Goal: Task Accomplishment & Management: Manage account settings

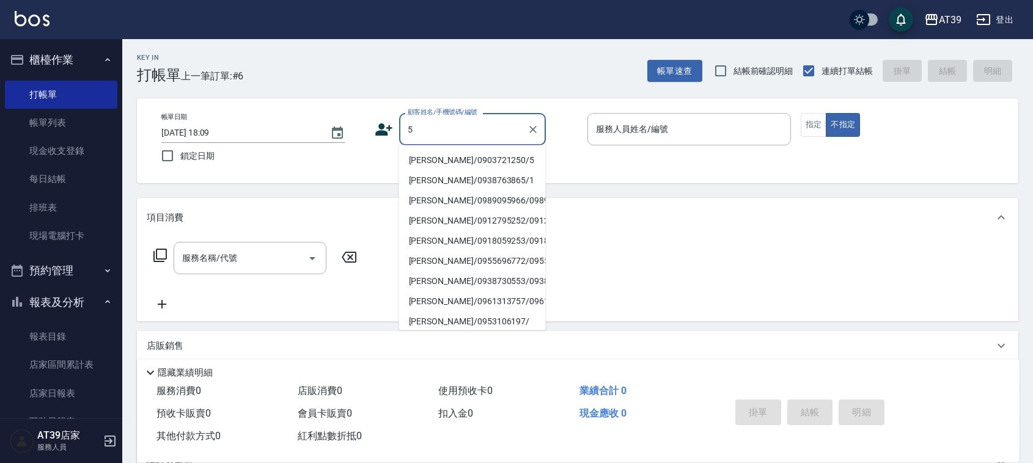
type input "Alan/0903721250/5"
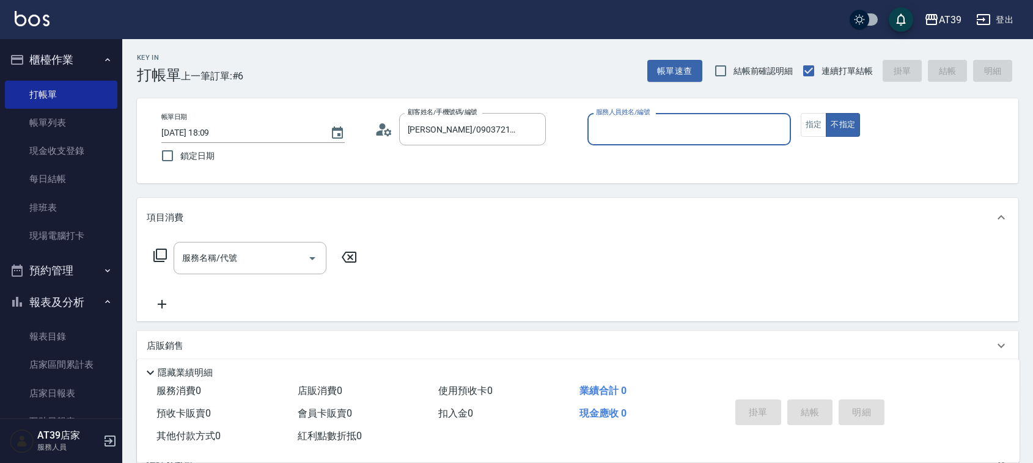
type input "愷爾-5"
click at [826, 113] on button "不指定" at bounding box center [843, 125] width 34 height 24
type button "false"
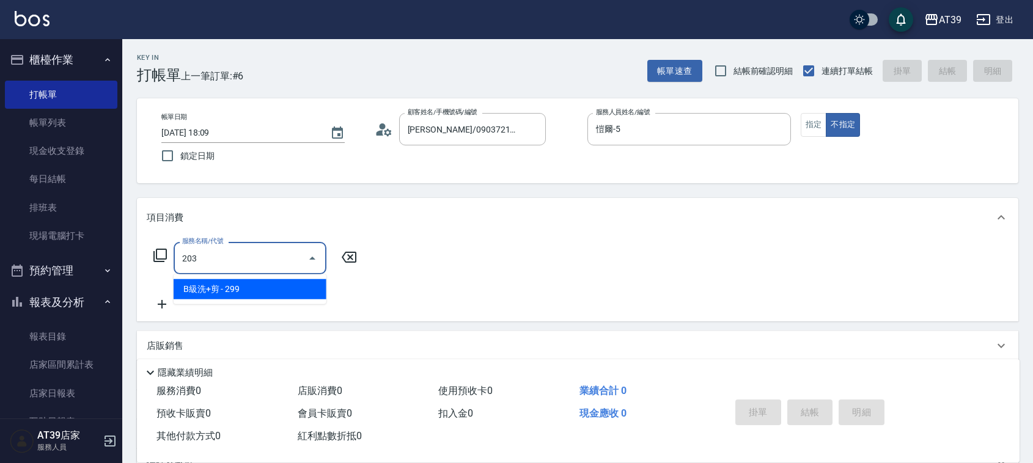
type input "B級洗+剪(203)"
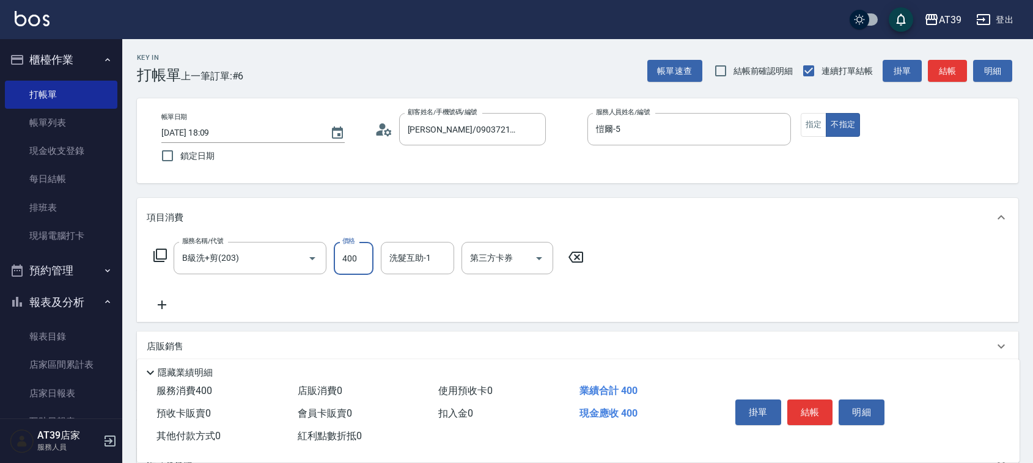
type input "400"
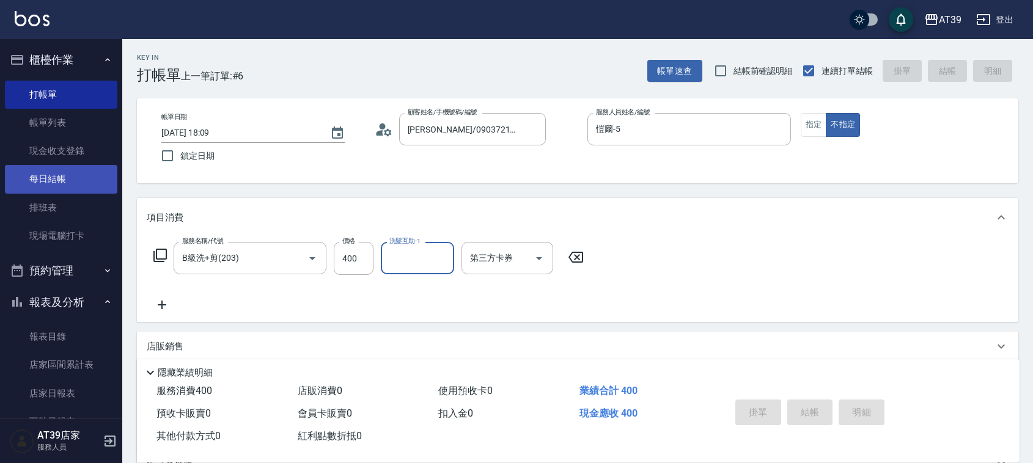
type input "2025/08/11 19:09"
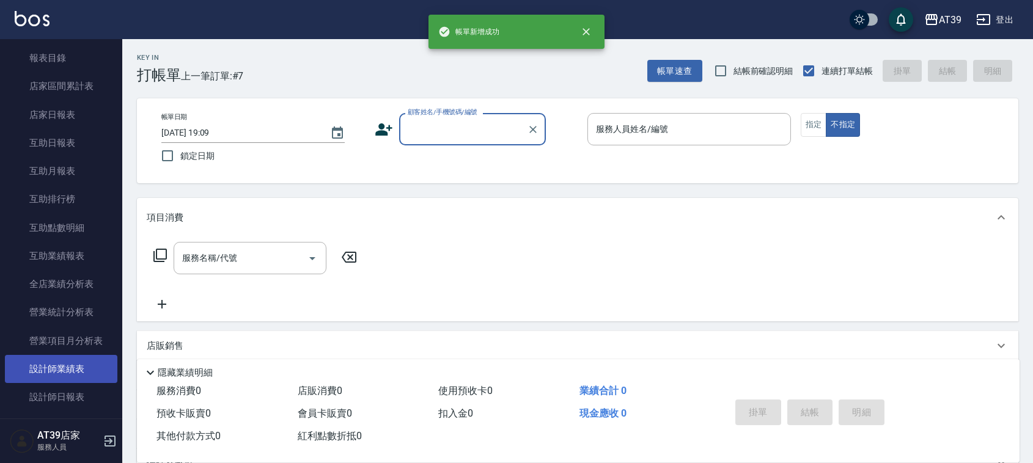
scroll to position [306, 0]
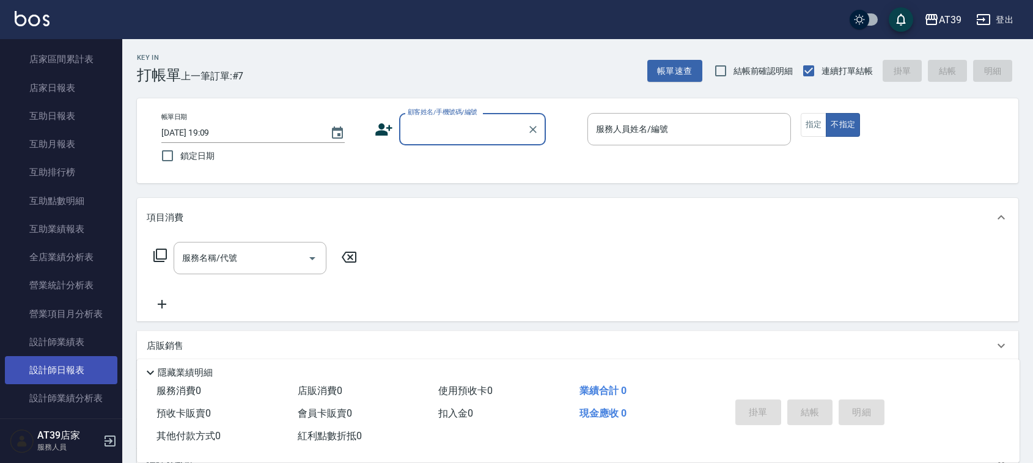
click at [73, 366] on link "設計師日報表" at bounding box center [61, 370] width 113 height 28
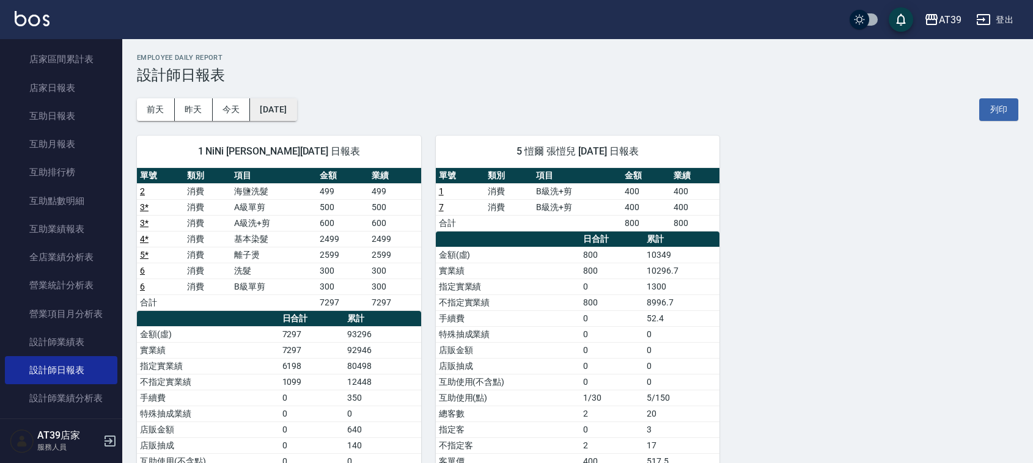
click at [297, 117] on button "[DATE]" at bounding box center [273, 109] width 46 height 23
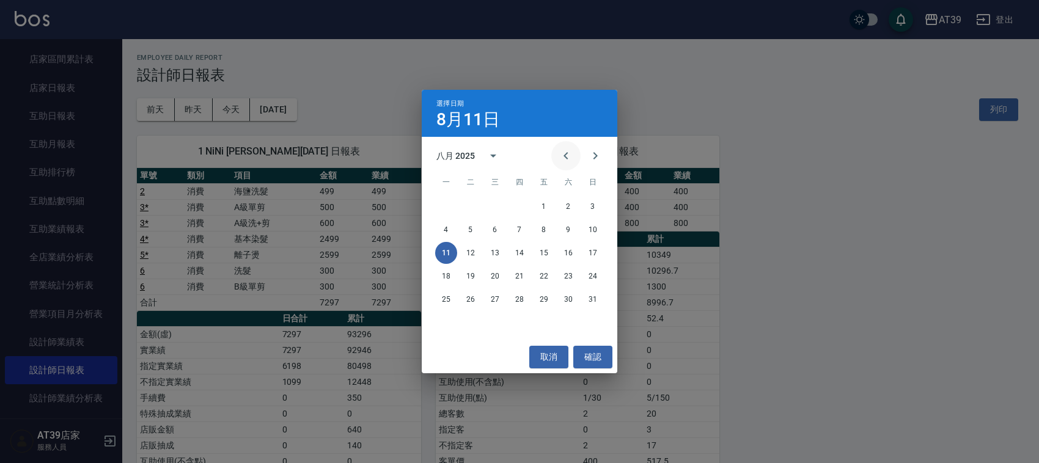
click at [560, 153] on icon "Previous month" at bounding box center [566, 156] width 15 height 15
click at [548, 229] on button "11" at bounding box center [544, 230] width 22 height 22
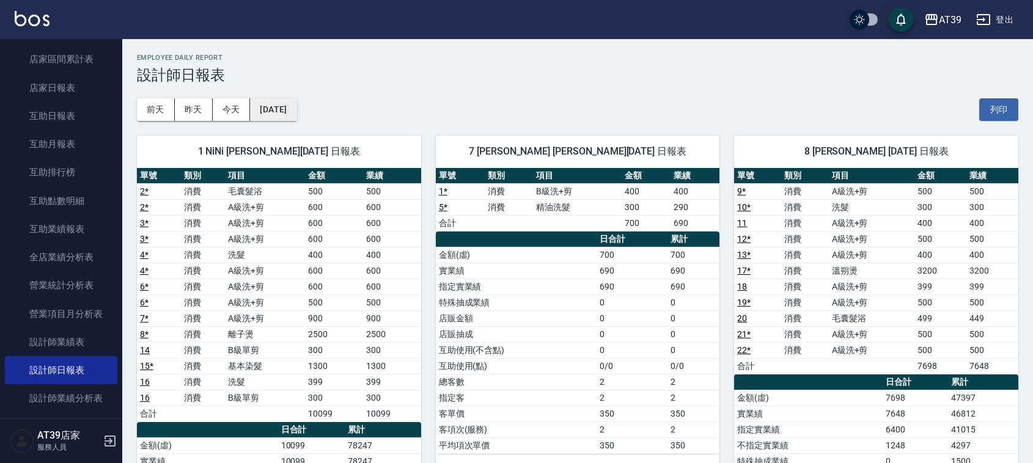
click at [294, 101] on button "[DATE]" at bounding box center [273, 109] width 46 height 23
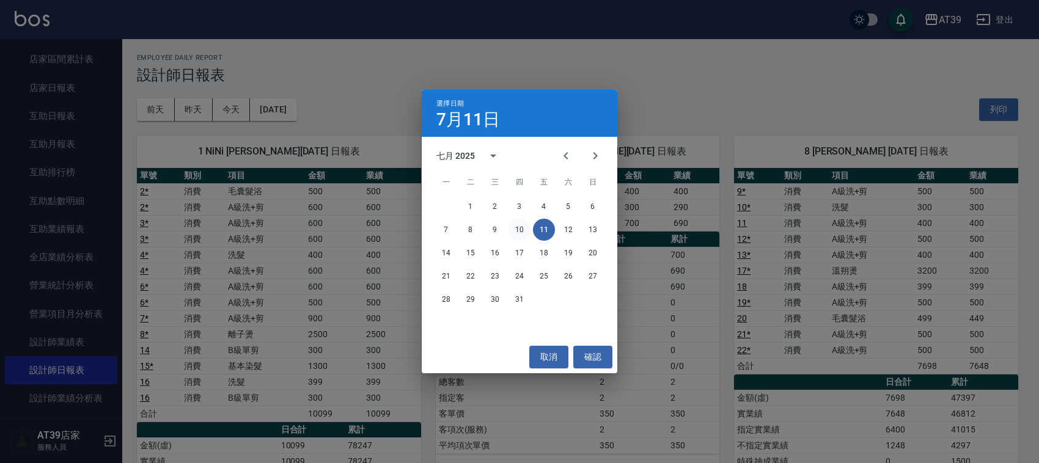
click at [511, 225] on button "10" at bounding box center [520, 230] width 22 height 22
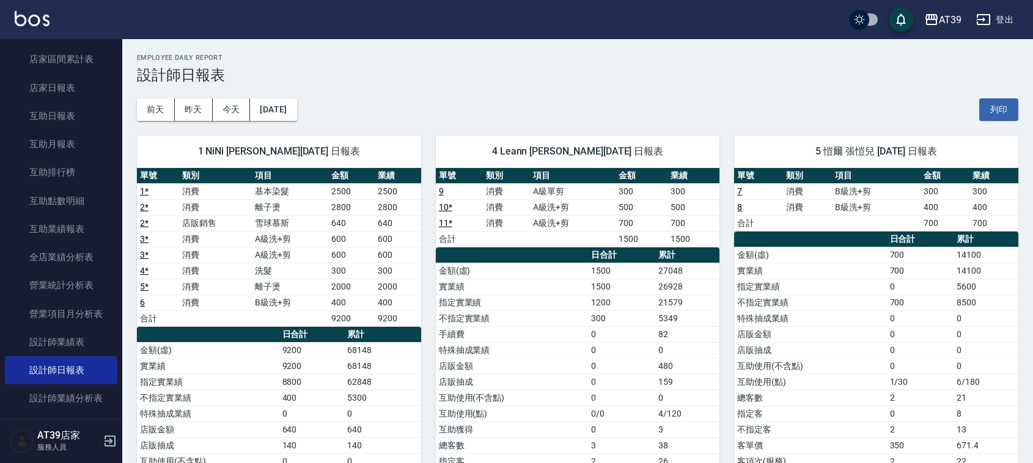
click at [43, 24] on img at bounding box center [32, 18] width 35 height 15
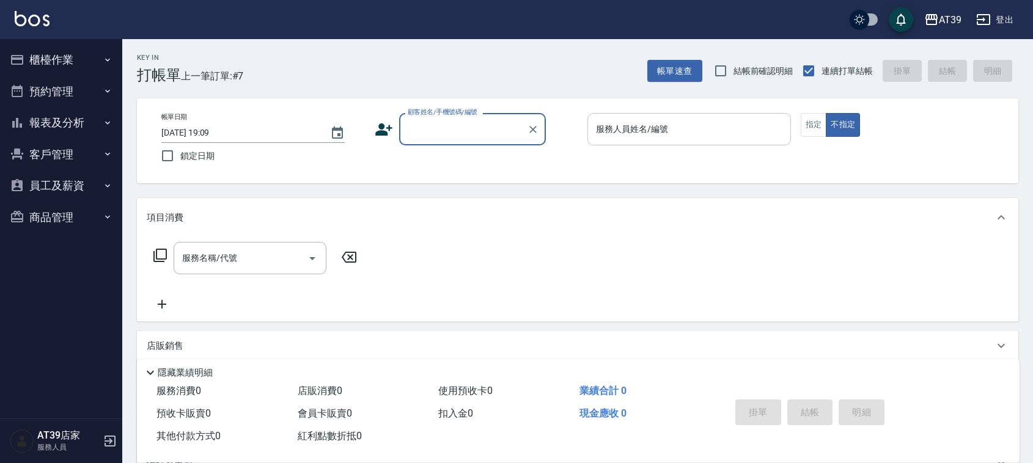
click at [691, 122] on input "服務人員姓名/編號" at bounding box center [689, 129] width 193 height 21
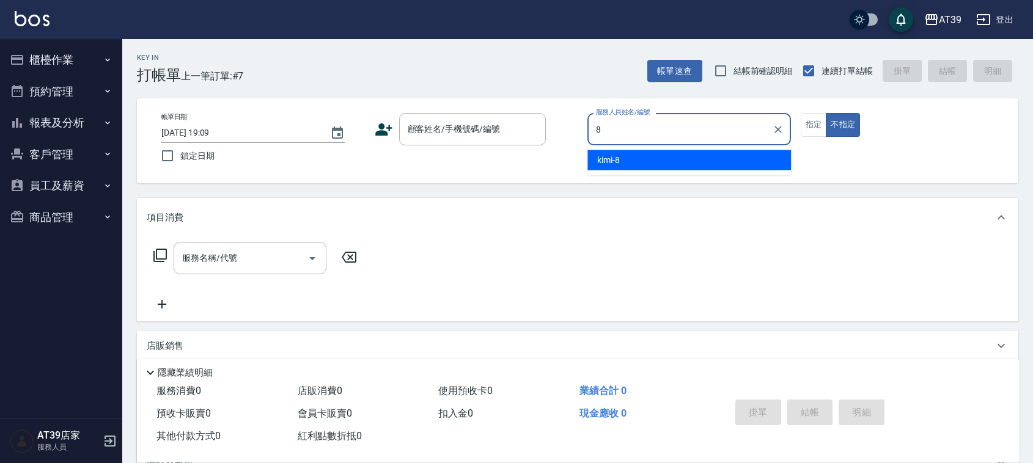
click at [698, 155] on div "kimi -8" at bounding box center [690, 160] width 204 height 20
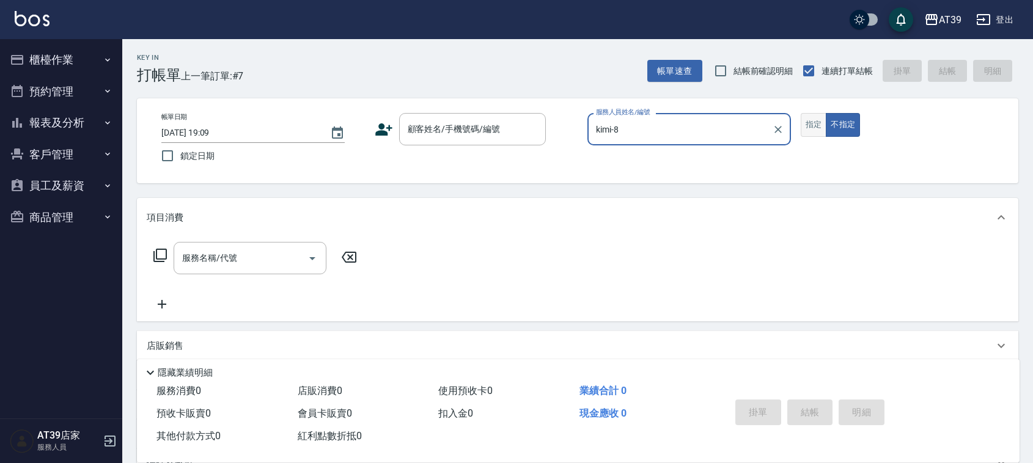
type input "kimi-8"
drag, startPoint x: 800, startPoint y: 130, endPoint x: 790, endPoint y: 129, distance: 9.9
click at [799, 130] on div "帳單日期 2025/08/11 19:09 鎖定日期 顧客姓名/手機號碼/編號 顧客姓名/手機號碼/編號 服務人員姓名/編號 kimi-8 服務人員姓名/編號…" at bounding box center [578, 141] width 852 height 56
click at [808, 123] on button "指定" at bounding box center [814, 125] width 26 height 24
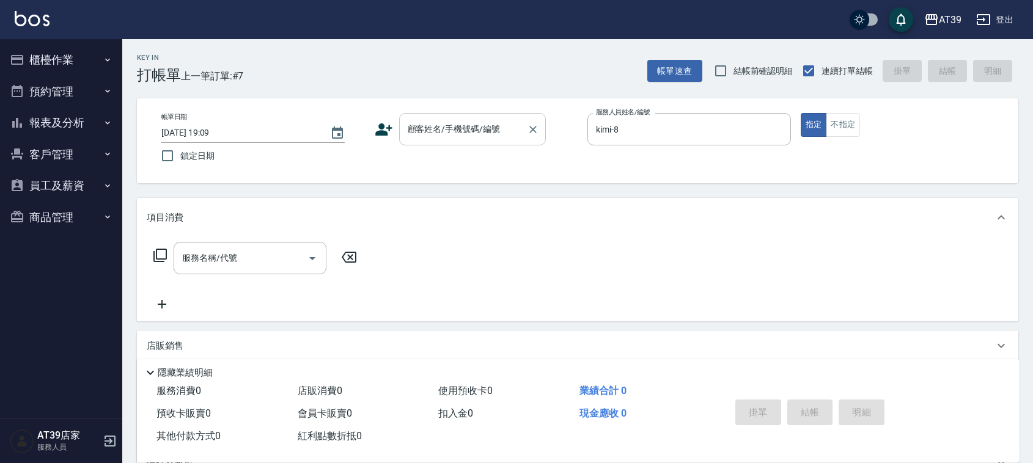
click at [490, 136] on input "顧客姓名/手機號碼/編號" at bounding box center [463, 129] width 117 height 21
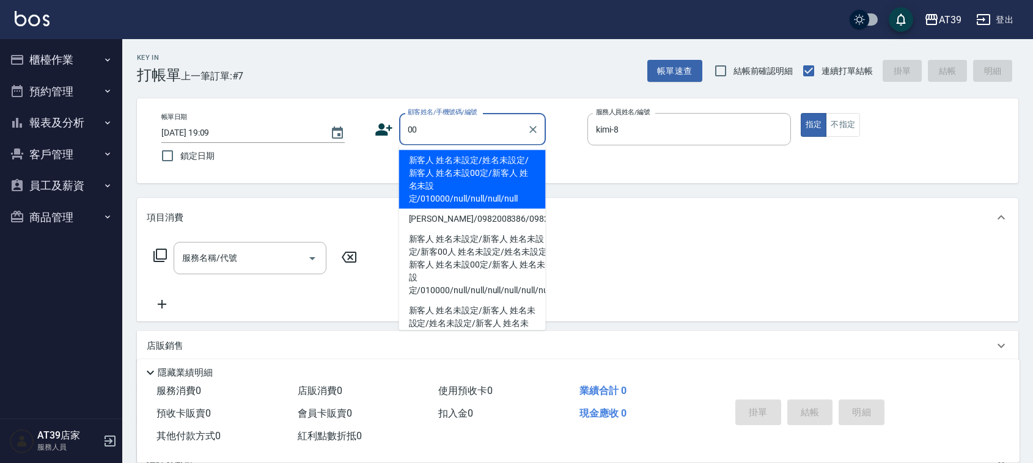
click at [487, 170] on li "新客人 姓名未設定/姓名未設定/新客人 姓名未設00定/新客人 姓名未設定/010000/null/null/null/null" at bounding box center [472, 179] width 147 height 59
type input "新客人 姓名未設定/姓名未設定/新客人 姓名未設00定/新客人 姓名未設定/010000/null/null/null/null"
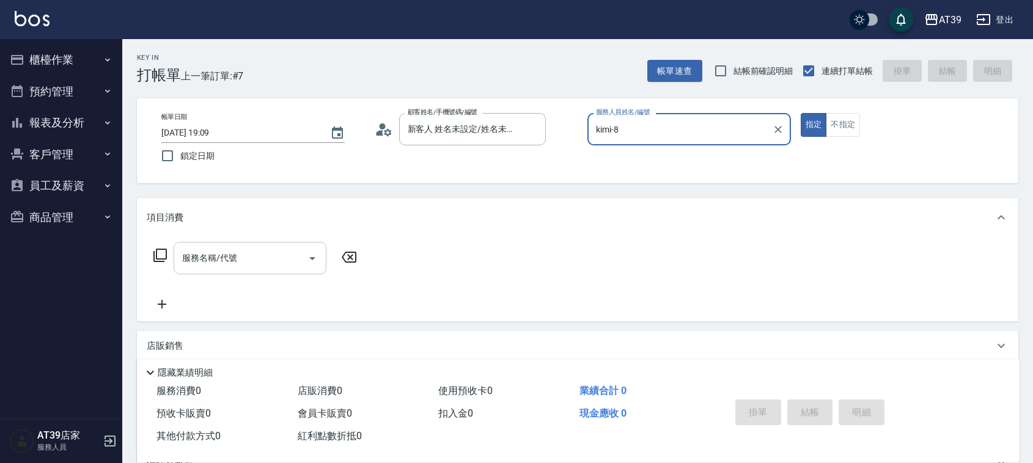
click at [278, 254] on input "服務名稱/代號" at bounding box center [241, 258] width 124 height 21
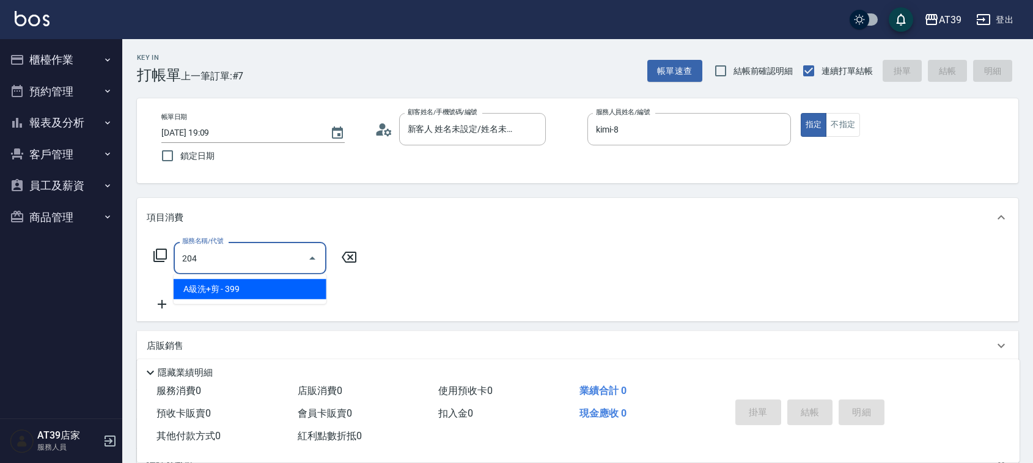
click at [283, 277] on ul "A級洗+剪 - 399" at bounding box center [250, 290] width 153 height 30
click at [282, 286] on span "A級洗+剪 - 399" at bounding box center [250, 289] width 153 height 20
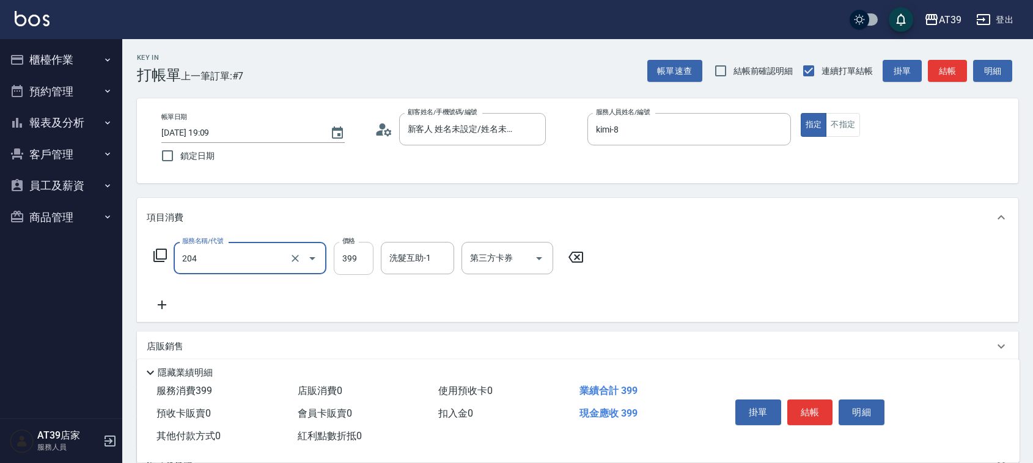
type input "A級洗+剪(204)"
click at [341, 264] on input "399" at bounding box center [354, 258] width 40 height 33
type input "400"
click at [437, 260] on input "洗髮互助-1" at bounding box center [417, 258] width 62 height 21
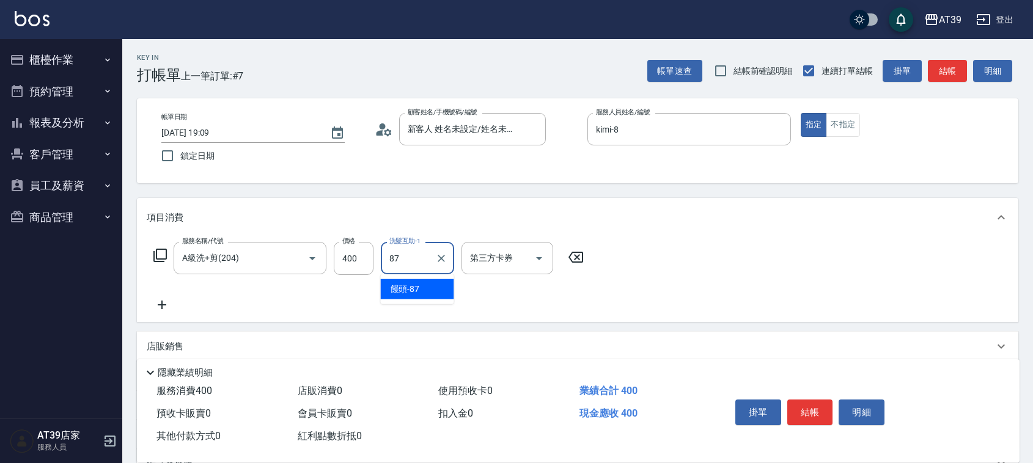
click at [422, 292] on div "饅頭 -87" at bounding box center [417, 289] width 73 height 20
type input "饅頭-87"
click at [833, 123] on button "不指定" at bounding box center [843, 125] width 34 height 24
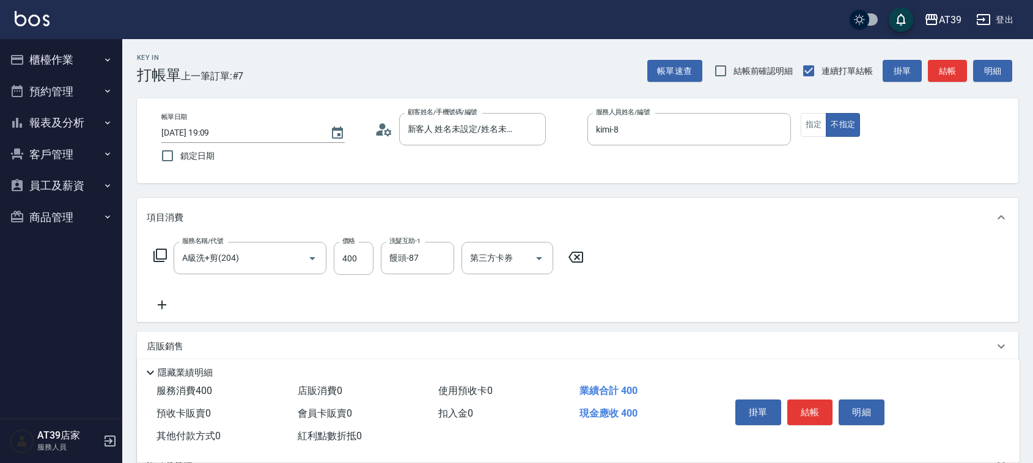
click at [945, 70] on button "結帳" at bounding box center [947, 71] width 39 height 23
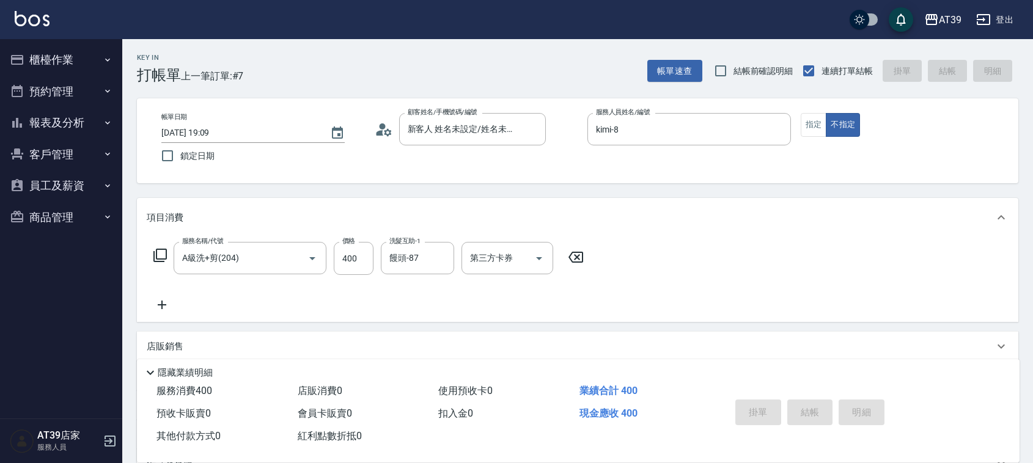
type input "2025/08/11 19:17"
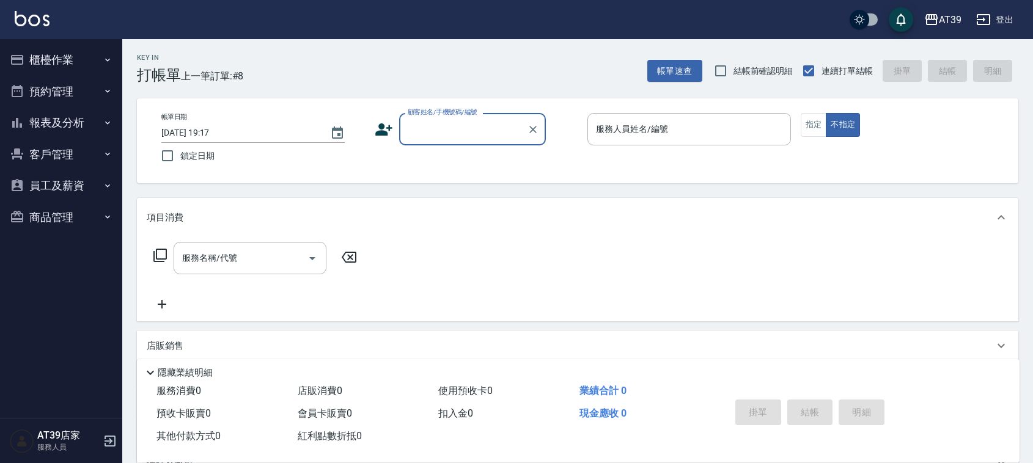
click at [484, 131] on div "顧客姓名/手機號碼/編號 顧客姓名/手機號碼/編號" at bounding box center [472, 129] width 147 height 32
click at [457, 124] on input "顧客姓名/手機號碼/編號" at bounding box center [463, 129] width 117 height 21
click at [474, 138] on input "顧客姓名/手機號碼/編號" at bounding box center [463, 129] width 117 height 21
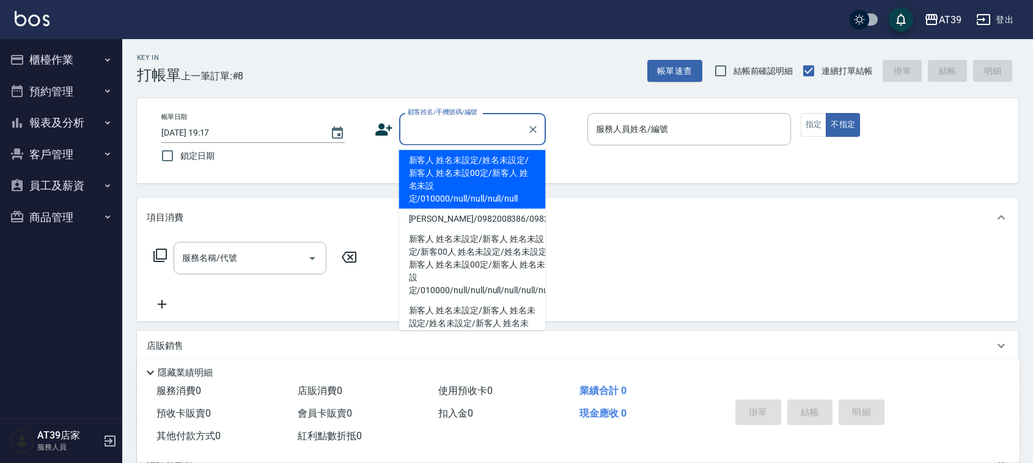
click at [456, 186] on li "新客人 姓名未設定/姓名未設定/新客人 姓名未設00定/新客人 姓名未設定/010000/null/null/null/null" at bounding box center [472, 179] width 147 height 59
type input "新客人 姓名未設定/姓名未設定/新客人 姓名未設00定/新客人 姓名未設定/010000/null/null/null/null"
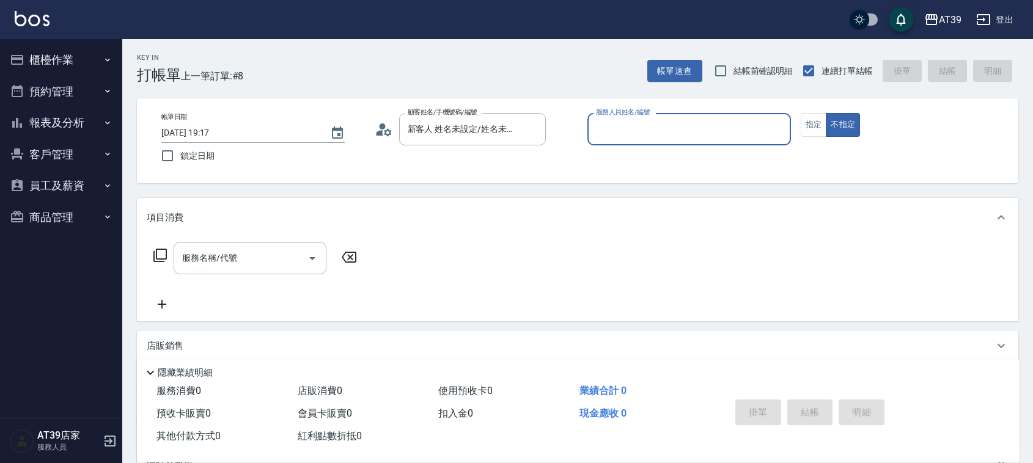
click at [725, 135] on input "服務人員姓名/編號" at bounding box center [689, 129] width 193 height 21
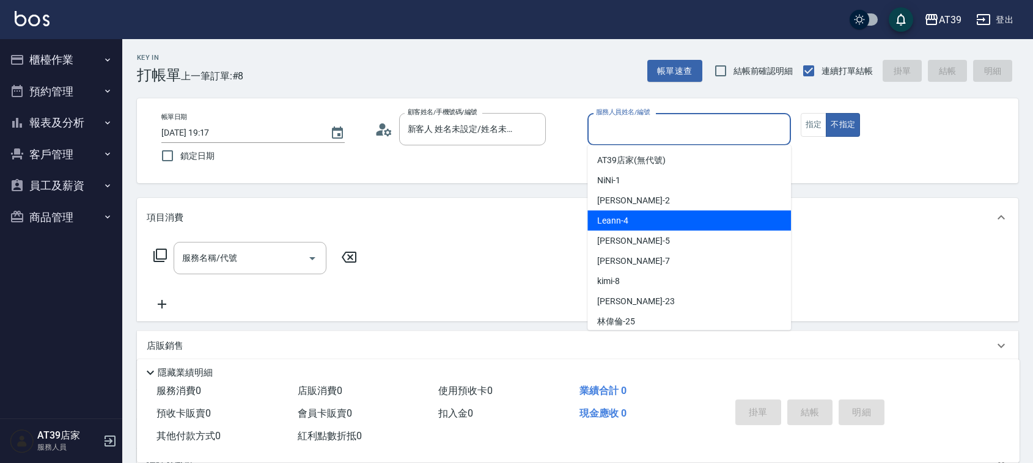
click at [633, 223] on div "Leann -4" at bounding box center [690, 221] width 204 height 20
type input "Leann-4"
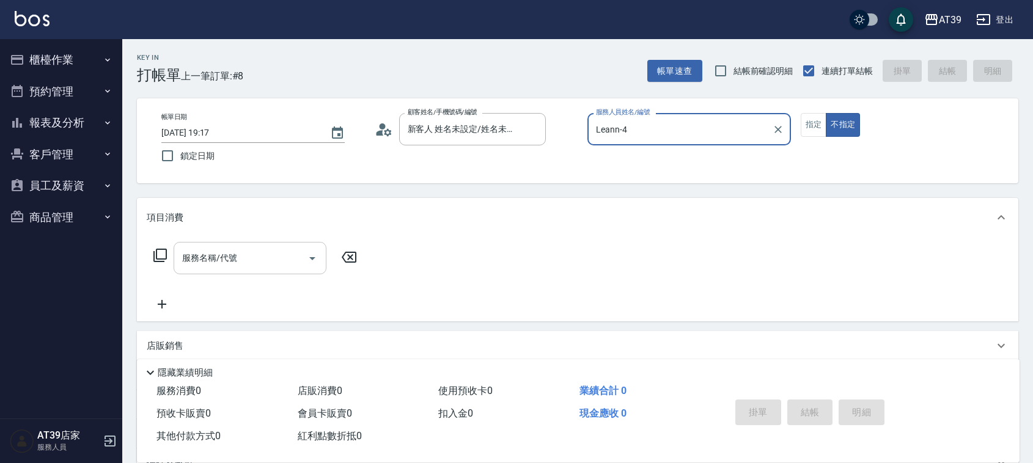
click at [257, 264] on input "服務名稱/代號" at bounding box center [241, 258] width 124 height 21
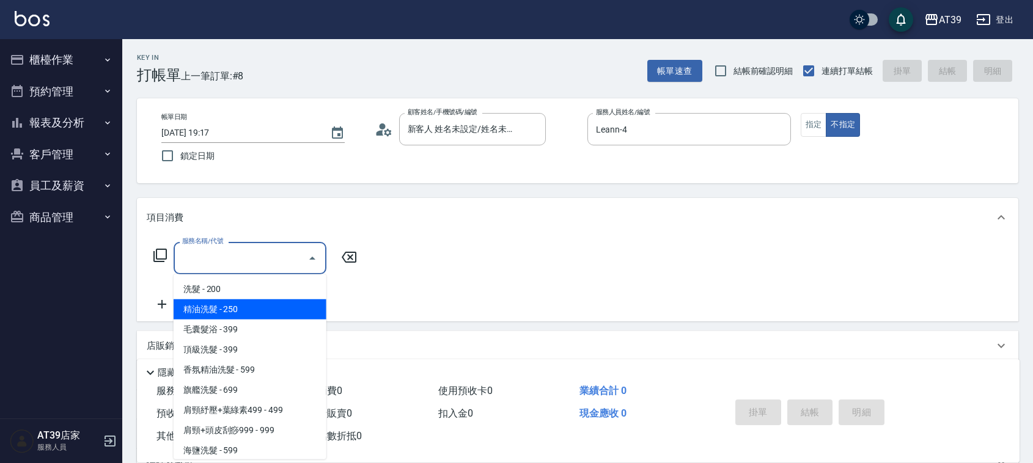
click at [230, 310] on span "精油洗髮 - 250" at bounding box center [250, 310] width 153 height 20
type input "精油洗髮(102)"
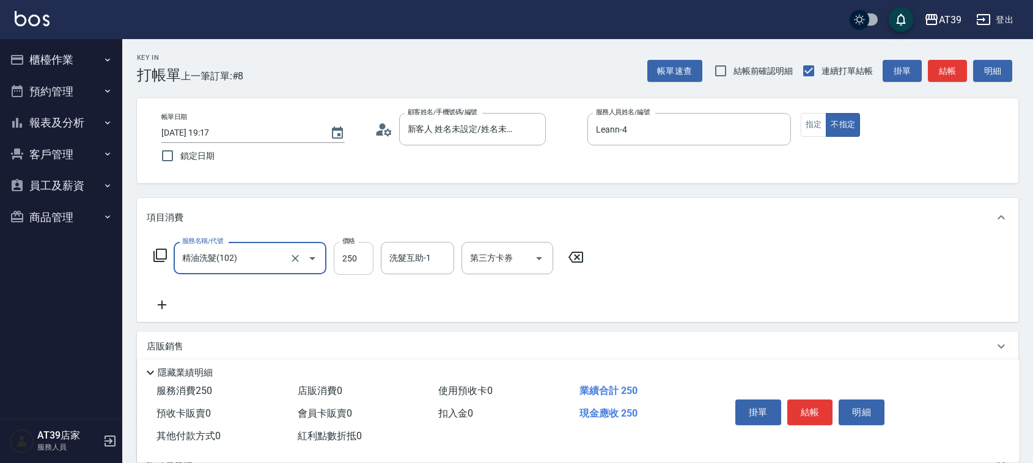
click at [364, 248] on input "250" at bounding box center [354, 258] width 40 height 33
type input "300"
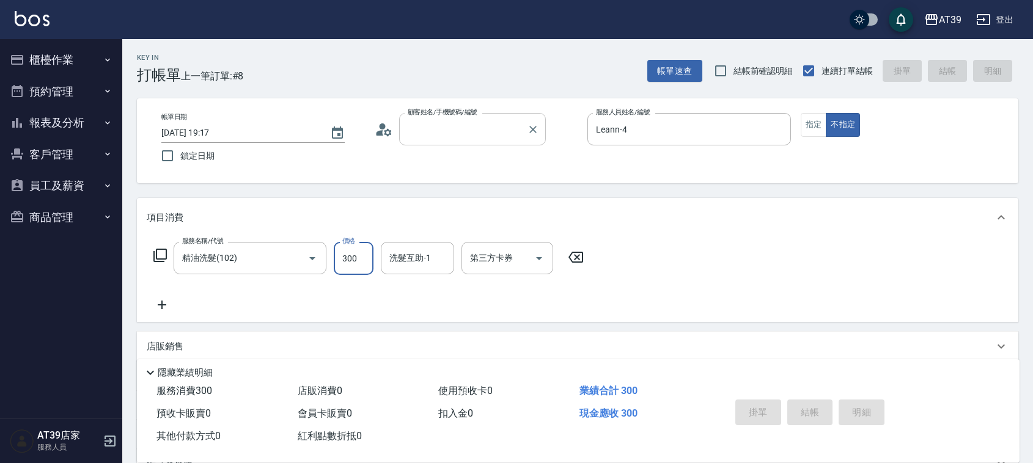
type input "2025/08/11 19:36"
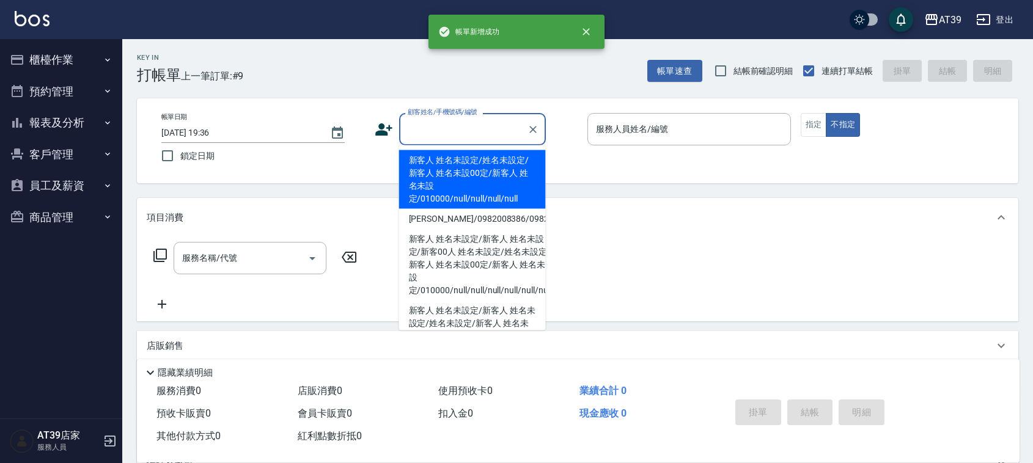
click at [450, 138] on input "顧客姓名/手機號碼/編號" at bounding box center [463, 129] width 117 height 21
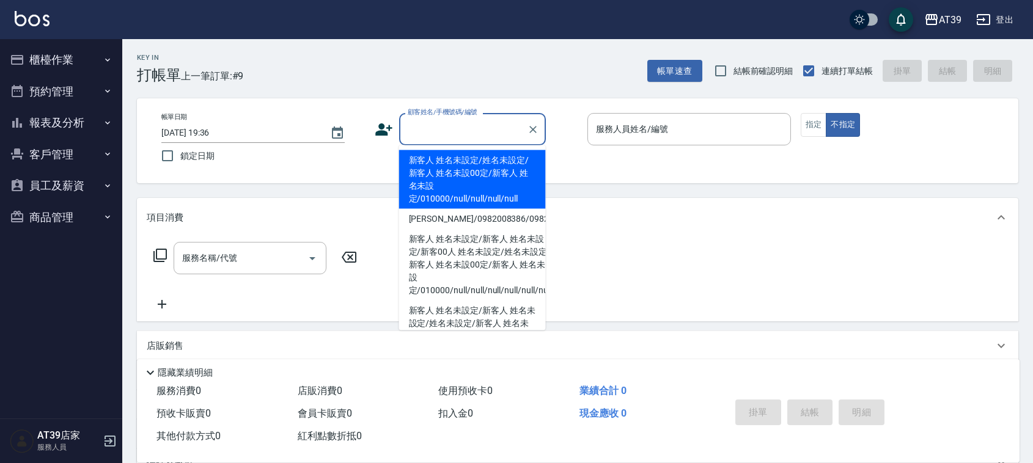
click at [444, 186] on li "新客人 姓名未設定/姓名未設定/新客人 姓名未設00定/新客人 姓名未設定/010000/null/null/null/null" at bounding box center [472, 179] width 147 height 59
type input "新客人 姓名未設定/姓名未設定/新客人 姓名未設00定/新客人 姓名未設定/010000/null/null/null/null"
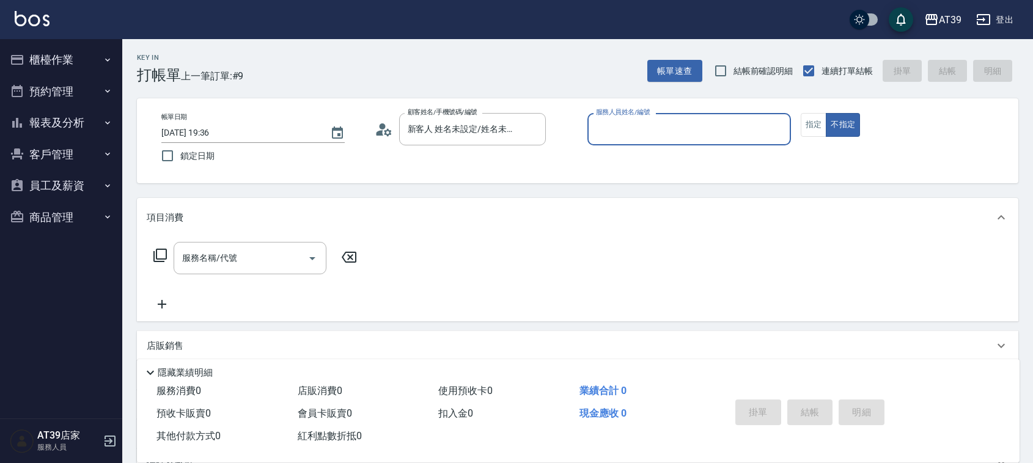
click at [629, 124] on input "服務人員姓名/編號" at bounding box center [689, 129] width 193 height 21
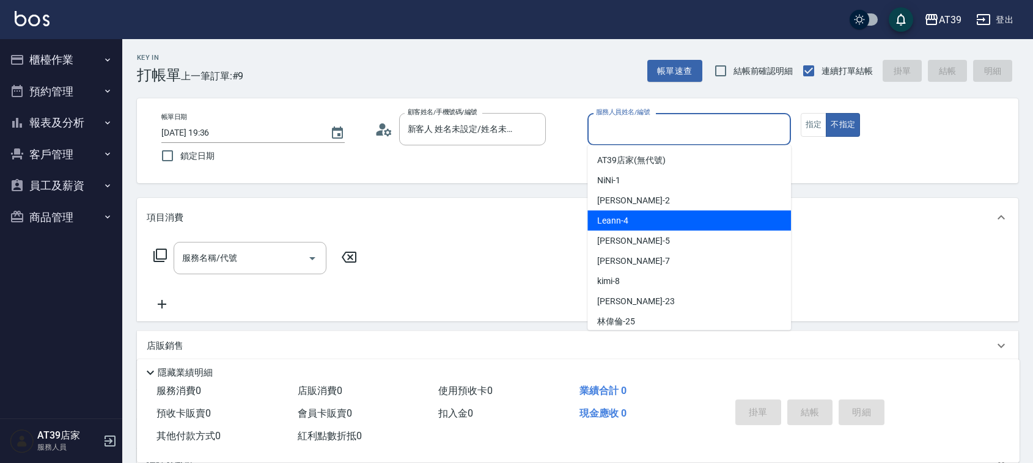
click at [616, 215] on span "Leann -4" at bounding box center [612, 221] width 31 height 13
type input "Leann-4"
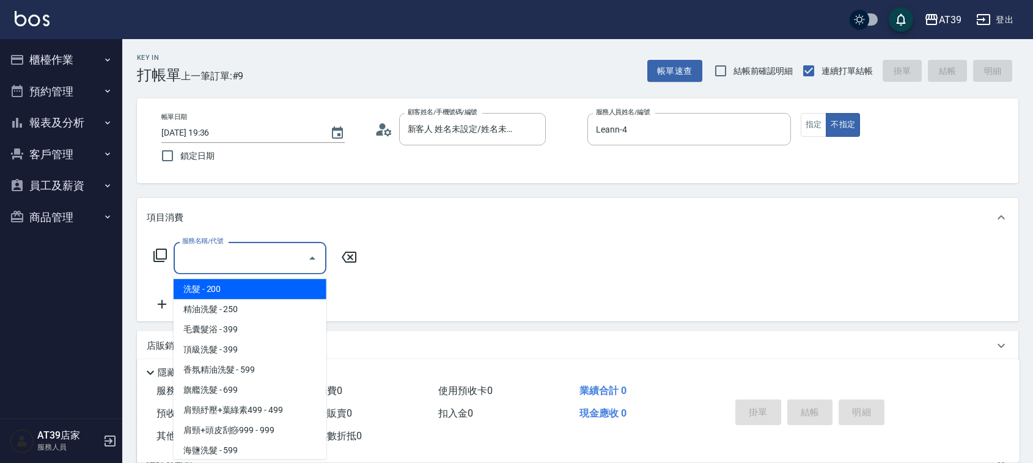
click at [254, 260] on input "服務名稱/代號" at bounding box center [241, 258] width 124 height 21
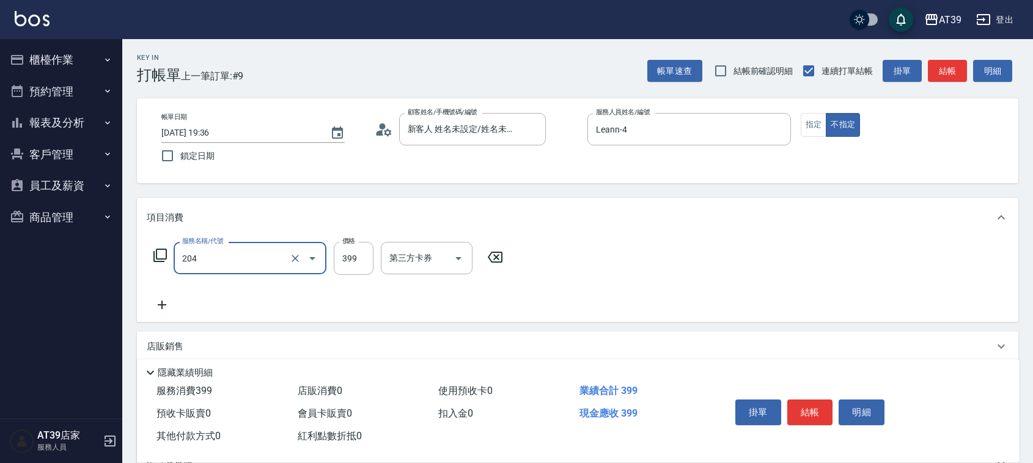
type input "A級洗+剪(204)"
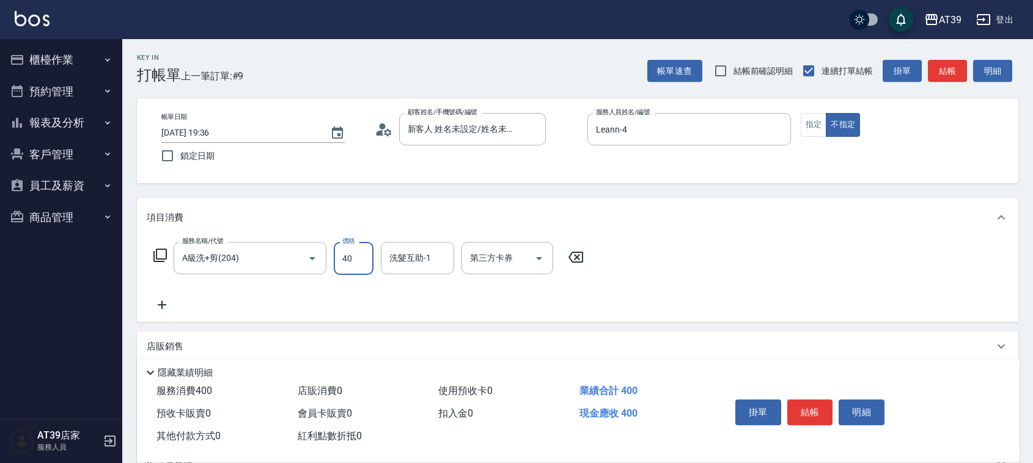
type input "400"
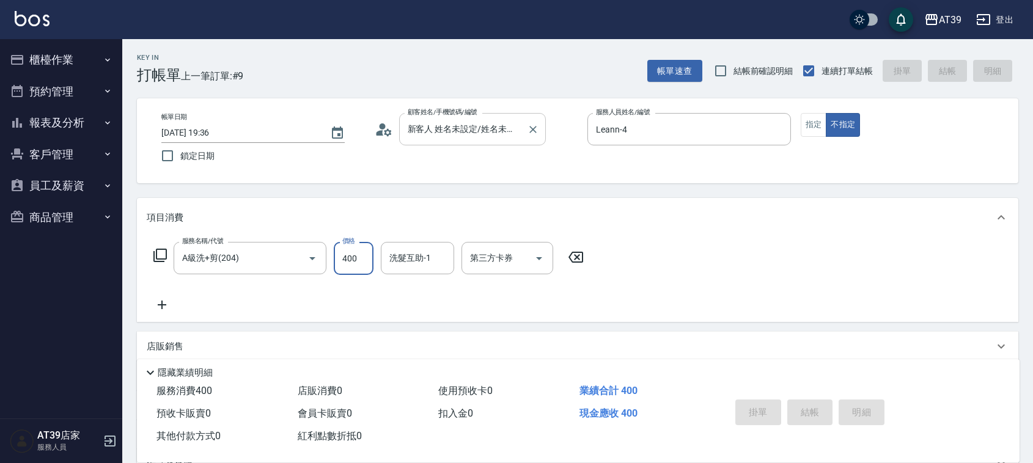
type input "2025/08/11 19:37"
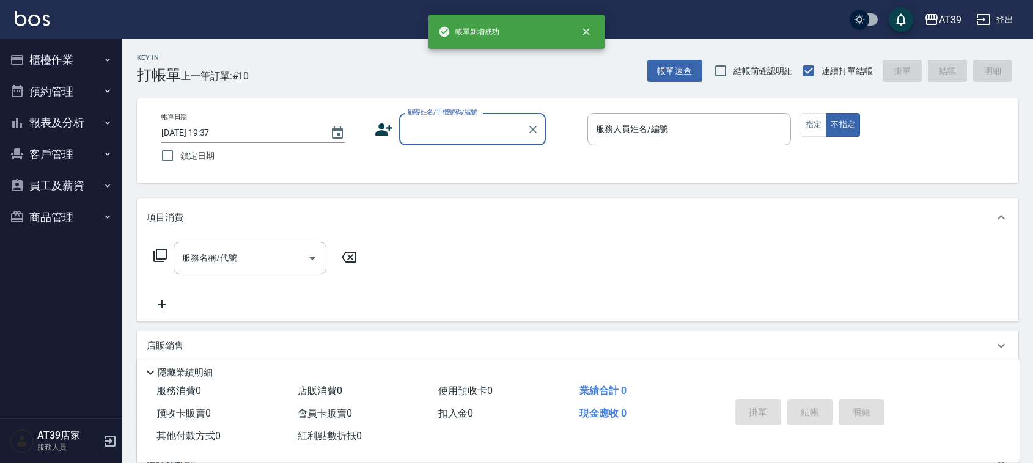
click at [462, 125] on input "顧客姓名/手機號碼/編號" at bounding box center [463, 129] width 117 height 21
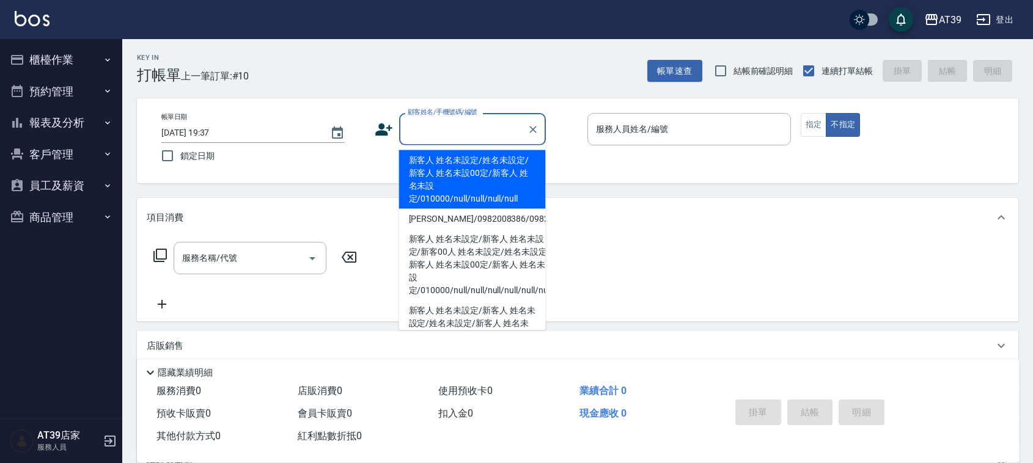
click at [487, 166] on li "新客人 姓名未設定/姓名未設定/新客人 姓名未設00定/新客人 姓名未設定/010000/null/null/null/null" at bounding box center [472, 179] width 147 height 59
type input "新客人 姓名未設定/姓名未設定/新客人 姓名未設00定/新客人 姓名未設定/010000/null/null/null/null"
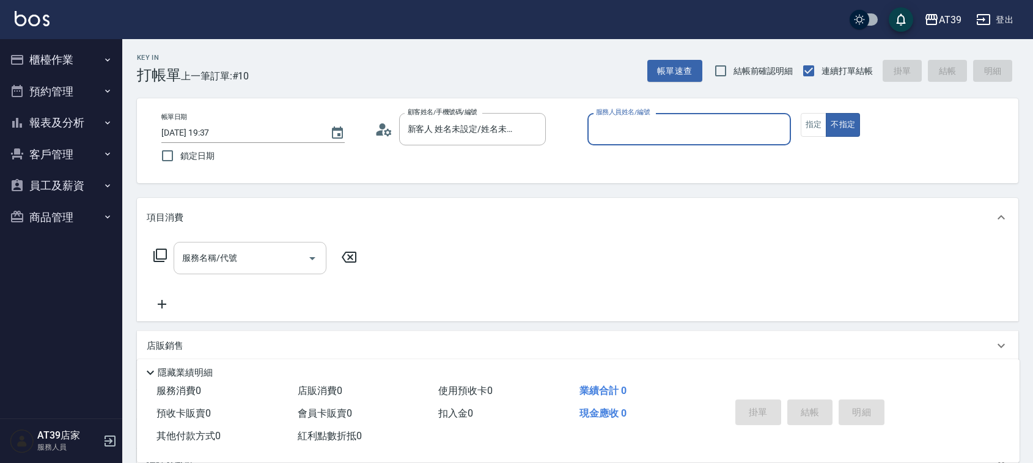
click at [207, 260] on div "服務名稱/代號 服務名稱/代號" at bounding box center [250, 258] width 153 height 32
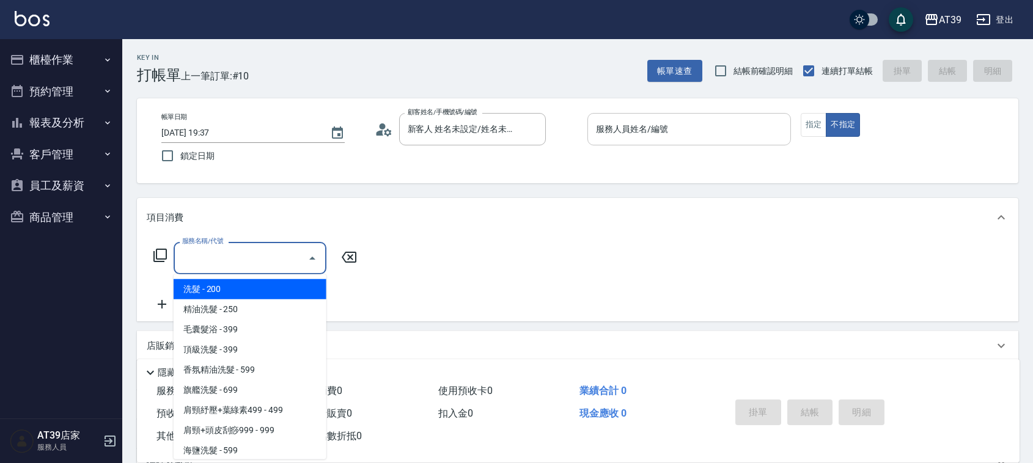
click at [638, 133] on input "服務人員姓名/編號" at bounding box center [689, 129] width 193 height 21
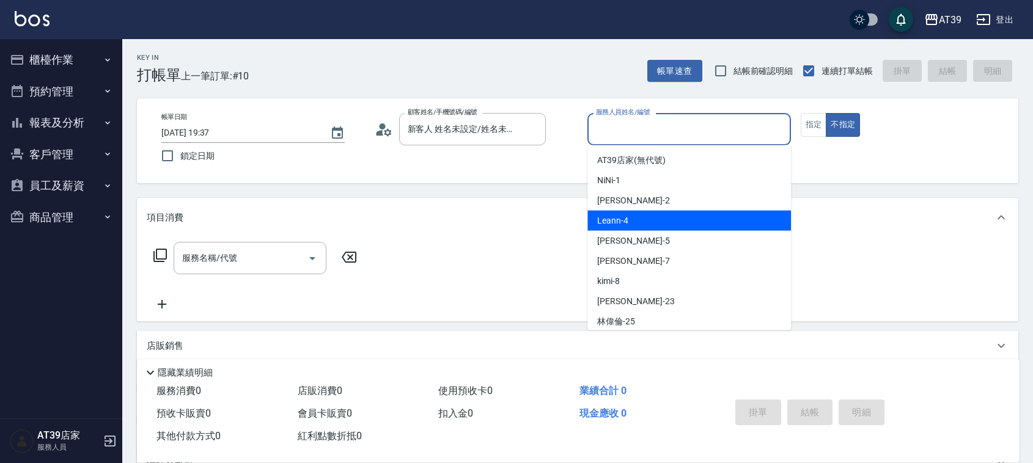
click at [624, 224] on span "Leann -4" at bounding box center [612, 221] width 31 height 13
type input "Leann-4"
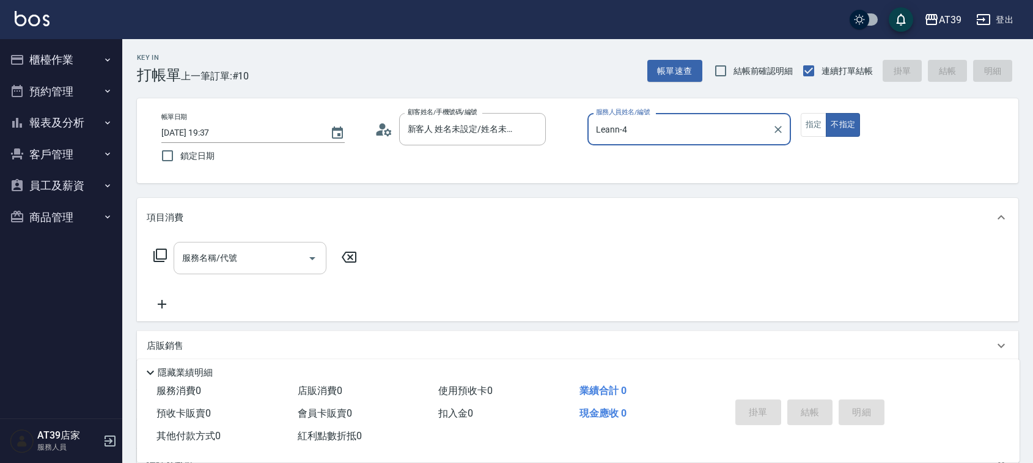
click at [266, 256] on input "服務名稱/代號" at bounding box center [241, 258] width 124 height 21
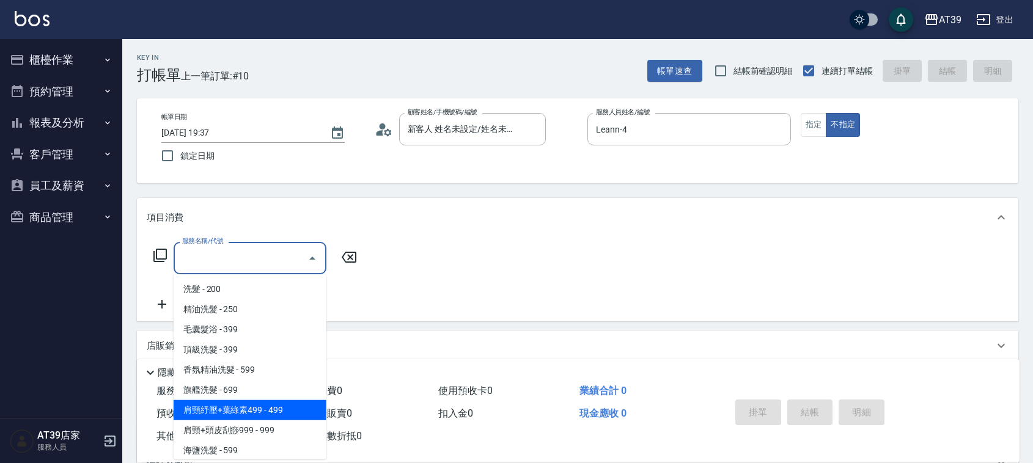
drag, startPoint x: 260, startPoint y: 407, endPoint x: 267, endPoint y: 396, distance: 13.1
click at [260, 408] on span "肩頸紓壓+葉綠素499 - 499" at bounding box center [250, 410] width 153 height 20
type input "肩頸紓壓+葉綠素499(107)"
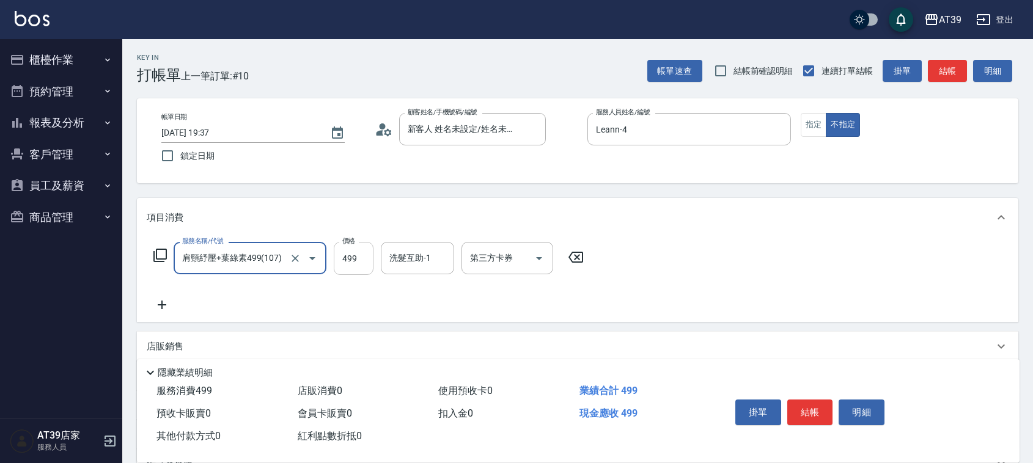
click at [353, 260] on input "499" at bounding box center [354, 258] width 40 height 33
type input "1000"
click at [813, 133] on button "指定" at bounding box center [814, 125] width 26 height 24
type button "true"
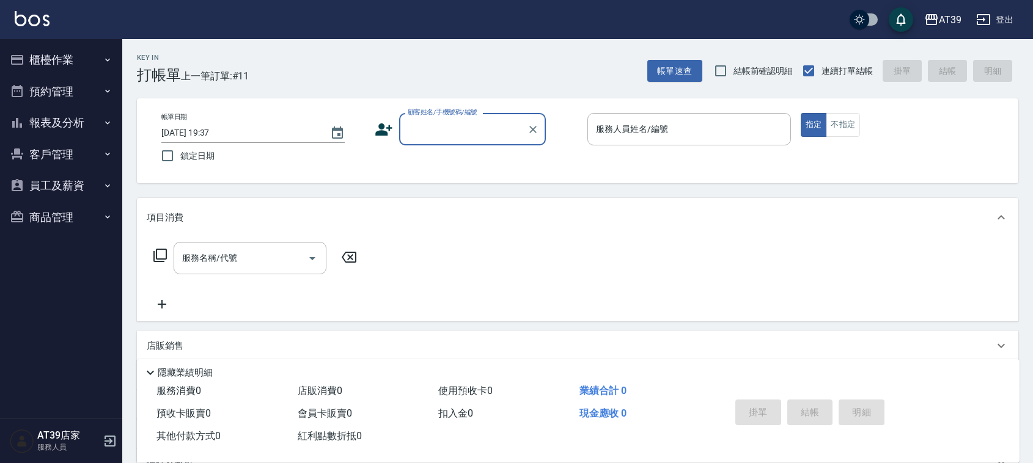
click at [459, 132] on input "顧客姓名/手機號碼/編號" at bounding box center [463, 129] width 117 height 21
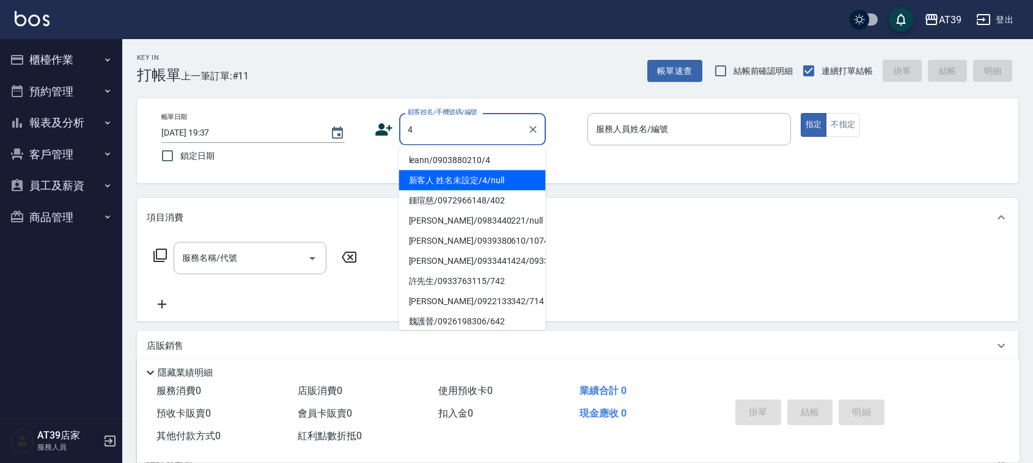
type input "新客人 姓名未設定/4/null"
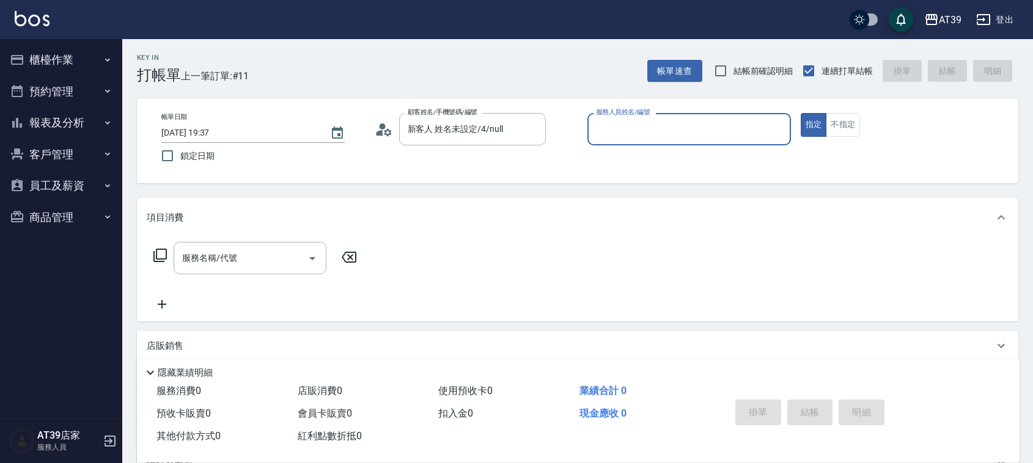
click at [656, 144] on div "服務人員姓名/編號" at bounding box center [690, 129] width 204 height 32
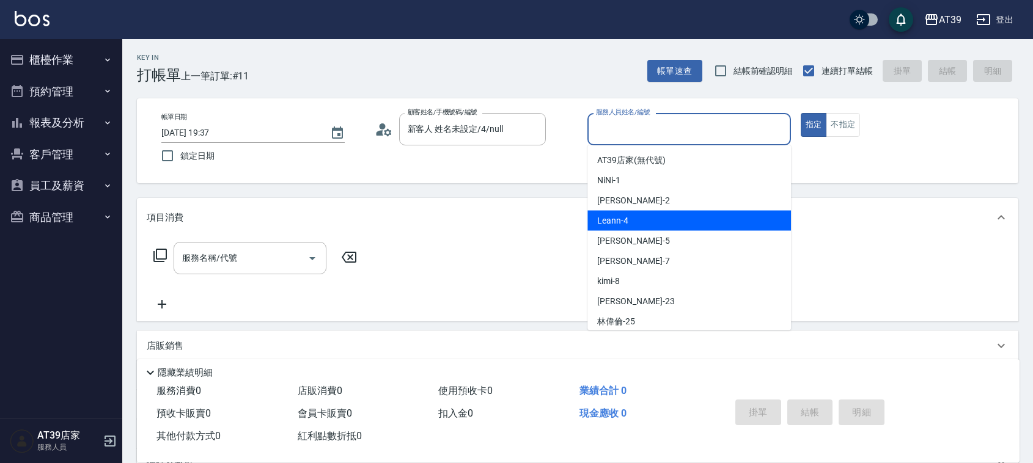
click at [636, 223] on div "Leann -4" at bounding box center [690, 221] width 204 height 20
type input "Leann-4"
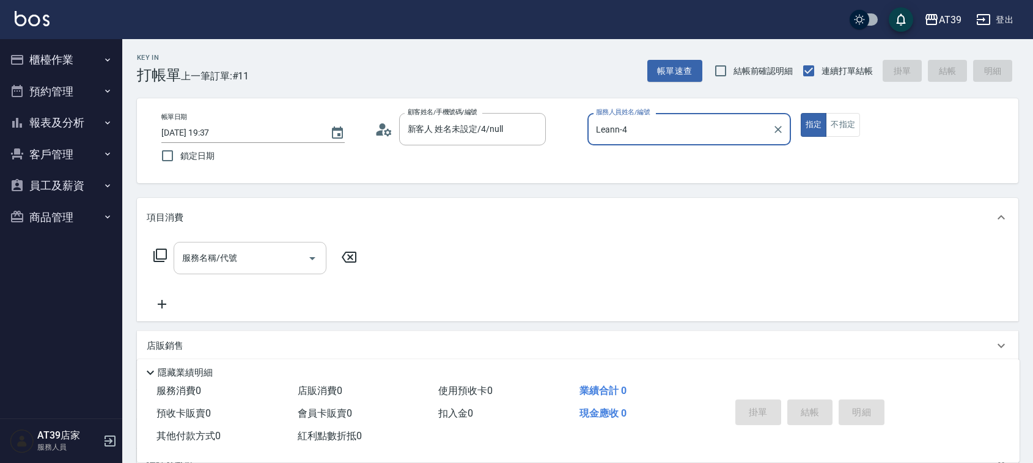
click at [245, 273] on div "服務名稱/代號" at bounding box center [250, 258] width 153 height 32
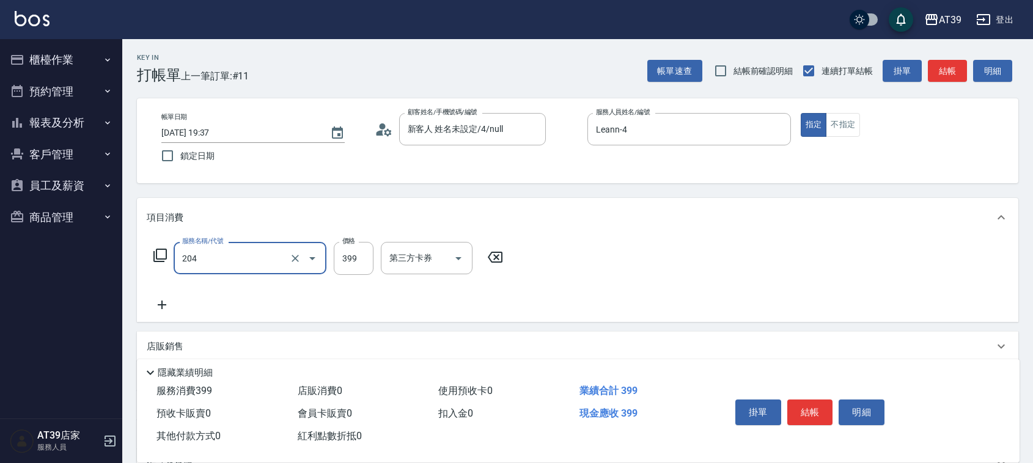
type input "A級洗+剪(204)"
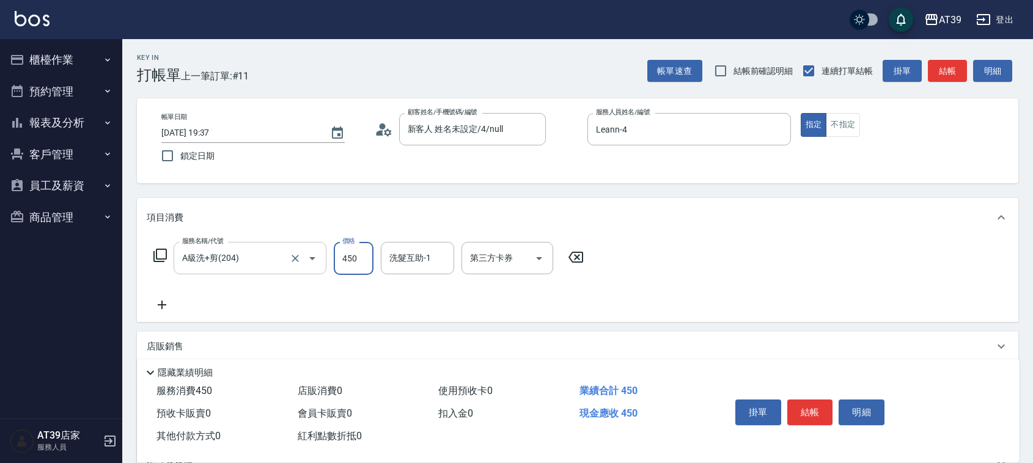
type input "450"
type input "饅頭-87"
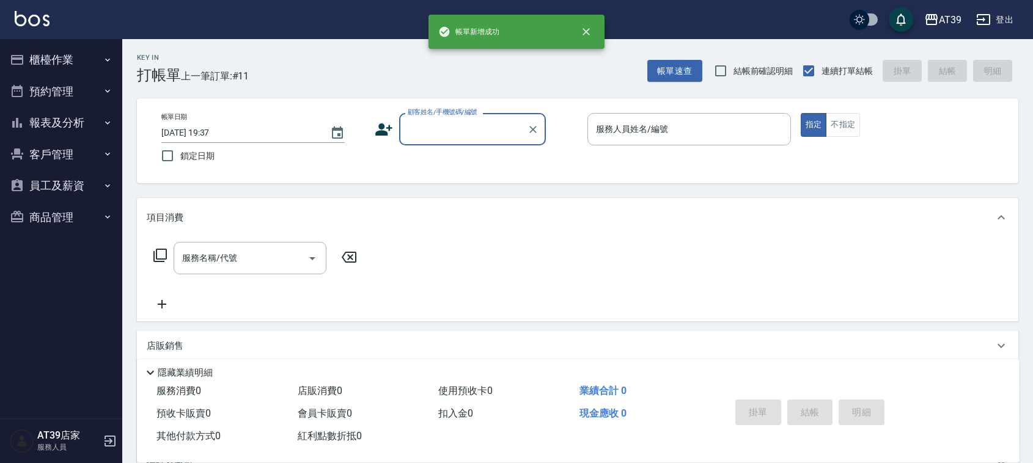
click at [445, 126] on input "顧客姓名/手機號碼/編號" at bounding box center [463, 129] width 117 height 21
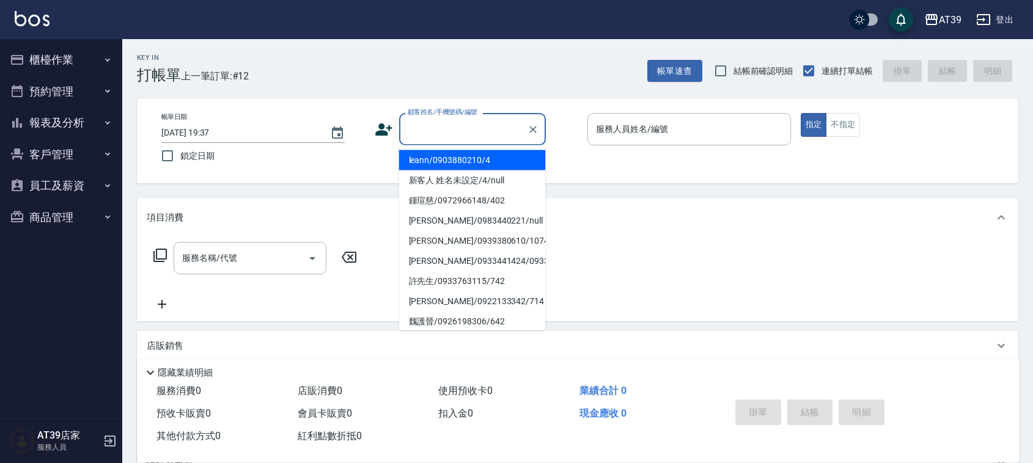
click at [460, 152] on li "leann/0903880210/4" at bounding box center [472, 160] width 147 height 20
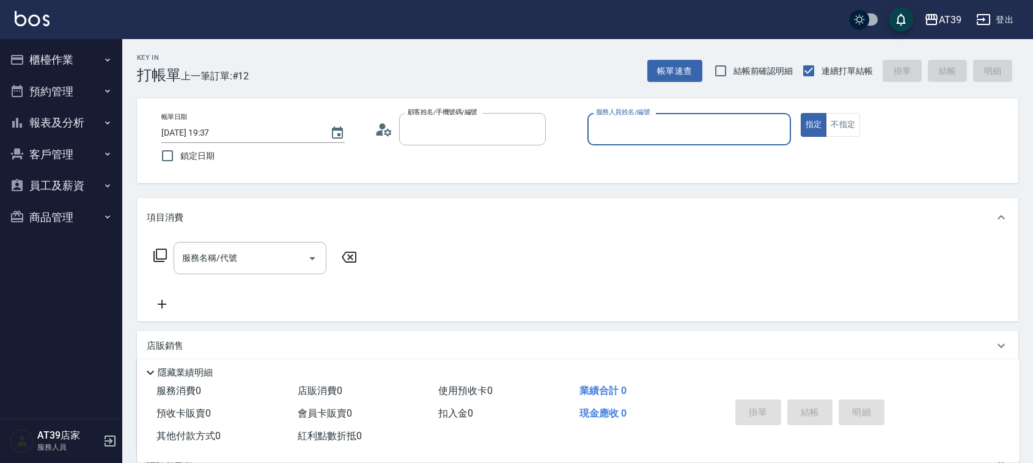
type input "leann/0903880210/4"
type input "Leann-4"
click at [215, 258] on div "服務名稱/代號 服務名稱/代號" at bounding box center [250, 258] width 153 height 32
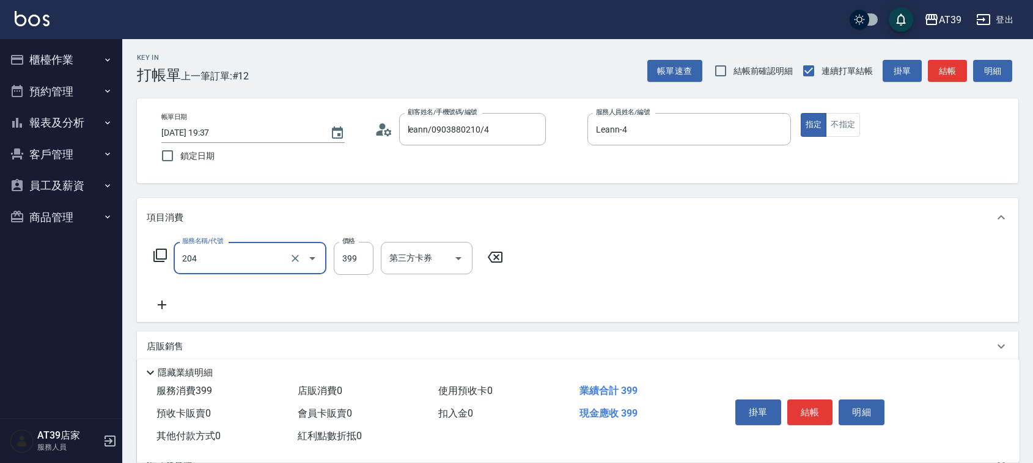
type input "A級洗+剪(204)"
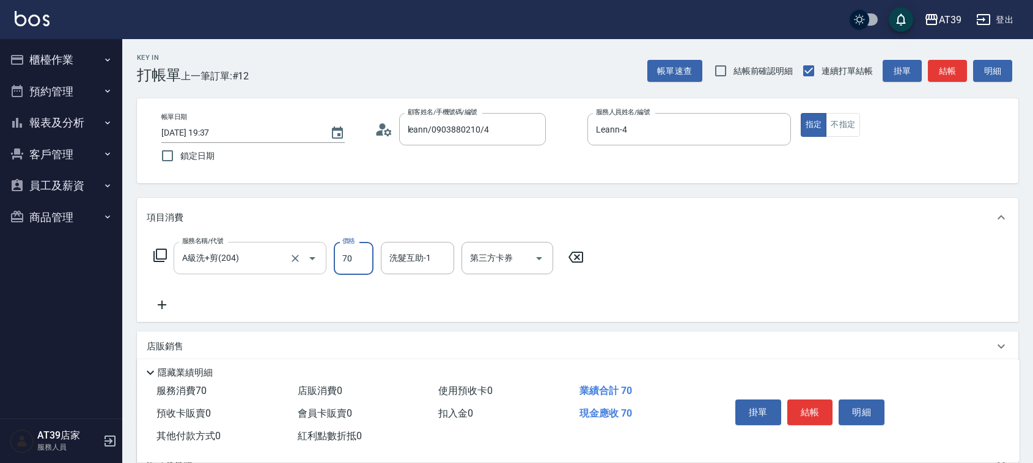
type input "700"
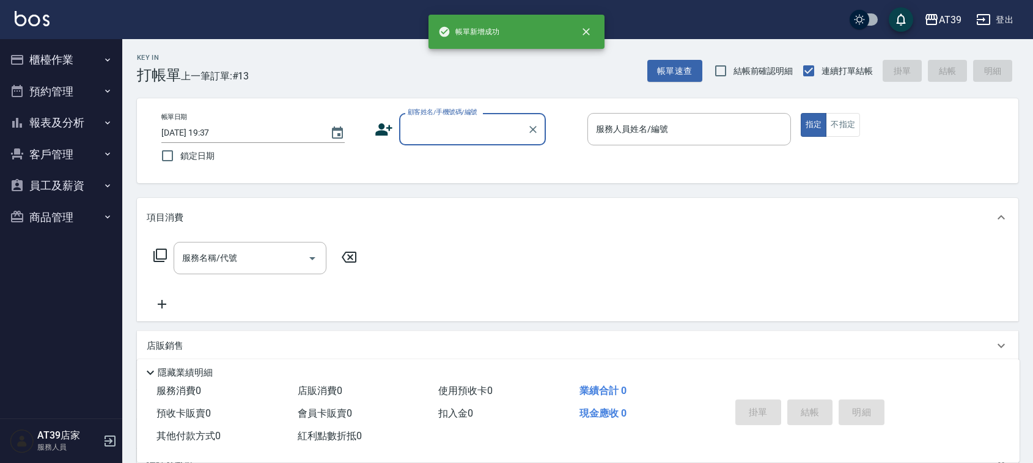
click at [55, 120] on button "報表及分析" at bounding box center [61, 123] width 113 height 32
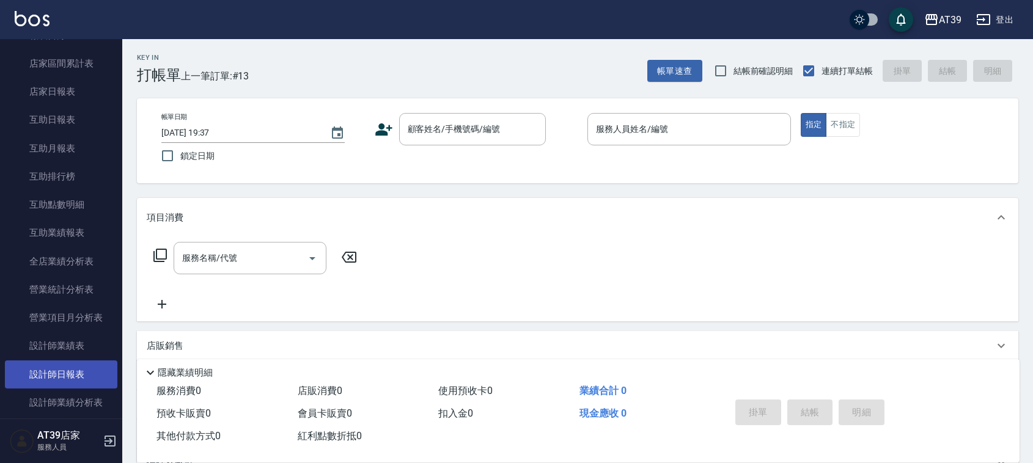
scroll to position [306, 0]
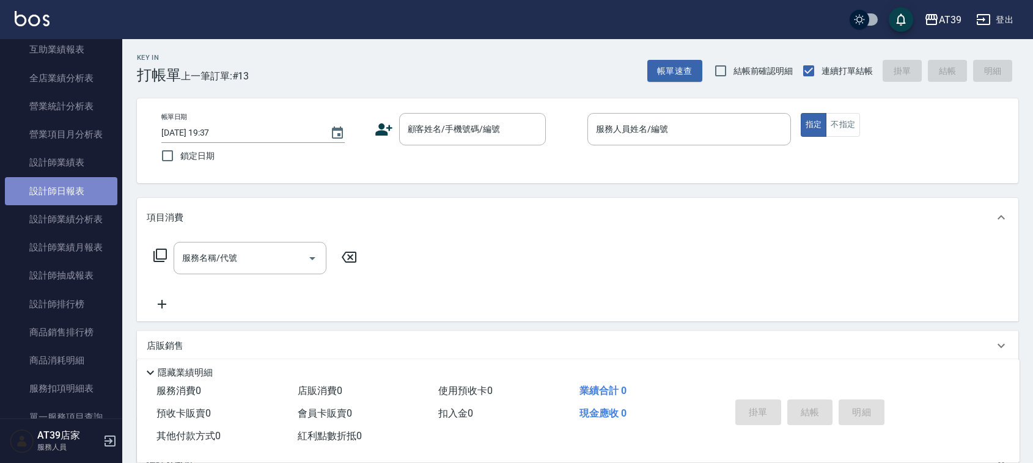
click at [75, 194] on link "設計師日報表" at bounding box center [61, 191] width 113 height 28
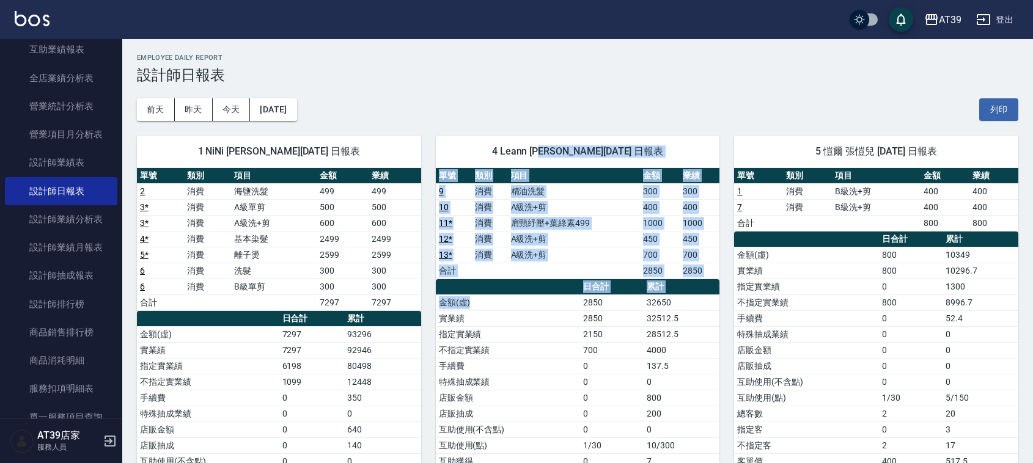
drag, startPoint x: 528, startPoint y: 304, endPoint x: 553, endPoint y: 141, distance: 165.3
click at [553, 141] on div "4 Leann 林思宇 08/11/2025 日報表 單號 類別 項目 金額 業績 9 消費 精油洗髮 300 300 10 消費 A級洗+剪 400 400…" at bounding box center [578, 358] width 284 height 445
click at [553, 141] on div "4 Leann [PERSON_NAME][DATE] 日報表" at bounding box center [578, 152] width 284 height 32
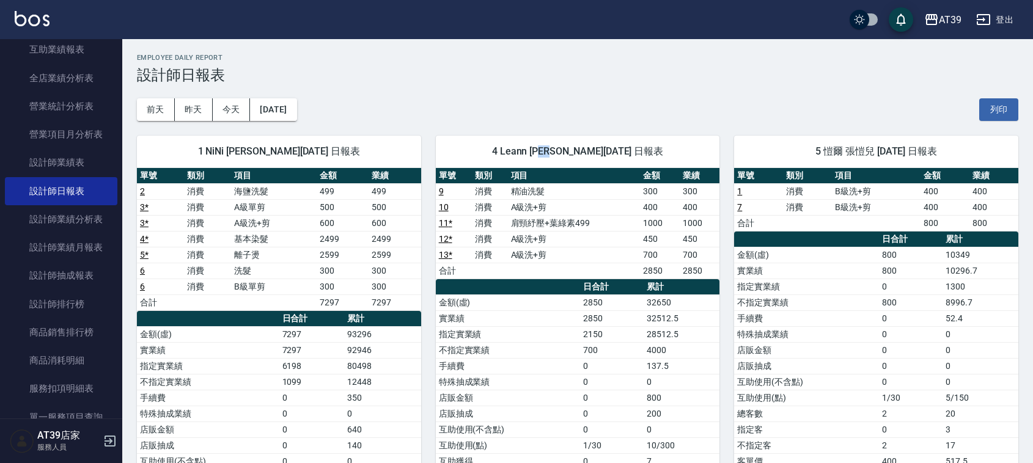
drag, startPoint x: 553, startPoint y: 141, endPoint x: 650, endPoint y: 152, distance: 97.2
click at [591, 149] on div "4 Leann [PERSON_NAME][DATE] 日報表" at bounding box center [578, 152] width 284 height 32
click at [823, 234] on th "a dense table" at bounding box center [806, 240] width 144 height 16
click at [674, 84] on div "前天 昨天 今天 2025/08/11 列印" at bounding box center [578, 110] width 882 height 52
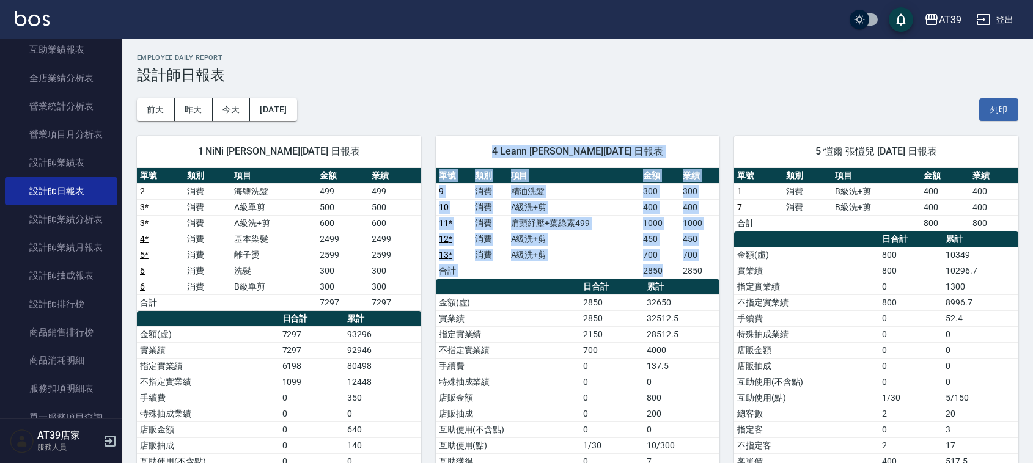
drag, startPoint x: 550, startPoint y: 162, endPoint x: 670, endPoint y: 264, distance: 157.4
click at [670, 264] on div "4 Leann 林思宇 08/11/2025 日報表 單號 類別 項目 金額 業績 9 消費 精油洗髮 300 300 10 消費 A級洗+剪 400 400…" at bounding box center [578, 358] width 284 height 445
click at [670, 264] on tbody "9 消費 精油洗髮 300 300 10 消費 A級洗+剪 400 400 11 * 消費 肩頸紓壓+葉綠素499 1000 1000 12 * 消費 A級洗…" at bounding box center [578, 230] width 284 height 95
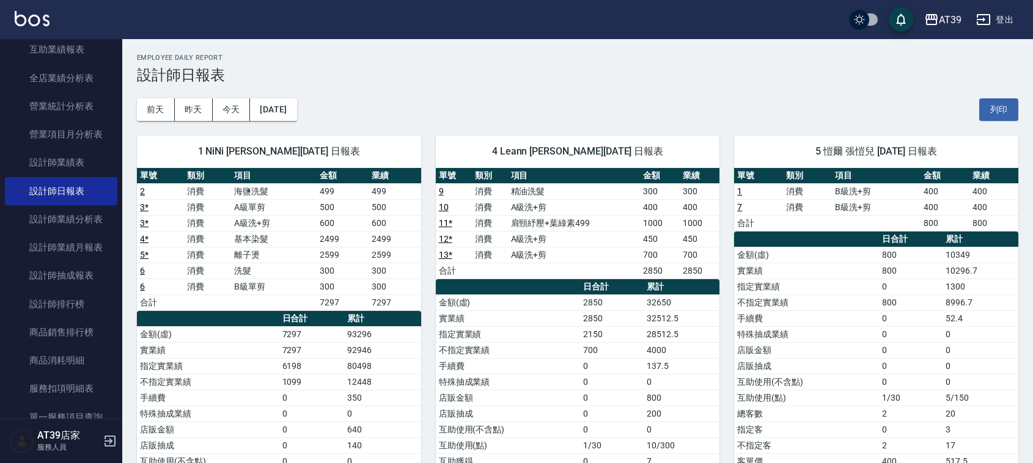
click at [723, 254] on div "5 愷爾 張愷兒 08/11/2025 日報表 單號 類別 項目 金額 業績 1 消費 B級洗+剪 400 400 7 消費 B級洗+剪 400 400 合計…" at bounding box center [869, 358] width 299 height 475
drag, startPoint x: 714, startPoint y: 261, endPoint x: 714, endPoint y: 268, distance: 6.7
click at [714, 268] on tbody "9 消費 精油洗髮 300 300 10 消費 A級洗+剪 400 400 11 * 消費 肩頸紓壓+葉綠素499 1000 1000 12 * 消費 A級洗…" at bounding box center [578, 230] width 284 height 95
click at [714, 268] on td "2850" at bounding box center [700, 271] width 40 height 16
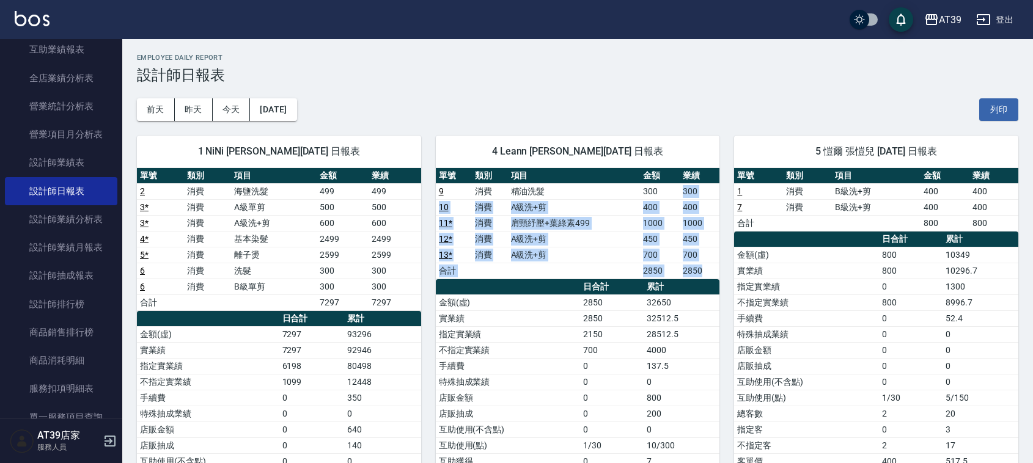
drag, startPoint x: 714, startPoint y: 268, endPoint x: 710, endPoint y: 184, distance: 83.8
click at [710, 184] on tbody "9 消費 精油洗髮 300 300 10 消費 A級洗+剪 400 400 11 * 消費 肩頸紓壓+葉綠素499 1000 1000 12 * 消費 A級洗…" at bounding box center [578, 230] width 284 height 95
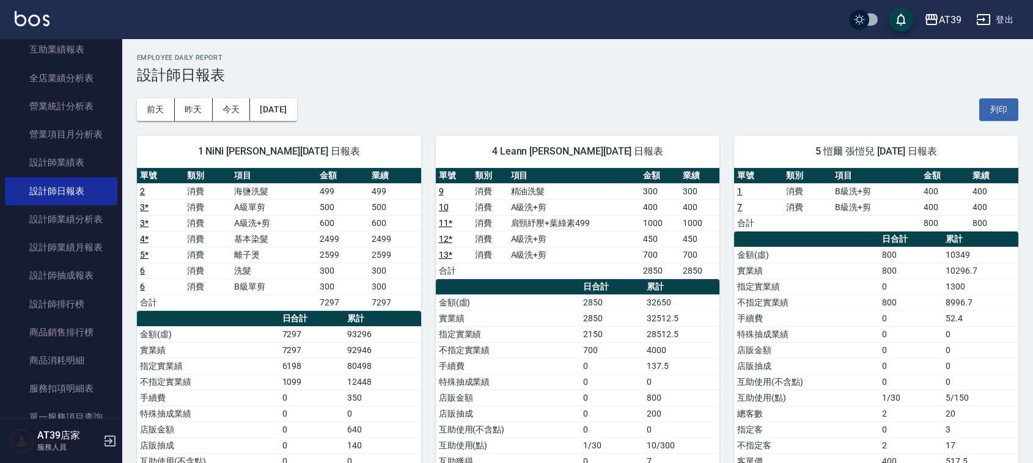
click at [707, 172] on th "業績" at bounding box center [700, 176] width 40 height 16
click at [182, 108] on button "昨天" at bounding box center [194, 109] width 38 height 23
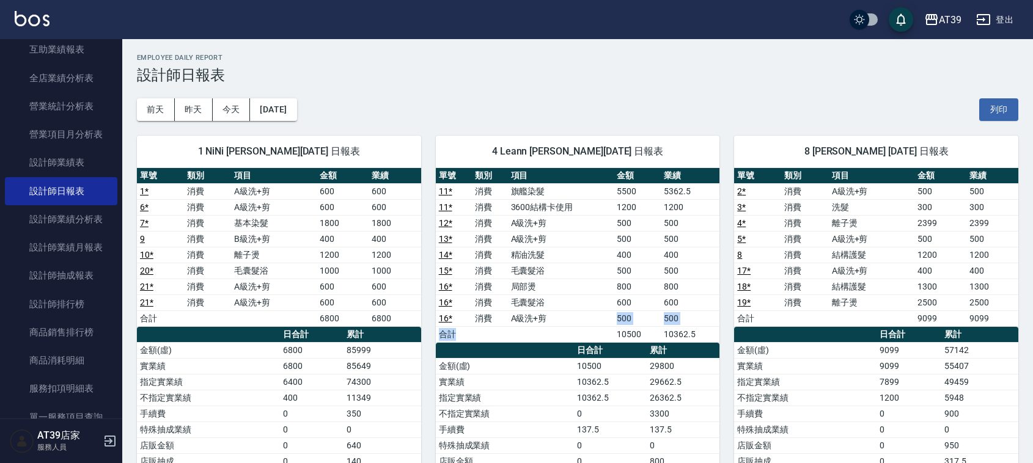
drag, startPoint x: 603, startPoint y: 342, endPoint x: 597, endPoint y: 292, distance: 51.2
click at [598, 297] on tbody "11 * 消費 旗艦染髮 5500 5362.5 11 * 消費 3600結構卡使用 1200 1200 12 * 消費 A級洗+剪 500 500 13 *…" at bounding box center [578, 262] width 284 height 159
click at [570, 197] on td "旗艦染髮" at bounding box center [561, 191] width 106 height 16
click at [563, 180] on th "項目" at bounding box center [561, 176] width 106 height 16
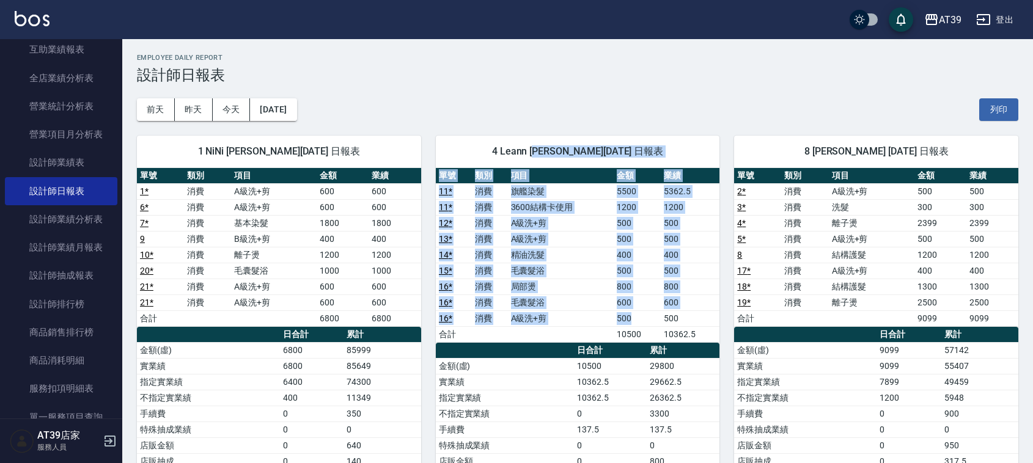
drag, startPoint x: 546, startPoint y: 148, endPoint x: 631, endPoint y: 320, distance: 191.7
click at [631, 320] on div "4 Leann 林思宇 08/10/2025 日報表 單號 類別 項目 金額 業績 11 * 消費 旗艦染髮 5500 5362.5 11 * 消費 3600…" at bounding box center [578, 390] width 284 height 508
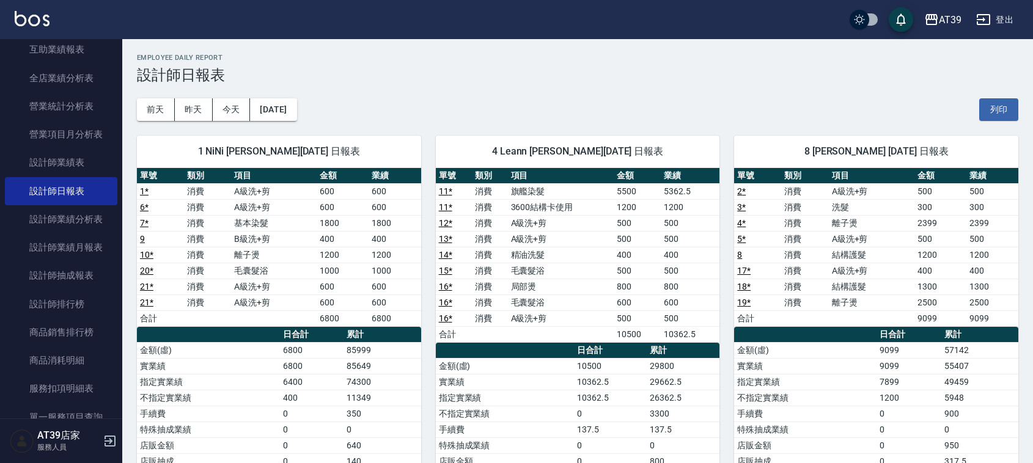
click at [621, 367] on td "10500" at bounding box center [610, 366] width 73 height 16
drag, startPoint x: 659, startPoint y: 190, endPoint x: 691, endPoint y: 197, distance: 32.8
click at [691, 197] on tr "11 * 消費 旗艦染髮 5500 5362.5" at bounding box center [578, 191] width 284 height 16
click at [691, 197] on td "5362.5" at bounding box center [690, 191] width 59 height 16
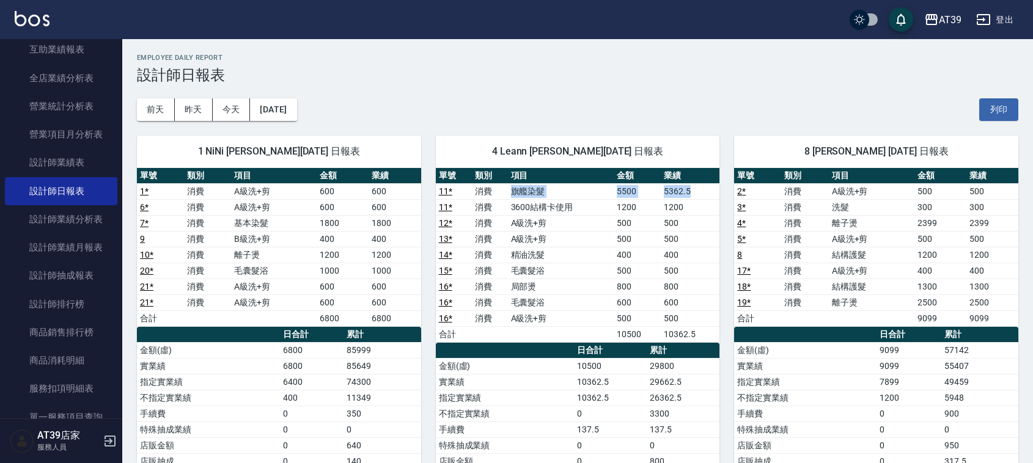
drag, startPoint x: 691, startPoint y: 197, endPoint x: 496, endPoint y: 191, distance: 195.1
click at [496, 191] on tr "11 * 消費 旗艦染髮 5500 5362.5" at bounding box center [578, 191] width 284 height 16
click at [496, 191] on td "消費" at bounding box center [490, 191] width 36 height 16
click at [497, 190] on td "消費" at bounding box center [490, 191] width 36 height 16
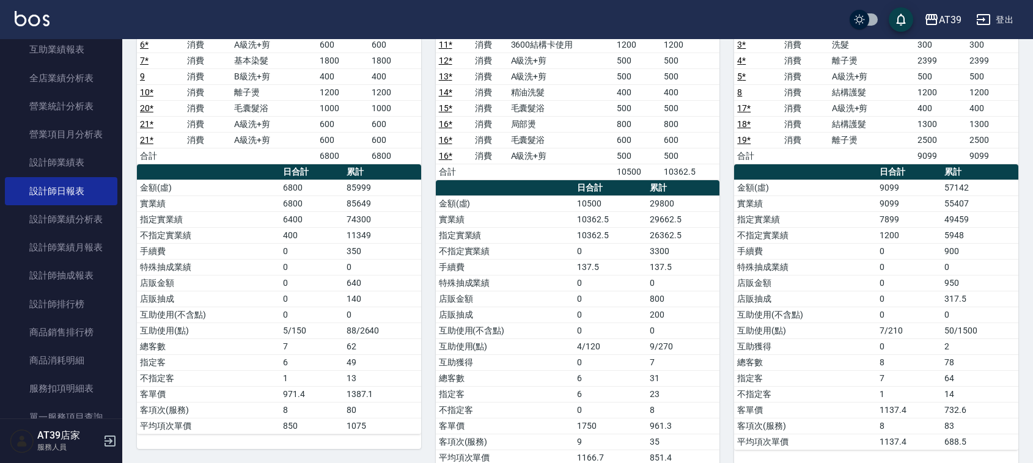
scroll to position [199, 0]
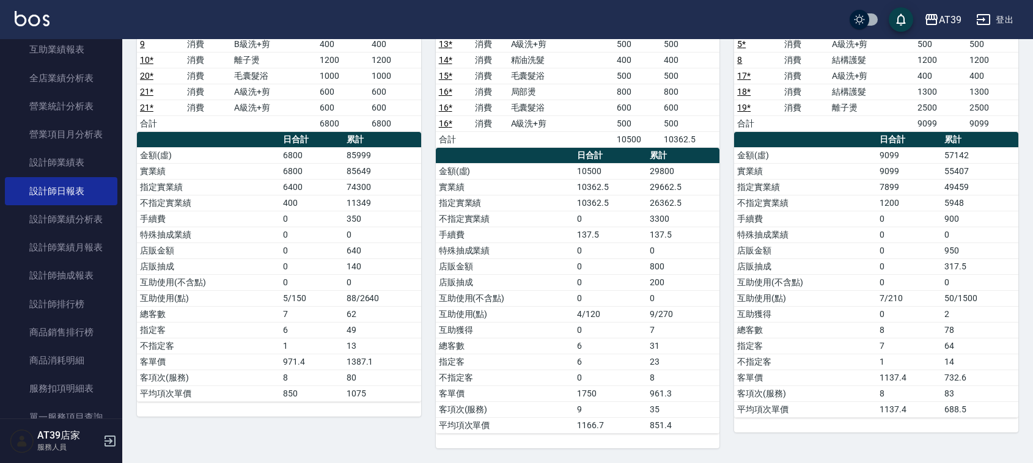
click at [567, 92] on td "局部燙" at bounding box center [561, 92] width 106 height 16
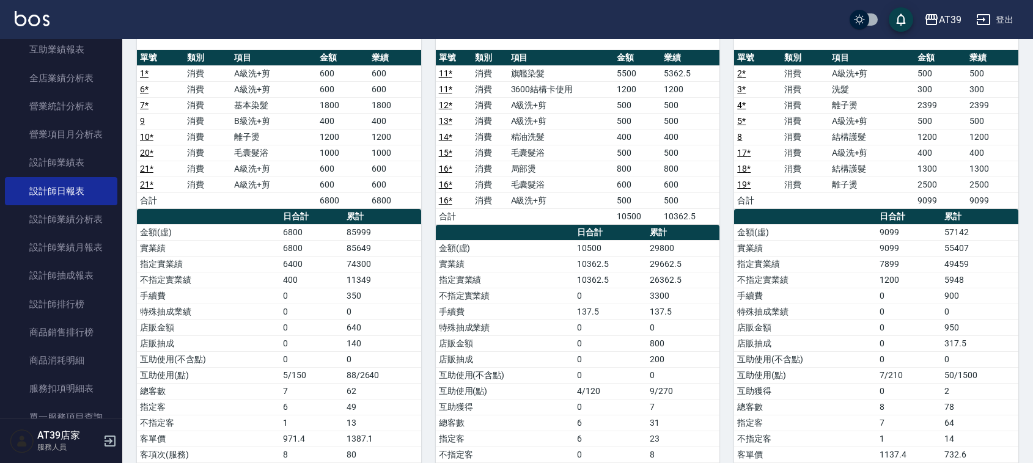
scroll to position [0, 0]
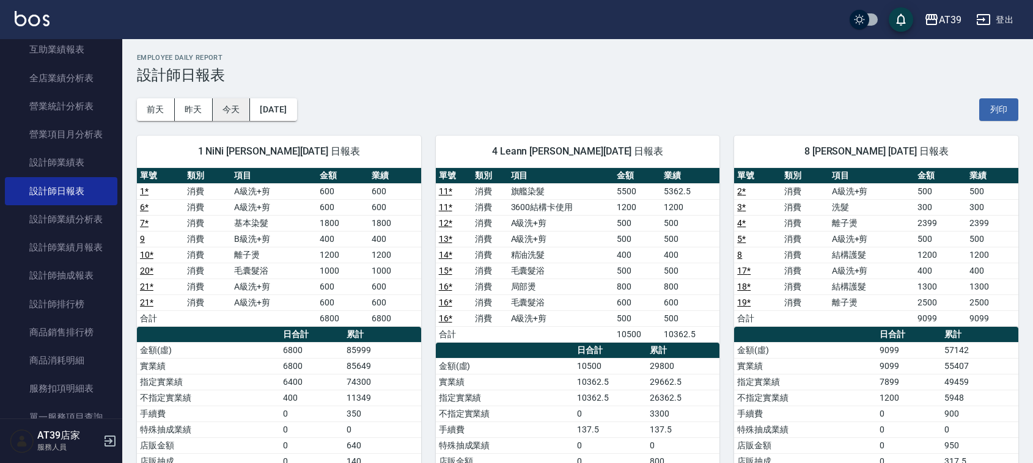
click at [225, 105] on button "今天" at bounding box center [232, 109] width 38 height 23
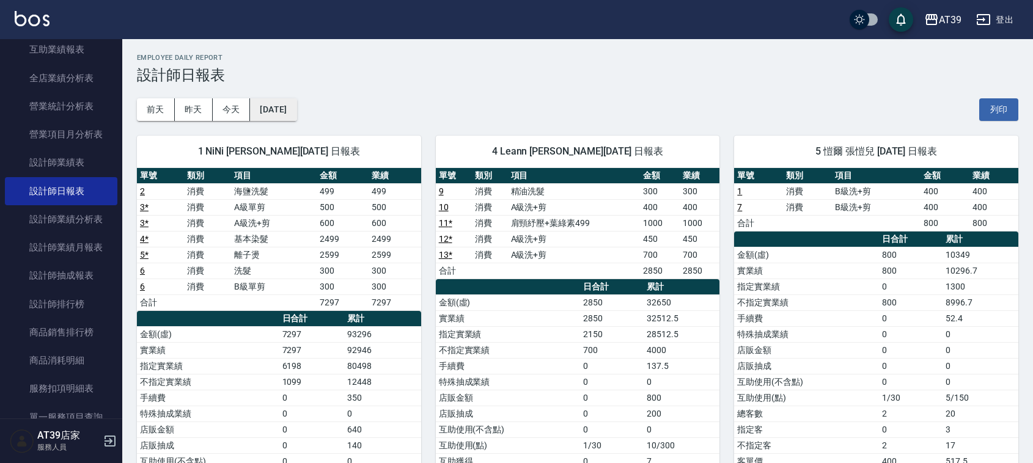
click at [276, 117] on button "[DATE]" at bounding box center [273, 109] width 46 height 23
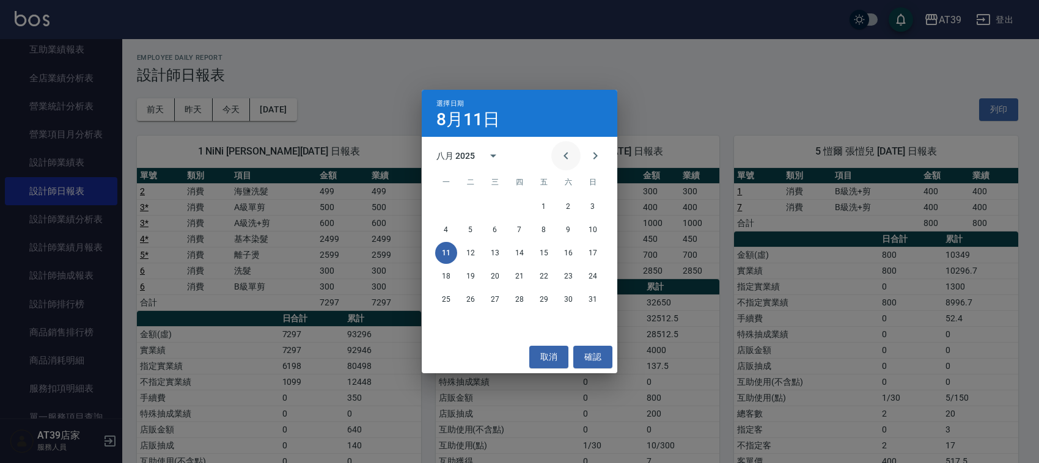
click at [569, 151] on icon "Previous month" at bounding box center [566, 156] width 15 height 15
click at [544, 229] on button "11" at bounding box center [544, 230] width 22 height 22
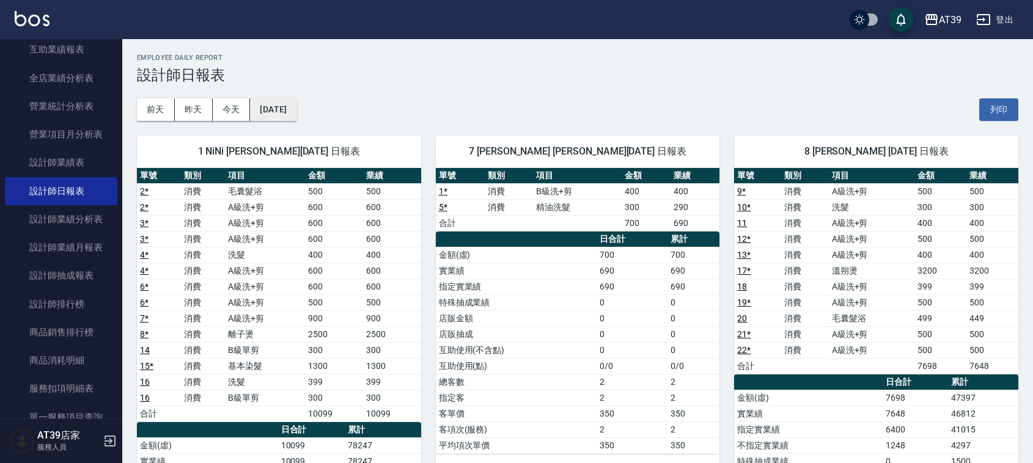
click at [297, 105] on button "[DATE]" at bounding box center [273, 109] width 46 height 23
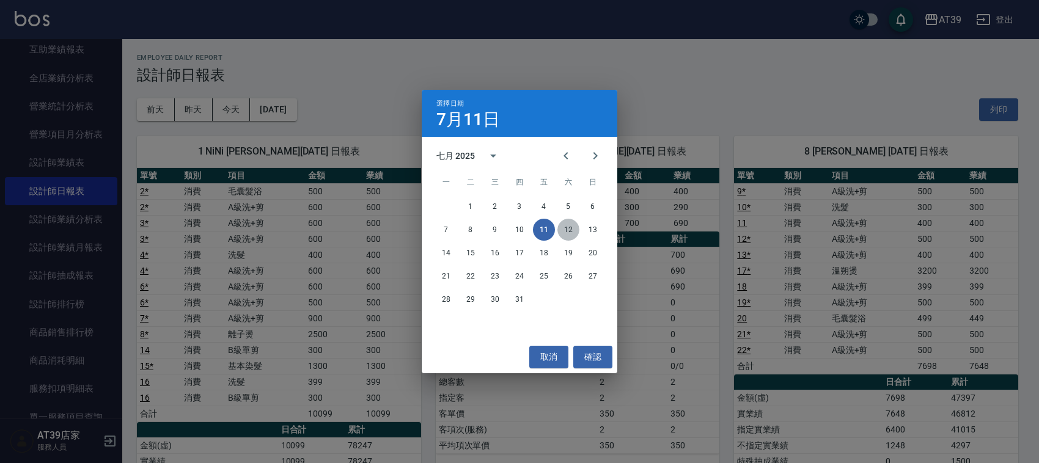
click at [570, 224] on button "12" at bounding box center [569, 230] width 22 height 22
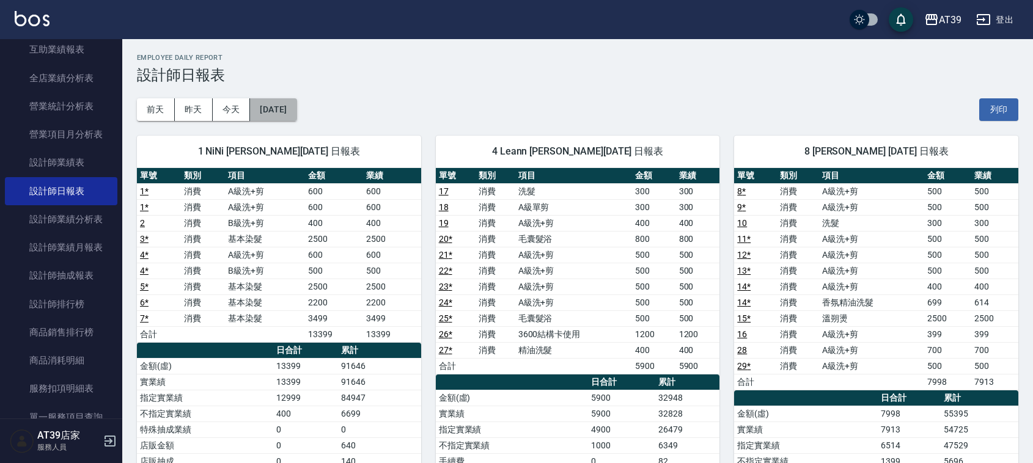
click at [283, 108] on button "[DATE]" at bounding box center [273, 109] width 46 height 23
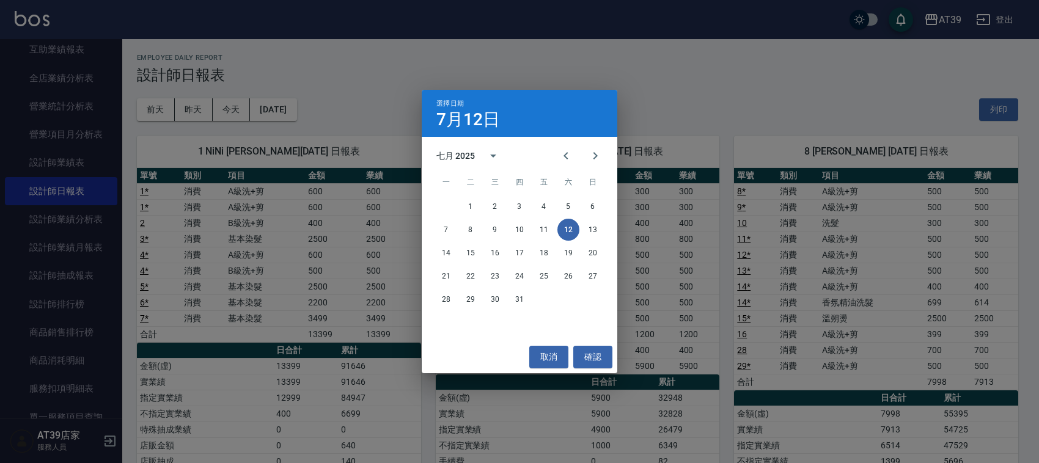
click at [240, 108] on div "選擇日期 7月12日 七月 2025 一 二 三 四 五 六 日 1 2 3 4 5 6 7 8 9 10 11 12 13 14 15 16 17 18 1…" at bounding box center [519, 231] width 1039 height 463
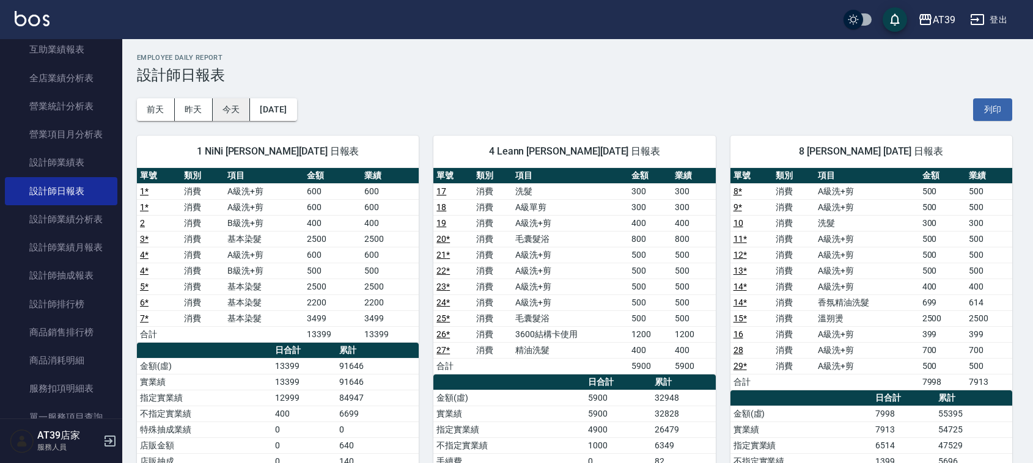
click at [224, 105] on button "今天" at bounding box center [232, 109] width 38 height 23
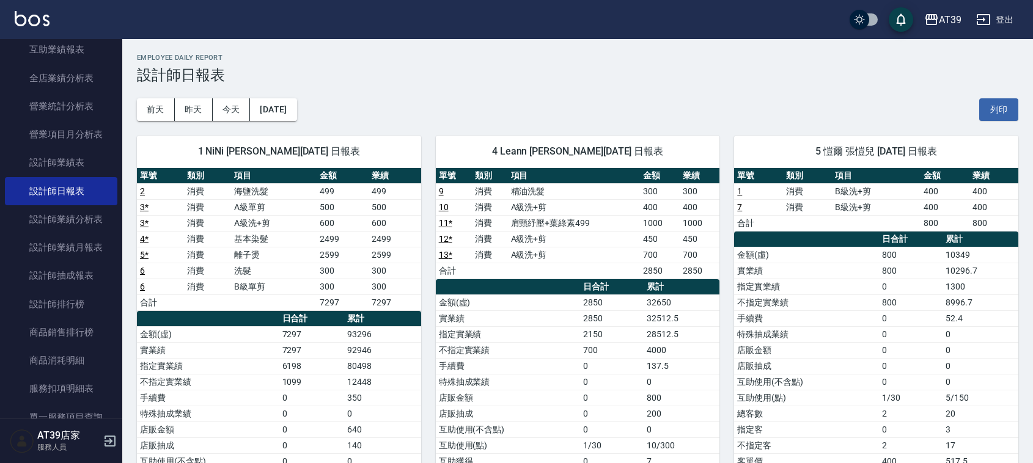
click at [292, 208] on td "A級單剪" at bounding box center [274, 207] width 86 height 16
click at [243, 120] on button "今天" at bounding box center [232, 109] width 38 height 23
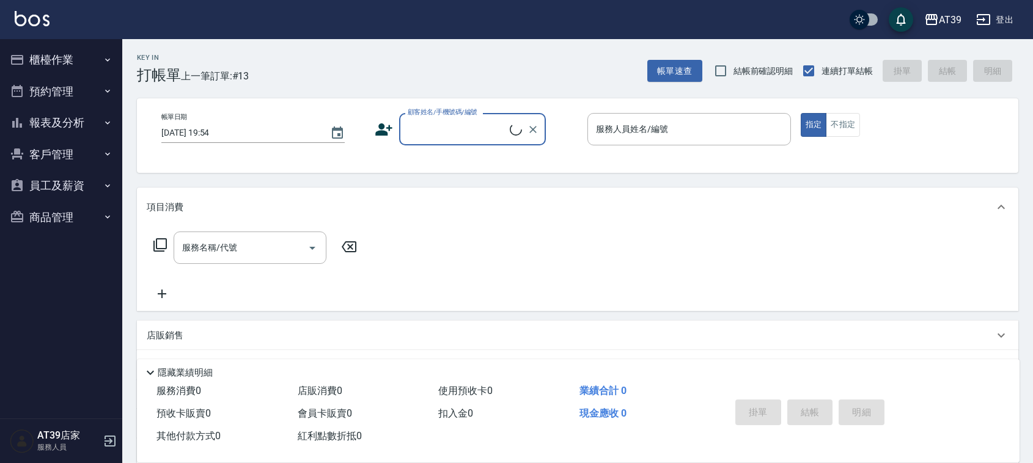
click at [73, 66] on button "櫃檯作業" at bounding box center [61, 60] width 113 height 32
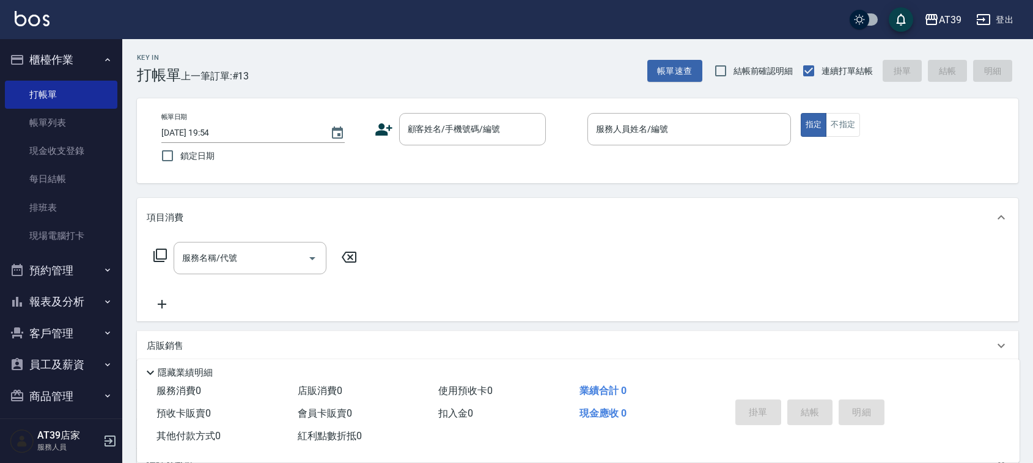
click at [73, 78] on ul "打帳單 帳單列表 現金收支登錄 每日結帳 排班表 現場電腦打卡" at bounding box center [61, 166] width 113 height 180
click at [70, 87] on link "打帳單" at bounding box center [61, 95] width 113 height 28
click at [621, 125] on div "服務人員姓名/編號 服務人員姓名/編號" at bounding box center [690, 129] width 204 height 32
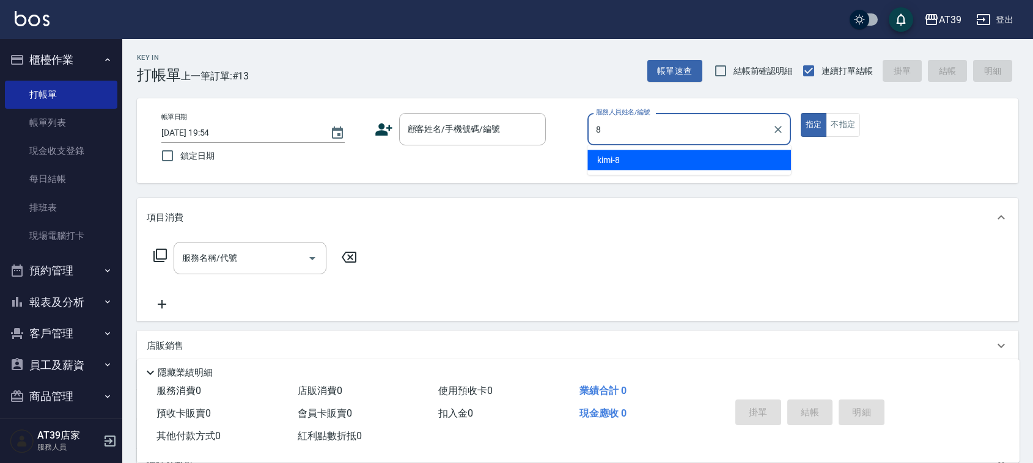
click at [640, 164] on div "kimi -8" at bounding box center [690, 160] width 204 height 20
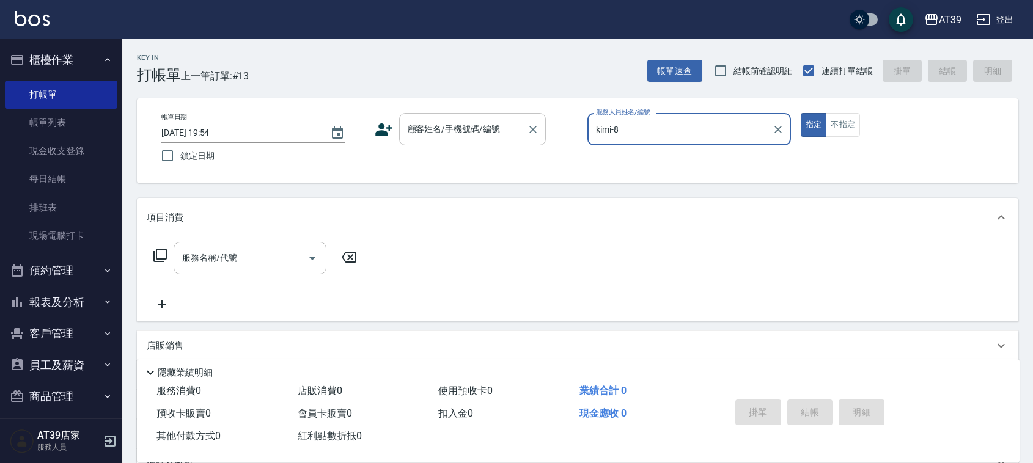
type input "kimi-8"
click at [504, 126] on input "顧客姓名/手機號碼/編號" at bounding box center [463, 129] width 117 height 21
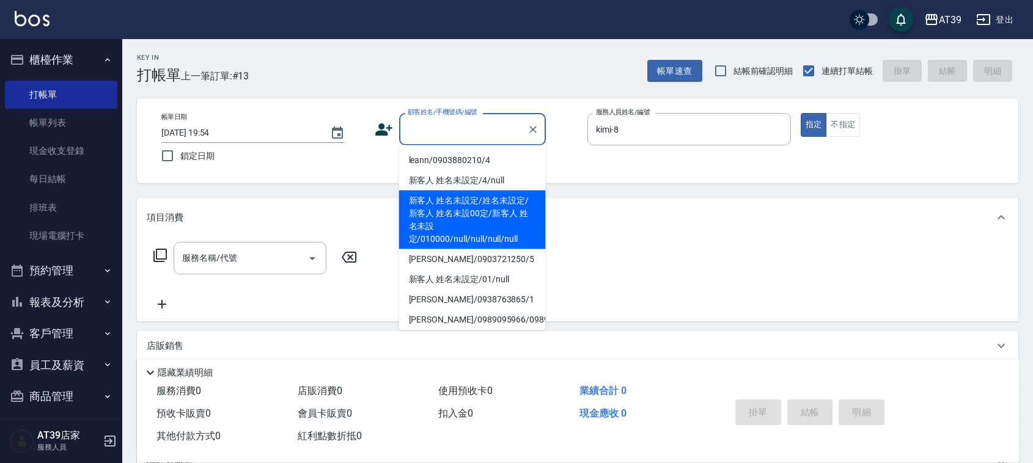
click at [485, 201] on li "新客人 姓名未設定/姓名未設定/新客人 姓名未設00定/新客人 姓名未設定/010000/null/null/null/null" at bounding box center [472, 220] width 147 height 59
type input "新客人 姓名未設定/姓名未設定/新客人 姓名未設00定/新客人 姓名未設定/010000/null/null/null/null"
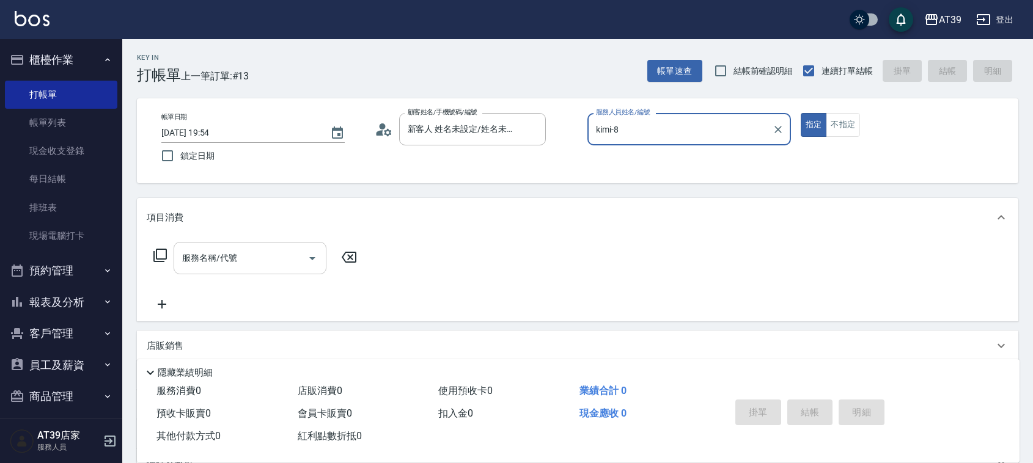
click at [229, 251] on input "服務名稱/代號" at bounding box center [241, 258] width 124 height 21
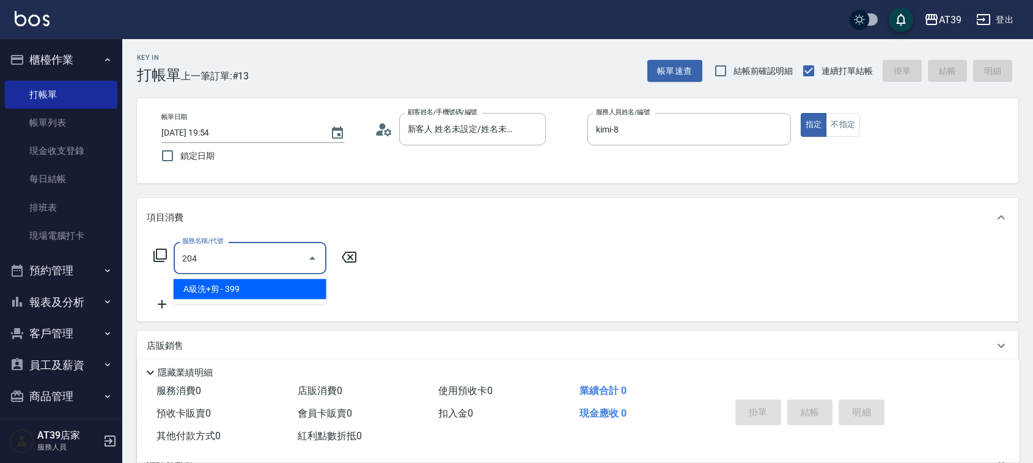
click at [272, 285] on span "A級洗+剪 - 399" at bounding box center [250, 289] width 153 height 20
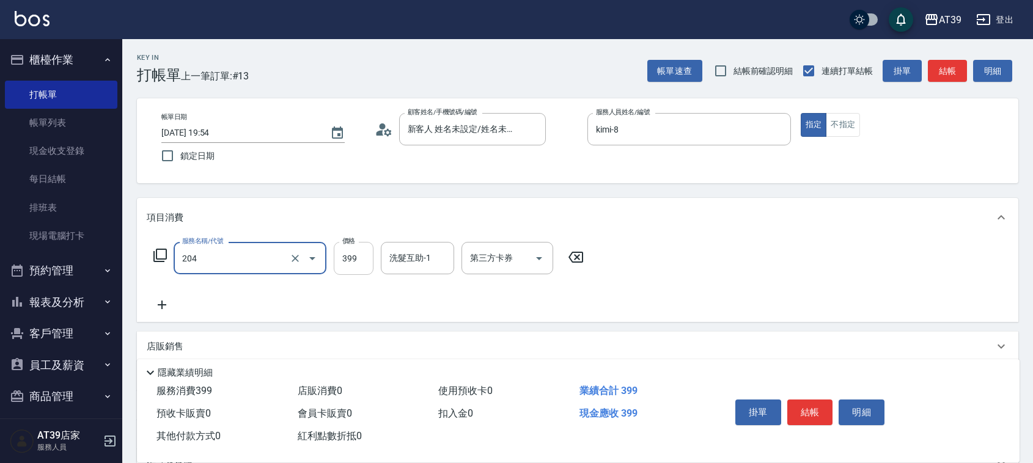
type input "A級洗+剪(204)"
click at [356, 251] on input "399" at bounding box center [354, 258] width 40 height 33
type input "500"
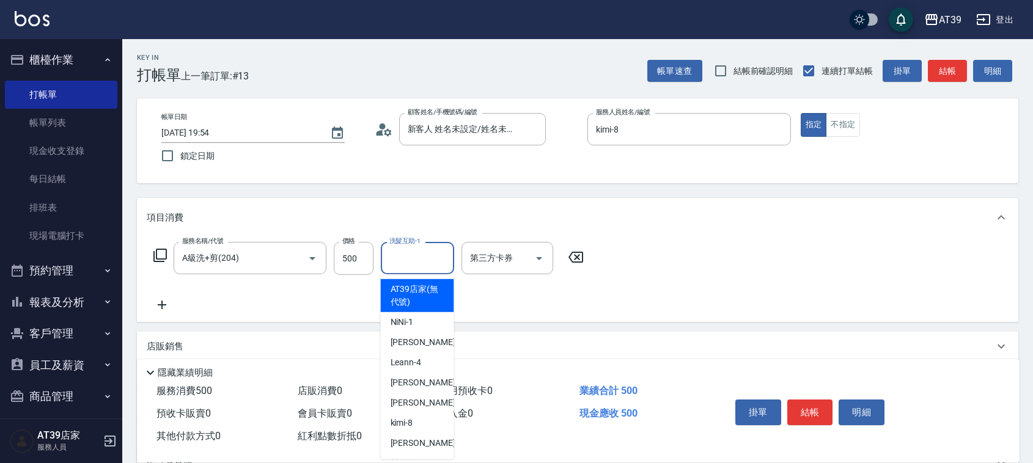
click at [432, 267] on input "洗髮互助-1" at bounding box center [417, 258] width 62 height 21
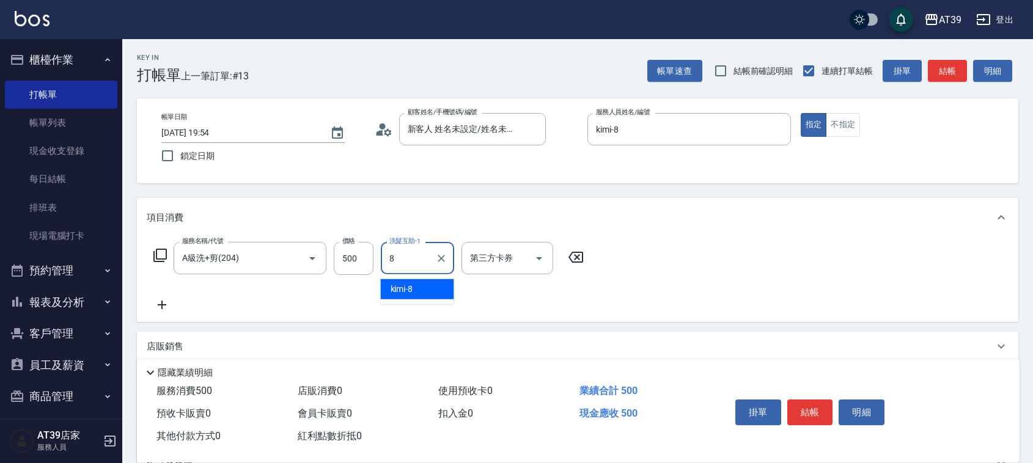
click at [435, 284] on div "kimi -8" at bounding box center [417, 289] width 73 height 20
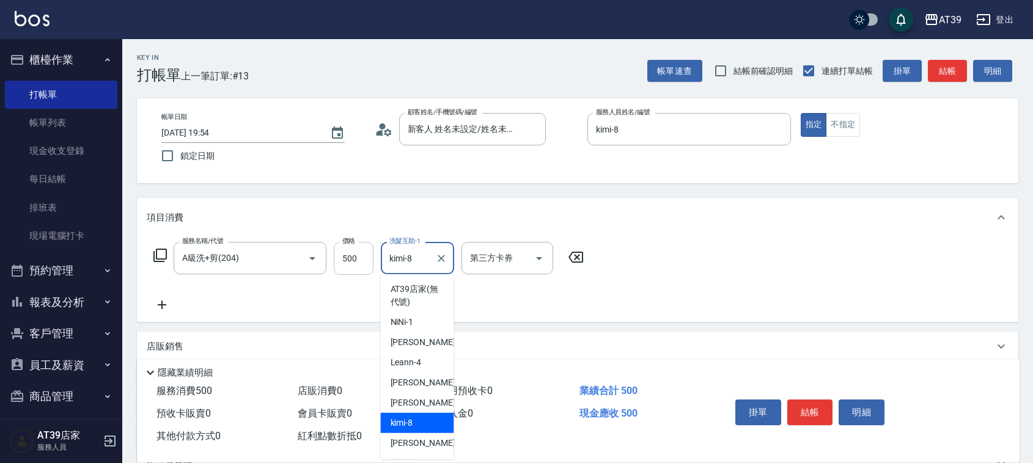
drag, startPoint x: 425, startPoint y: 263, endPoint x: 370, endPoint y: 267, distance: 55.2
click at [370, 267] on div "服務名稱/代號 A級洗+剪(204) 服務名稱/代號 價格 500 價格 洗髮互助-1 kimi-8 洗髮互助-1 第三方卡券 第三方卡券" at bounding box center [369, 258] width 445 height 33
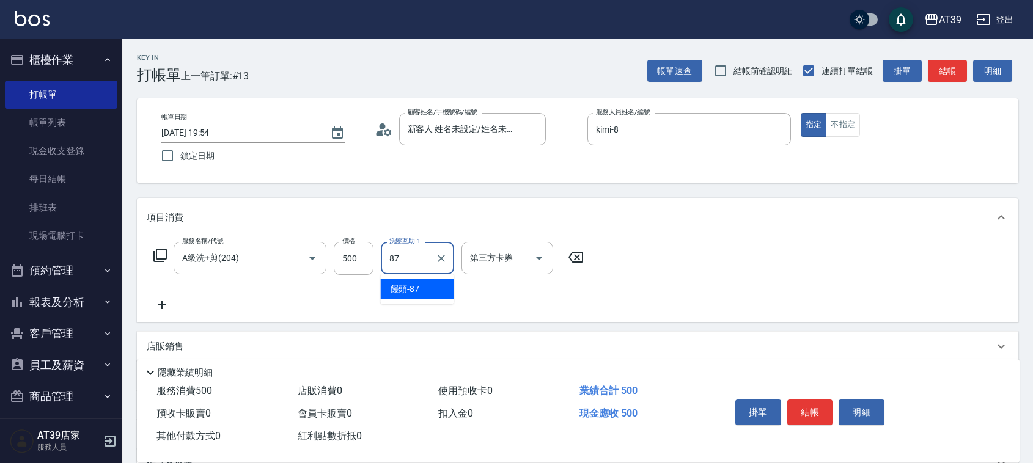
click at [417, 294] on span "饅頭 -87" at bounding box center [405, 289] width 29 height 13
type input "饅頭-87"
click at [942, 62] on button "結帳" at bounding box center [947, 71] width 39 height 23
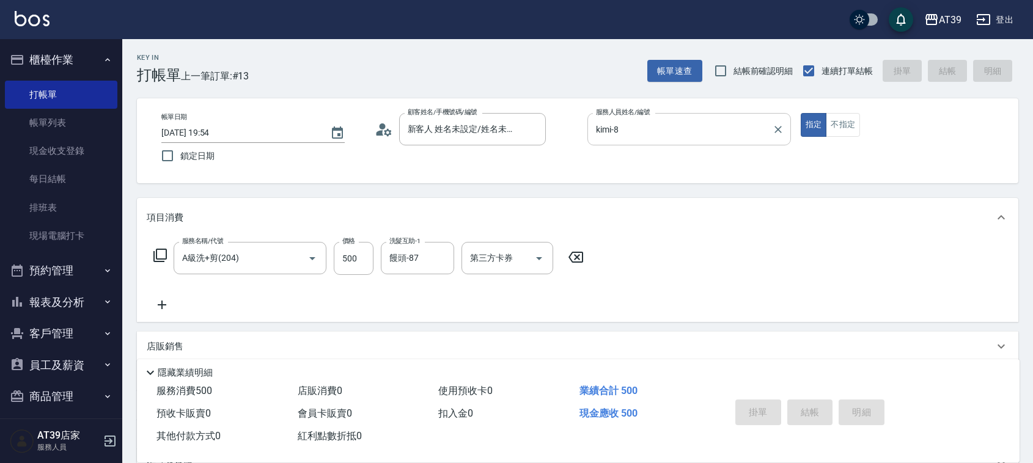
type input "2025/08/11 19:55"
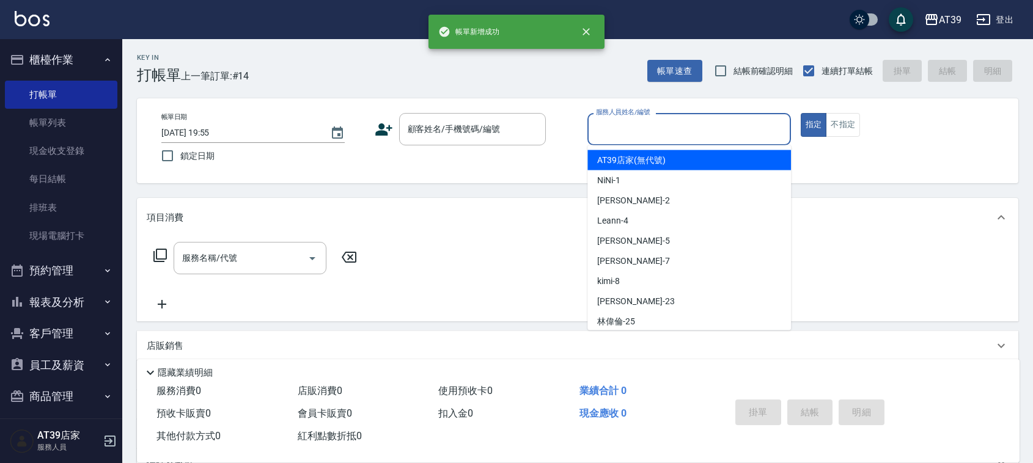
click at [665, 127] on input "服務人員姓名/編號" at bounding box center [689, 129] width 193 height 21
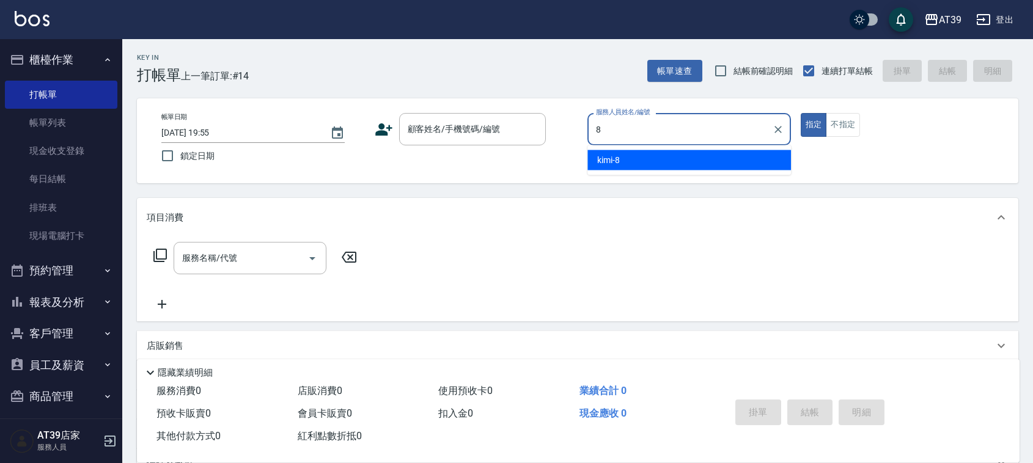
click at [668, 150] on div "kimi -8" at bounding box center [690, 160] width 204 height 20
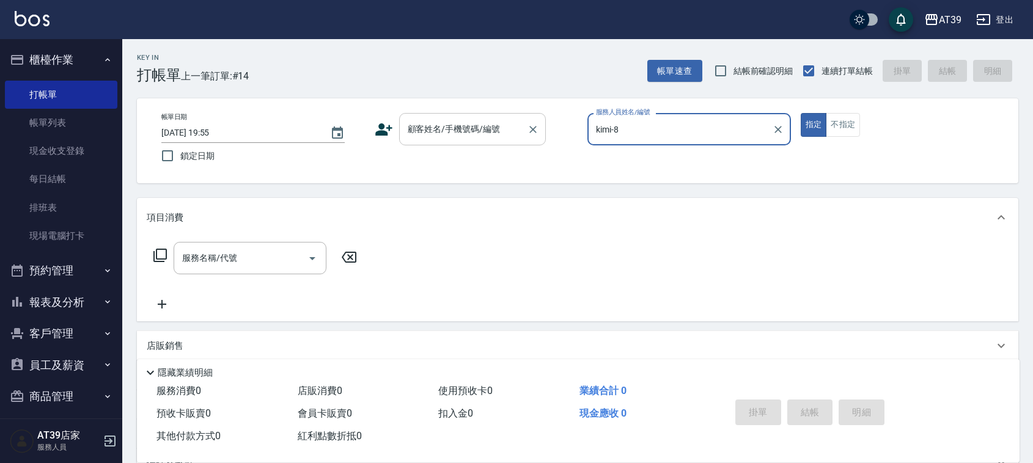
type input "kimi-8"
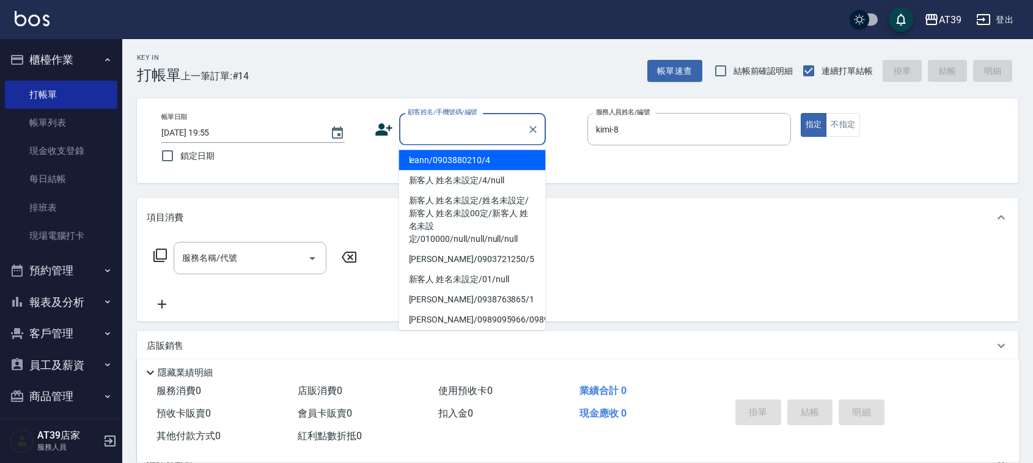
click at [454, 135] on input "顧客姓名/手機號碼/編號" at bounding box center [463, 129] width 117 height 21
click at [444, 169] on li "leann/0903880210/4" at bounding box center [472, 160] width 147 height 20
type input "leann/0903880210/4"
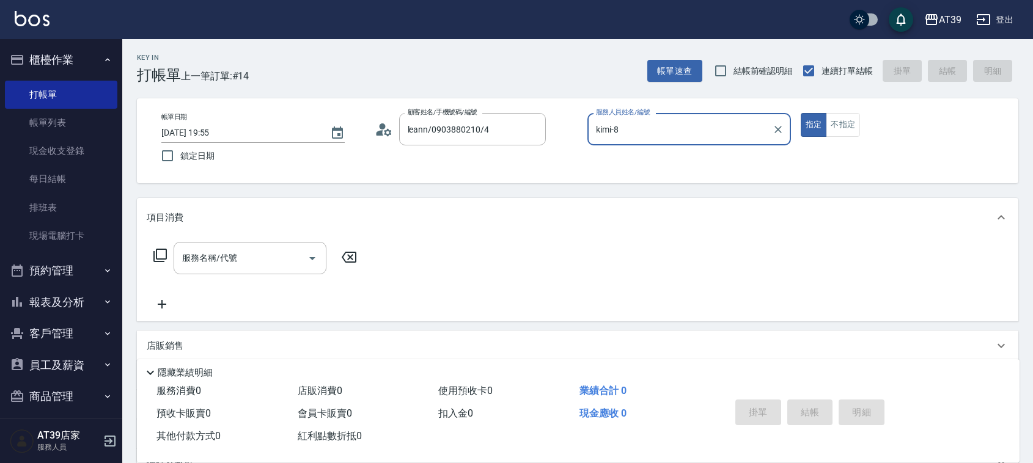
type input "Leann-4"
click at [536, 129] on icon "Clear" at bounding box center [533, 130] width 12 height 12
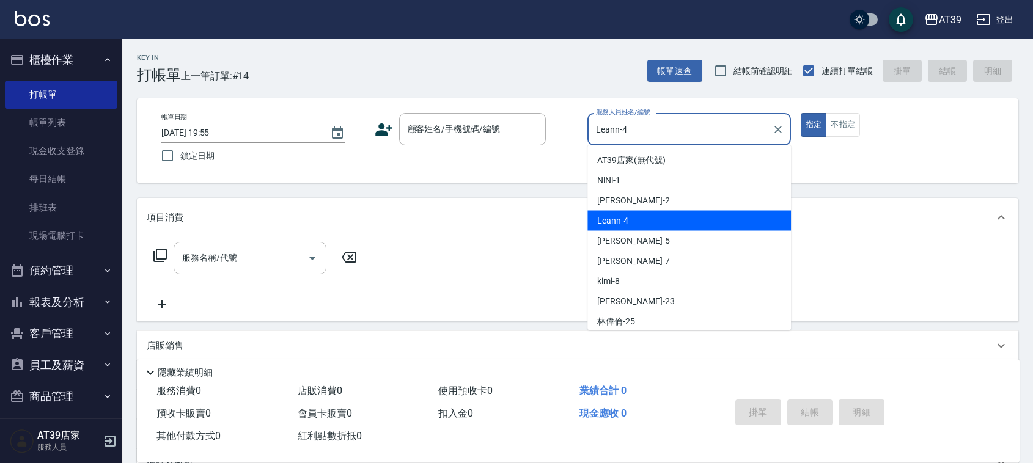
drag, startPoint x: 646, startPoint y: 122, endPoint x: 552, endPoint y: 129, distance: 94.4
click at [552, 129] on div "帳單日期 2025/08/11 19:55 鎖定日期 顧客姓名/手機號碼/編號 顧客姓名/手機號碼/編號 服務人員姓名/編號 Leann-4 服務人員姓名/編…" at bounding box center [578, 141] width 852 height 56
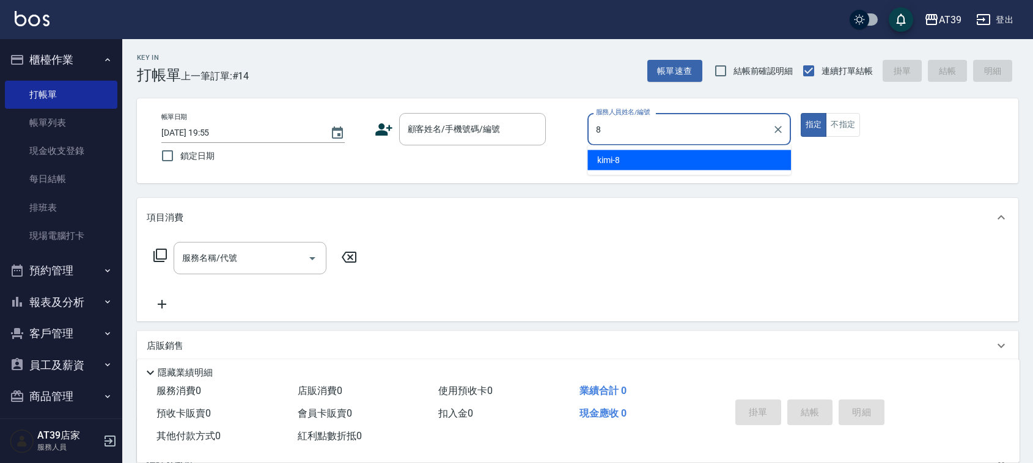
click at [595, 161] on div "kimi -8" at bounding box center [690, 160] width 204 height 20
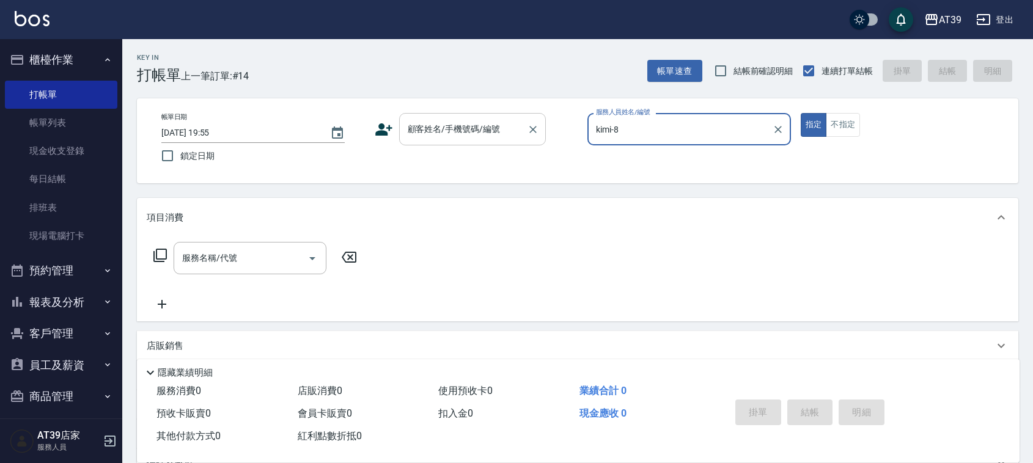
type input "kimi-8"
click at [490, 135] on input "顧客姓名/手機號碼/編號" at bounding box center [463, 129] width 117 height 21
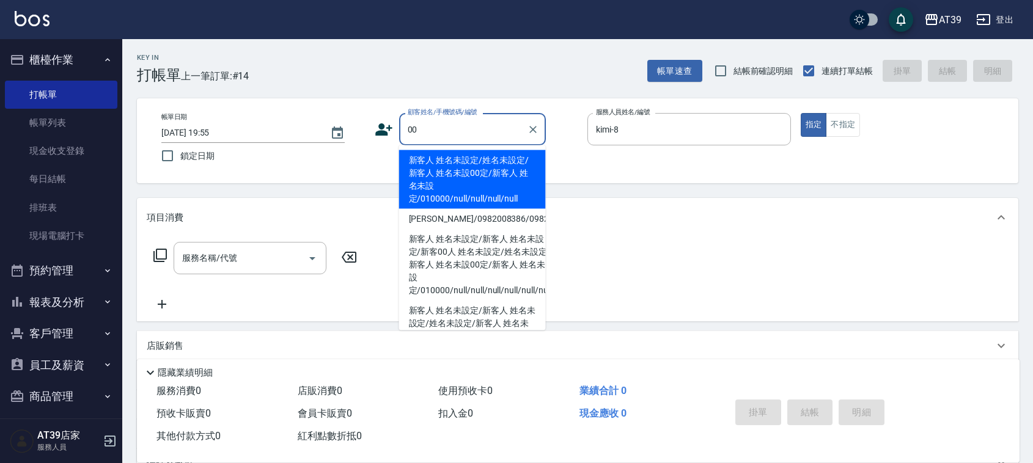
drag, startPoint x: 468, startPoint y: 177, endPoint x: 356, endPoint y: 228, distance: 122.9
click at [466, 179] on li "新客人 姓名未設定/姓名未設定/新客人 姓名未設00定/新客人 姓名未設定/010000/null/null/null/null" at bounding box center [472, 179] width 147 height 59
type input "新客人 姓名未設定/姓名未設定/新客人 姓名未設00定/新客人 姓名未設定/010000/null/null/null/null"
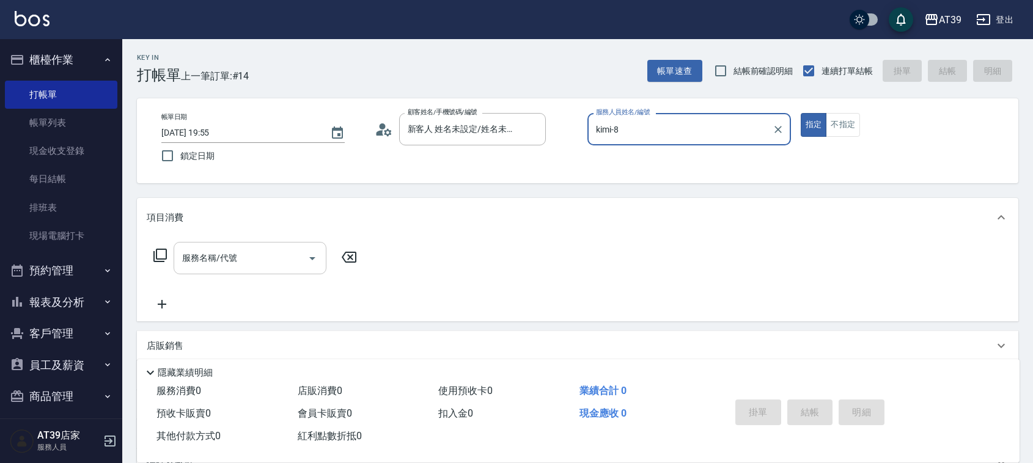
click at [202, 256] on div "服務名稱/代號 服務名稱/代號" at bounding box center [250, 258] width 153 height 32
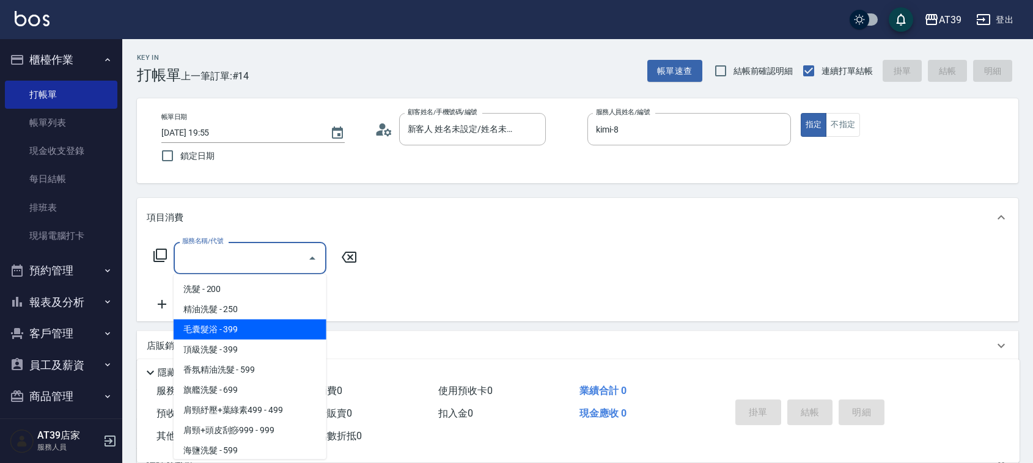
click at [230, 328] on span "毛囊髮浴 - 399" at bounding box center [250, 330] width 153 height 20
type input "毛囊髮浴(103)"
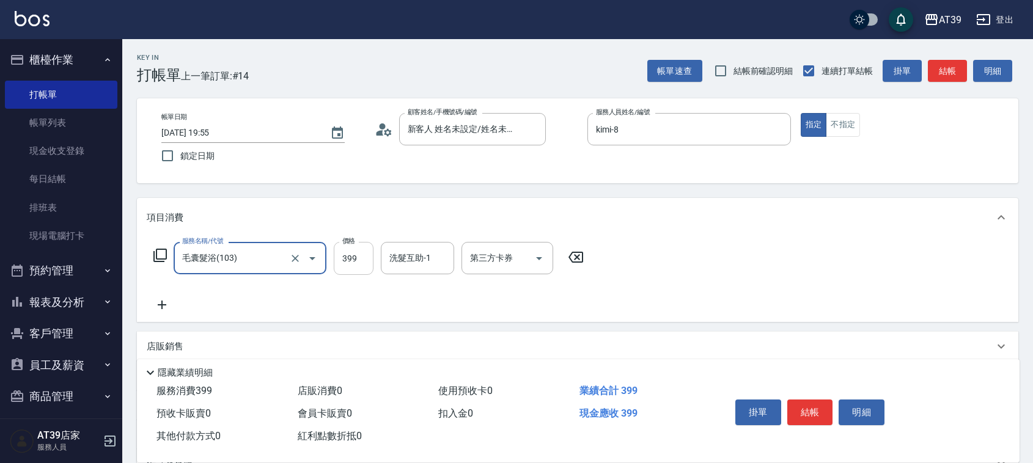
click at [353, 270] on input "399" at bounding box center [354, 258] width 40 height 33
type input "700"
click at [948, 73] on button "結帳" at bounding box center [947, 71] width 39 height 23
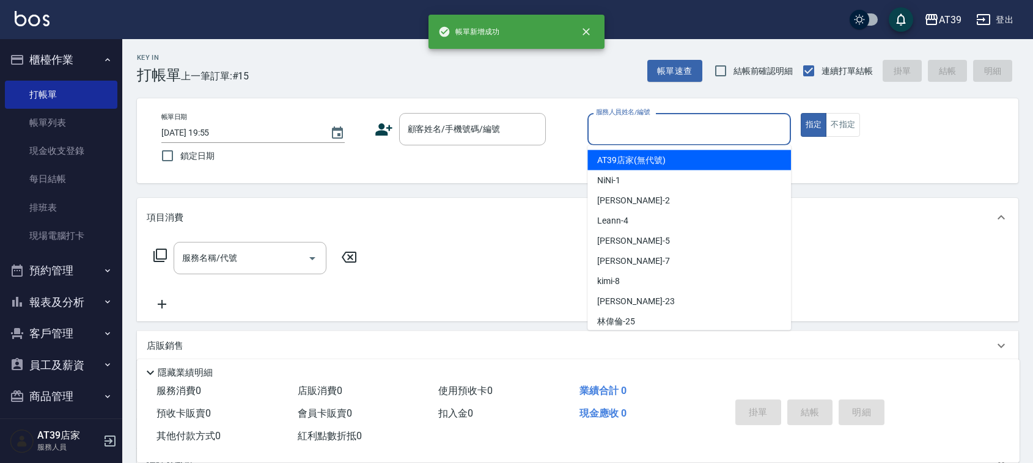
click at [677, 136] on input "服務人員姓名/編號" at bounding box center [689, 129] width 193 height 21
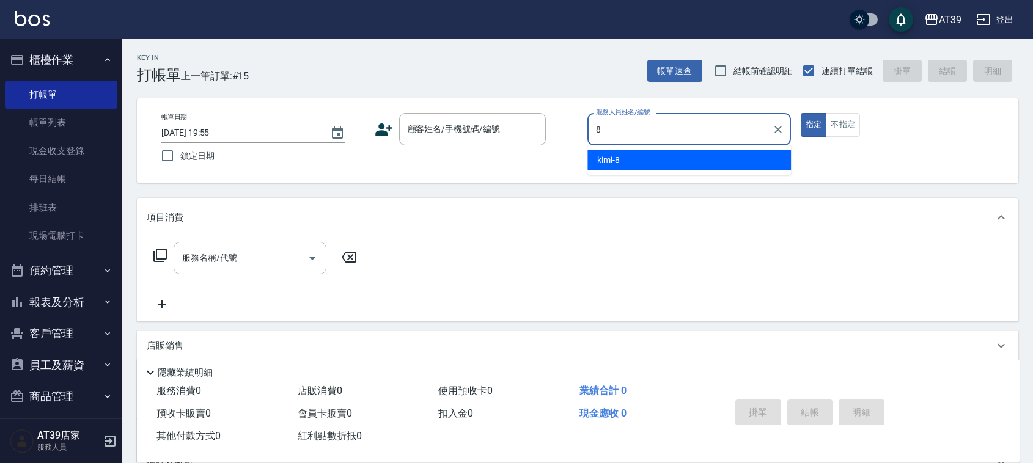
click at [682, 152] on div "kimi -8" at bounding box center [690, 160] width 204 height 20
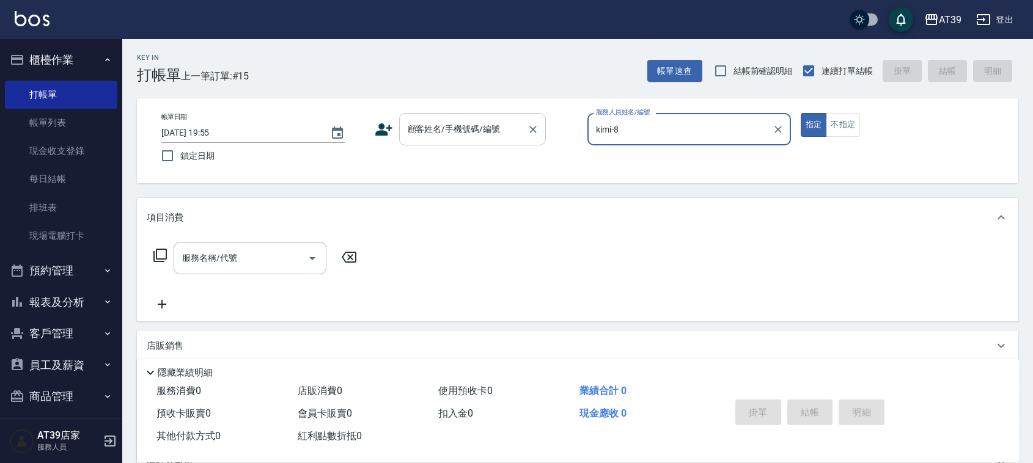
type input "kimi-8"
click at [514, 131] on input "顧客姓名/手機號碼/編號" at bounding box center [463, 129] width 117 height 21
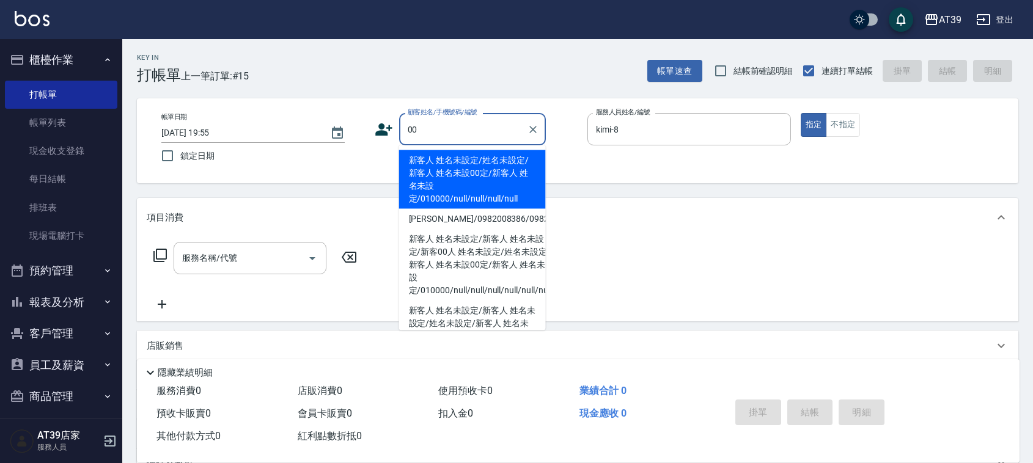
click at [492, 157] on li "新客人 姓名未設定/姓名未設定/新客人 姓名未設00定/新客人 姓名未設定/010000/null/null/null/null" at bounding box center [472, 179] width 147 height 59
type input "新客人 姓名未設定/姓名未設定/新客人 姓名未設00定/新客人 姓名未設定/010000/null/null/null/null"
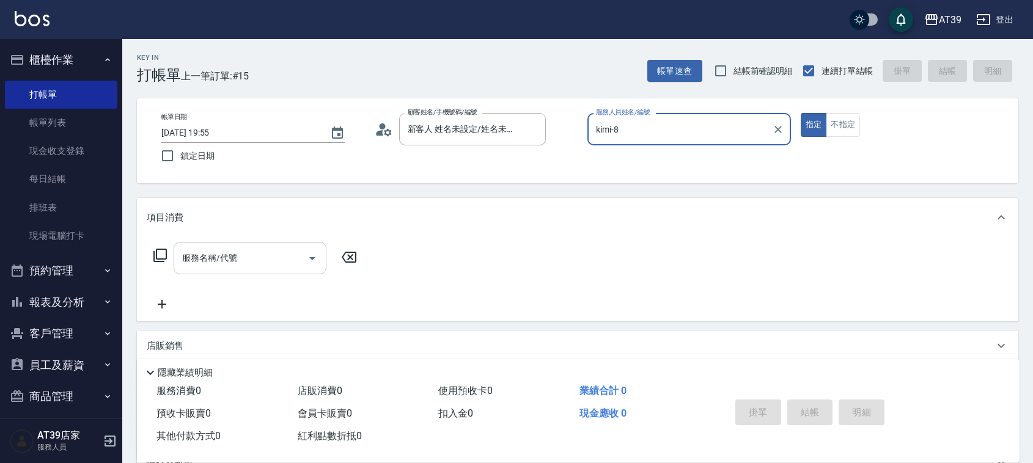
click at [242, 261] on input "服務名稱/代號" at bounding box center [241, 258] width 124 height 21
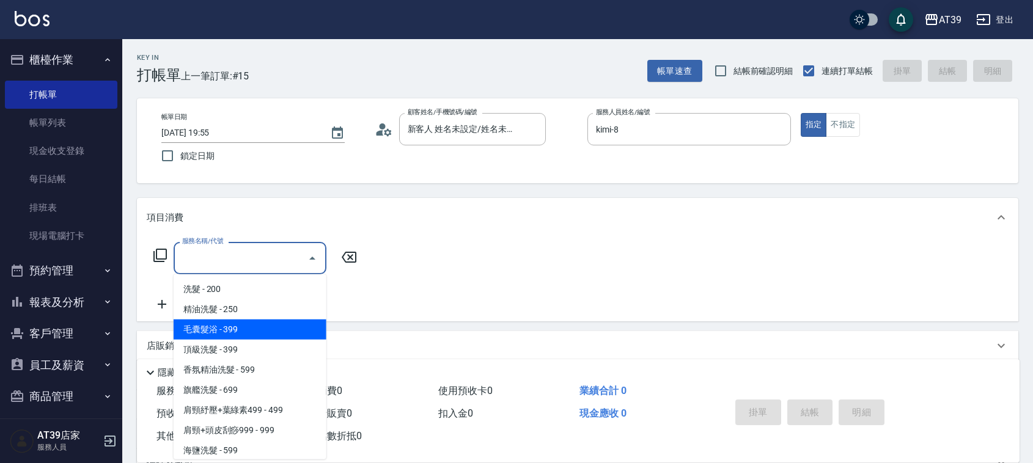
click at [224, 322] on span "毛囊髮浴 - 399" at bounding box center [250, 330] width 153 height 20
type input "毛囊髮浴(103)"
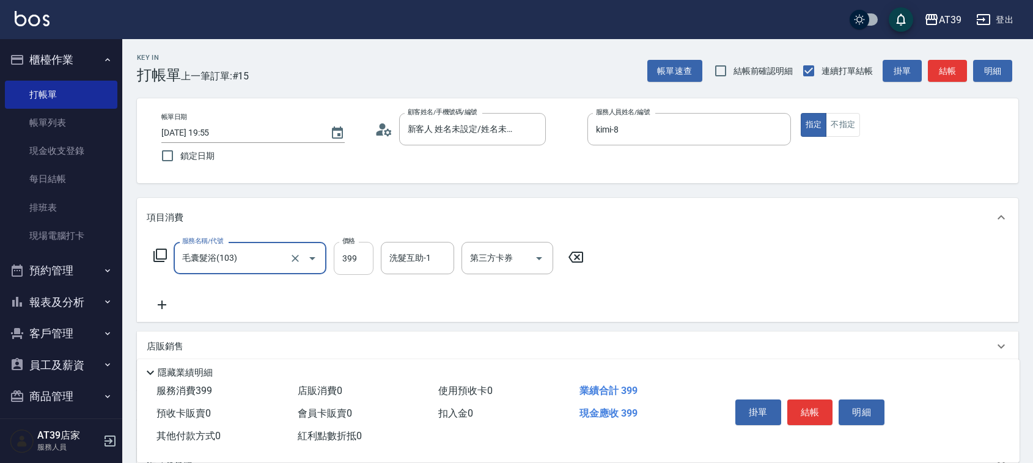
click at [360, 264] on input "399" at bounding box center [354, 258] width 40 height 33
type input "800"
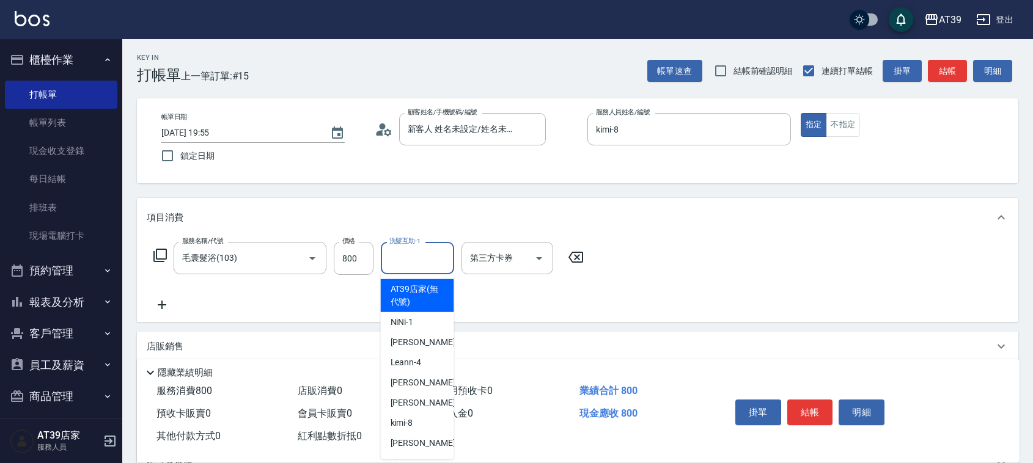
click at [419, 255] on input "洗髮互助-1" at bounding box center [417, 258] width 62 height 21
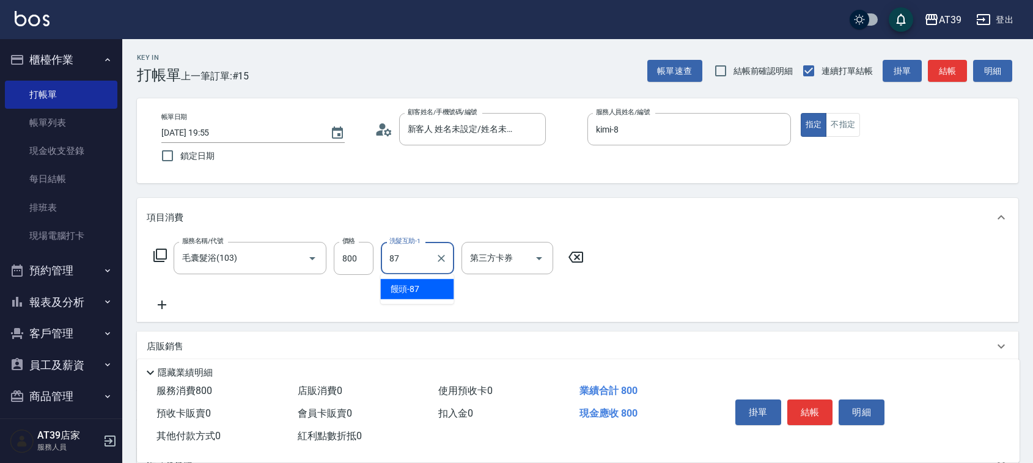
click at [421, 286] on div "饅頭 -87" at bounding box center [417, 289] width 73 height 20
type input "饅頭-87"
click at [942, 80] on button "結帳" at bounding box center [947, 71] width 39 height 23
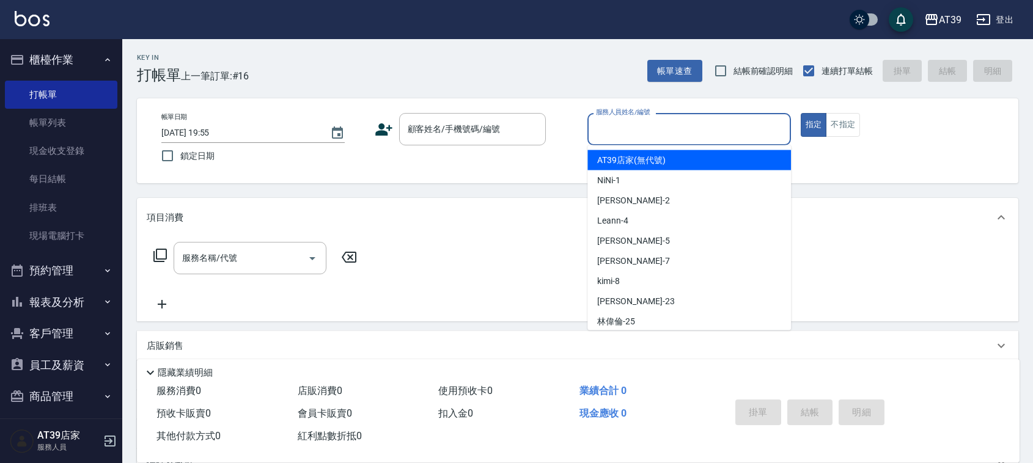
click at [756, 124] on input "服務人員姓名/編號" at bounding box center [689, 129] width 193 height 21
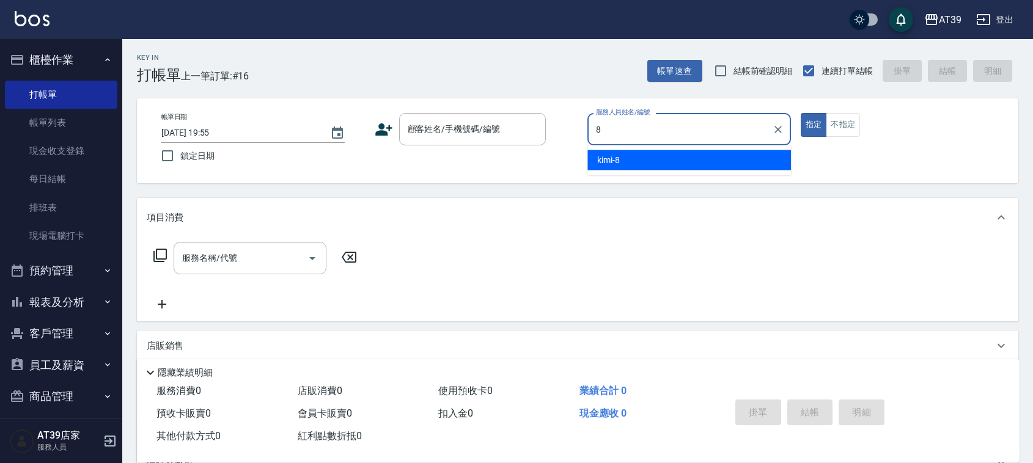
click at [723, 154] on div "kimi -8" at bounding box center [690, 160] width 204 height 20
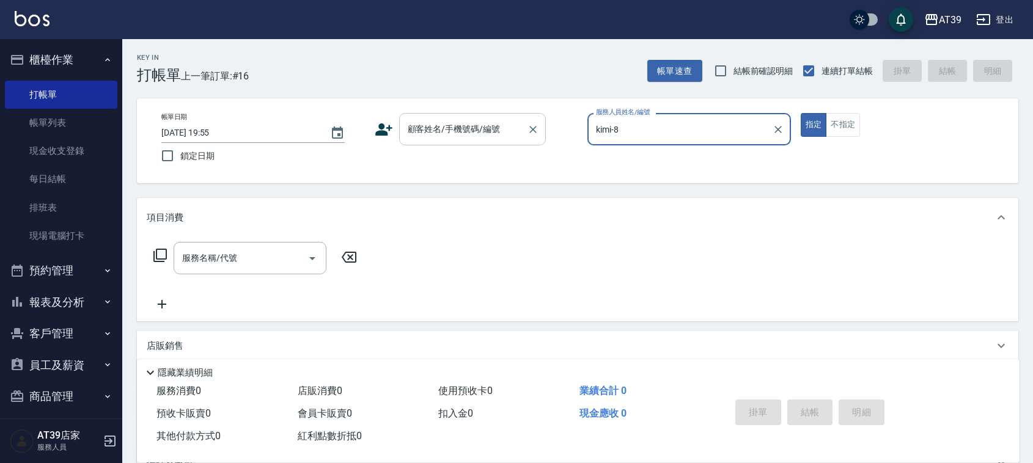
type input "kimi-8"
click at [483, 139] on input "顧客姓名/手機號碼/編號" at bounding box center [463, 129] width 117 height 21
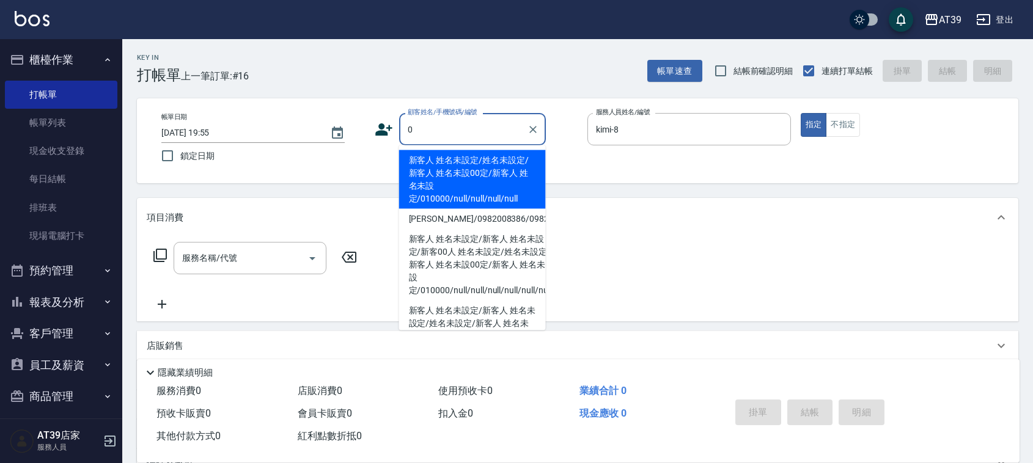
click at [463, 166] on li "新客人 姓名未設定/姓名未設定/新客人 姓名未設00定/新客人 姓名未設定/010000/null/null/null/null" at bounding box center [472, 179] width 147 height 59
type input "新客人 姓名未設定/姓名未設定/新客人 姓名未設00定/新客人 姓名未設定/010000/null/null/null/null"
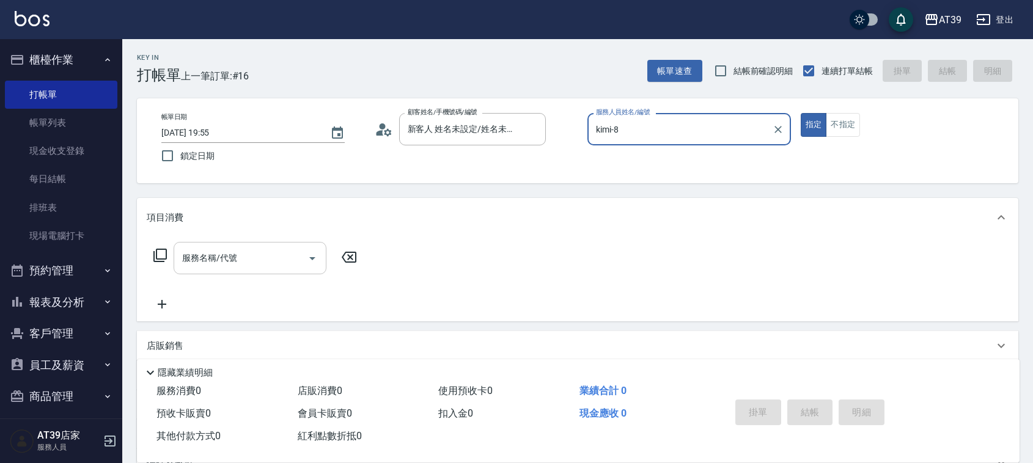
click at [272, 260] on input "服務名稱/代號" at bounding box center [241, 258] width 124 height 21
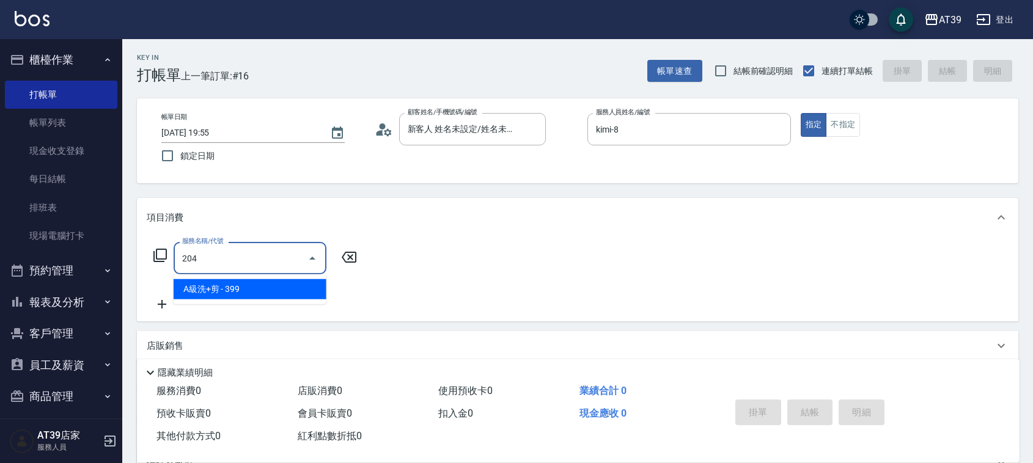
click at [274, 282] on span "A級洗+剪 - 399" at bounding box center [250, 289] width 153 height 20
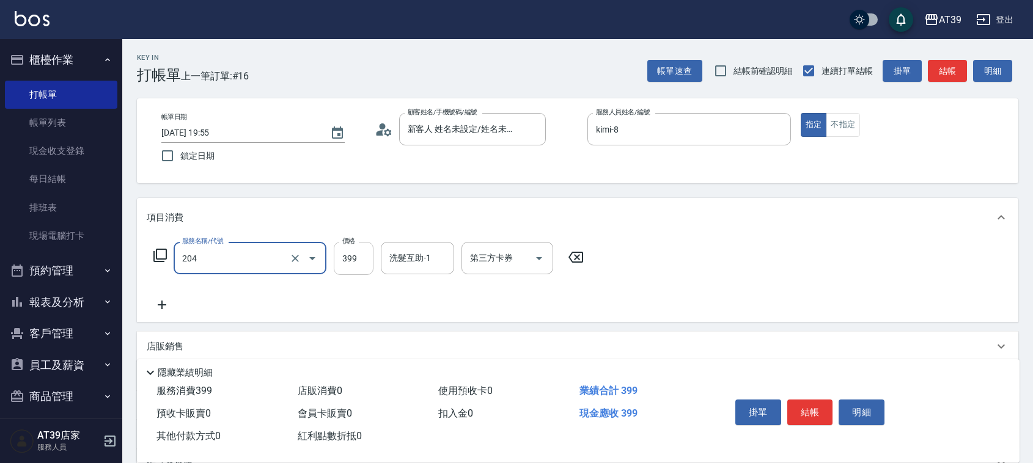
type input "A級洗+剪(204)"
click at [353, 253] on input "399" at bounding box center [354, 258] width 40 height 33
type input "500"
click at [952, 59] on div "帳單速查 結帳前確認明細 連續打單結帳 掛單 結帳 明細" at bounding box center [833, 71] width 371 height 26
click at [948, 74] on button "結帳" at bounding box center [947, 71] width 39 height 23
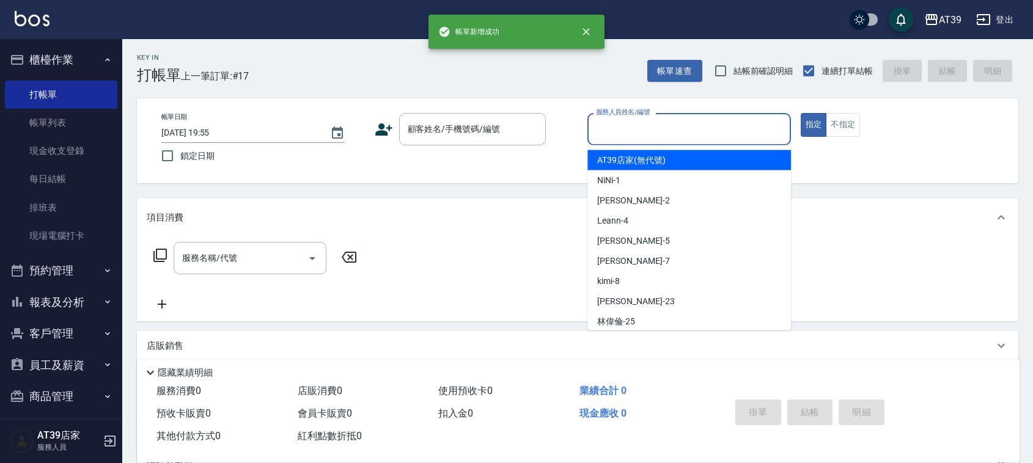
click at [692, 139] on input "服務人員姓名/編號" at bounding box center [689, 129] width 193 height 21
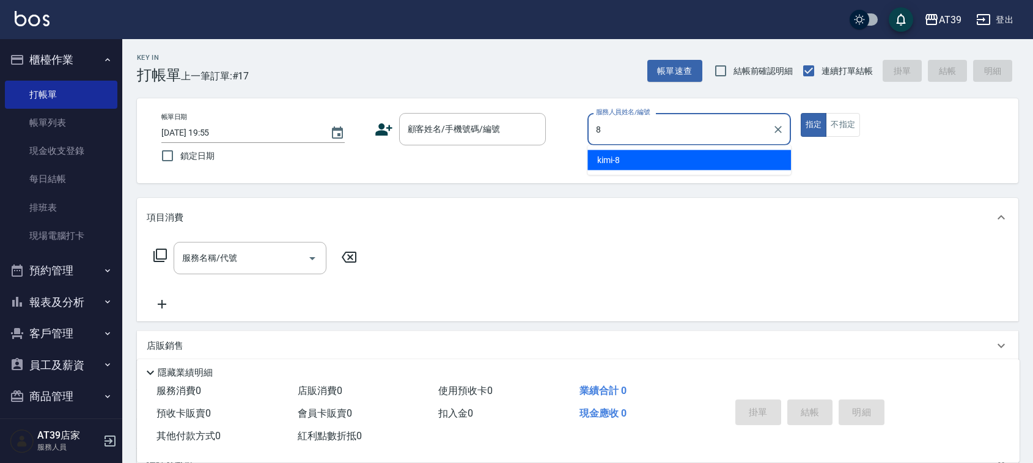
click at [687, 157] on div "kimi -8" at bounding box center [690, 160] width 204 height 20
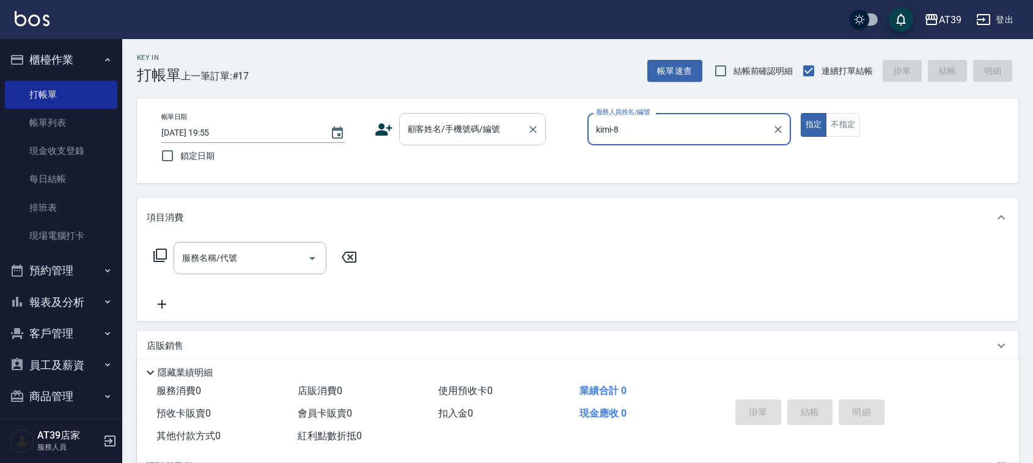
type input "kimi-8"
click at [512, 136] on input "顧客姓名/手機號碼/編號" at bounding box center [463, 129] width 117 height 21
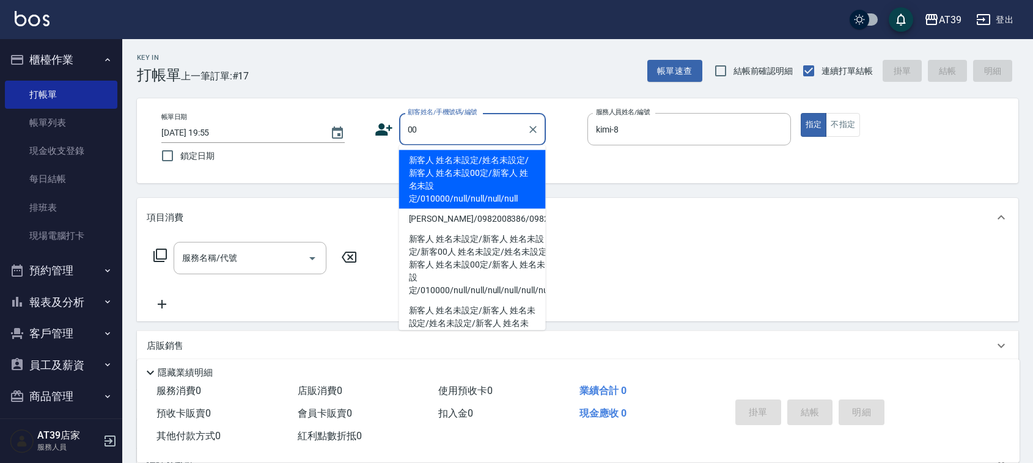
click at [496, 162] on li "新客人 姓名未設定/姓名未設定/新客人 姓名未設00定/新客人 姓名未設定/010000/null/null/null/null" at bounding box center [472, 179] width 147 height 59
type input "新客人 姓名未設定/姓名未設定/新客人 姓名未設00定/新客人 姓名未設定/010000/null/null/null/null"
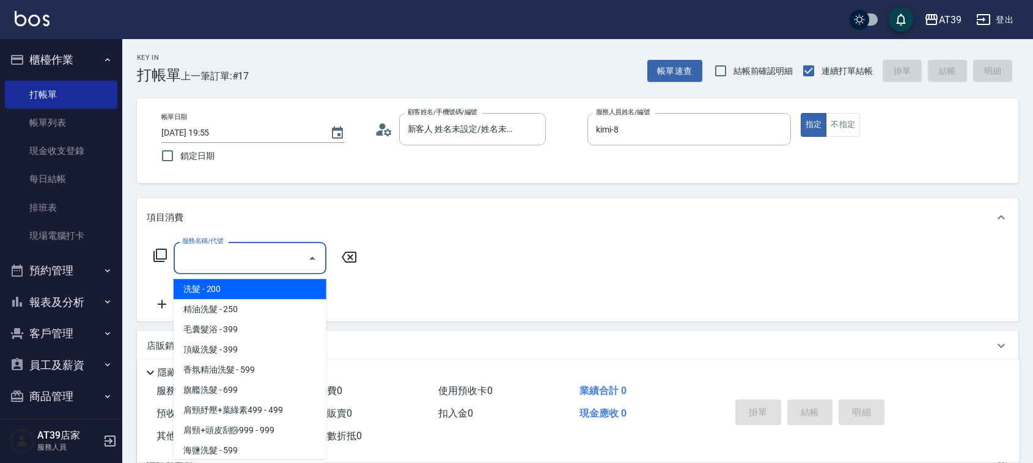
click at [279, 264] on input "服務名稱/代號" at bounding box center [241, 258] width 124 height 21
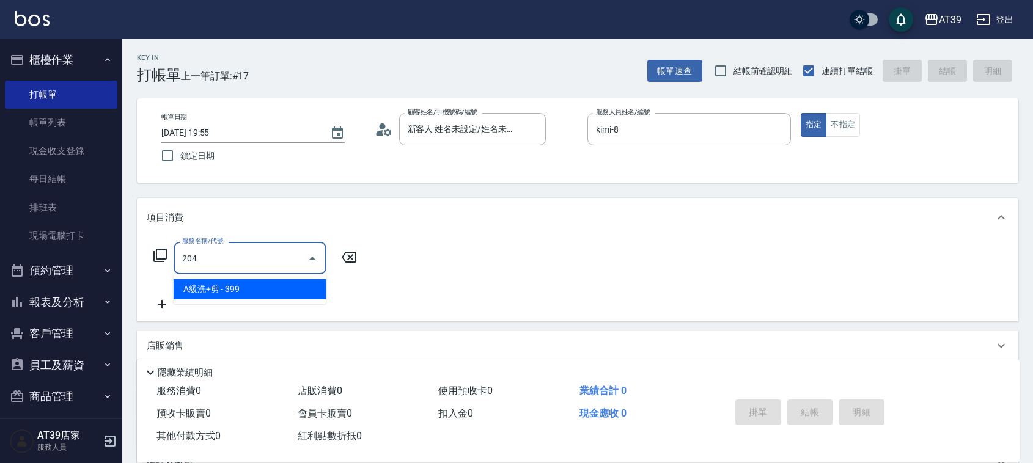
click at [286, 286] on span "A級洗+剪 - 399" at bounding box center [250, 289] width 153 height 20
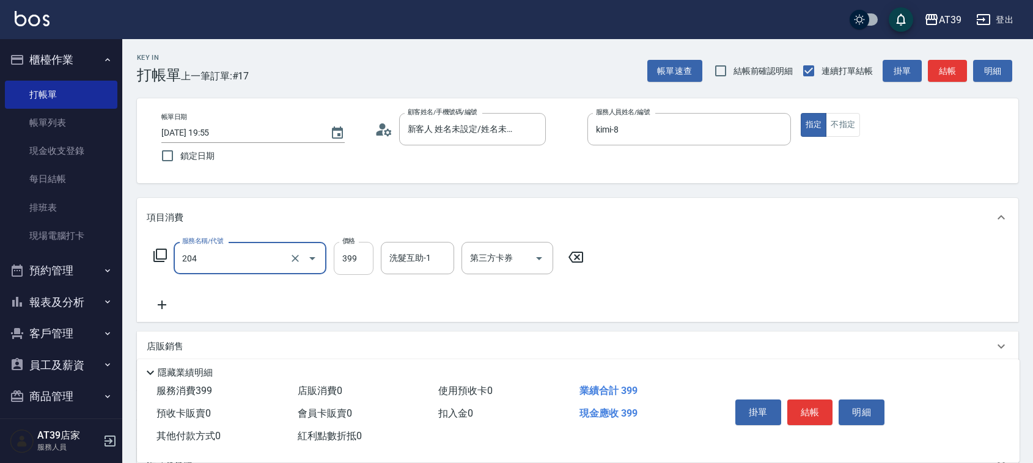
type input "A級洗+剪(204)"
click at [361, 254] on input "399" at bounding box center [354, 258] width 40 height 33
type input "500"
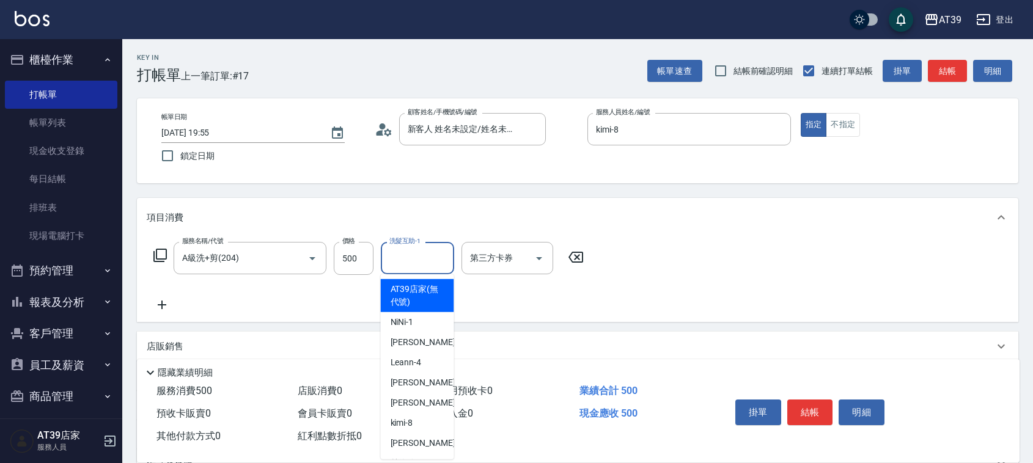
click at [401, 257] on input "洗髮互助-1" at bounding box center [417, 258] width 62 height 21
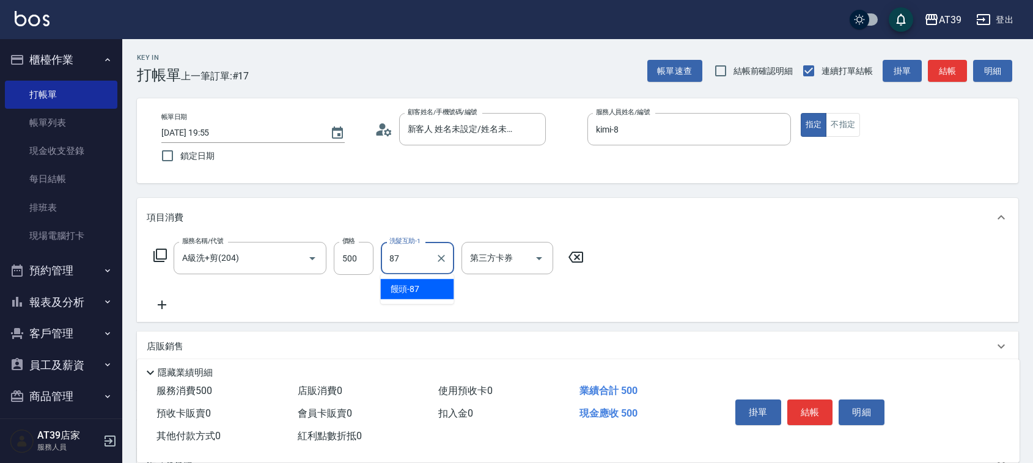
click at [405, 276] on ul "饅頭 -87" at bounding box center [417, 290] width 73 height 30
click at [407, 285] on span "饅頭 -87" at bounding box center [405, 289] width 29 height 13
type input "饅頭-87"
click at [940, 78] on button "結帳" at bounding box center [947, 71] width 39 height 23
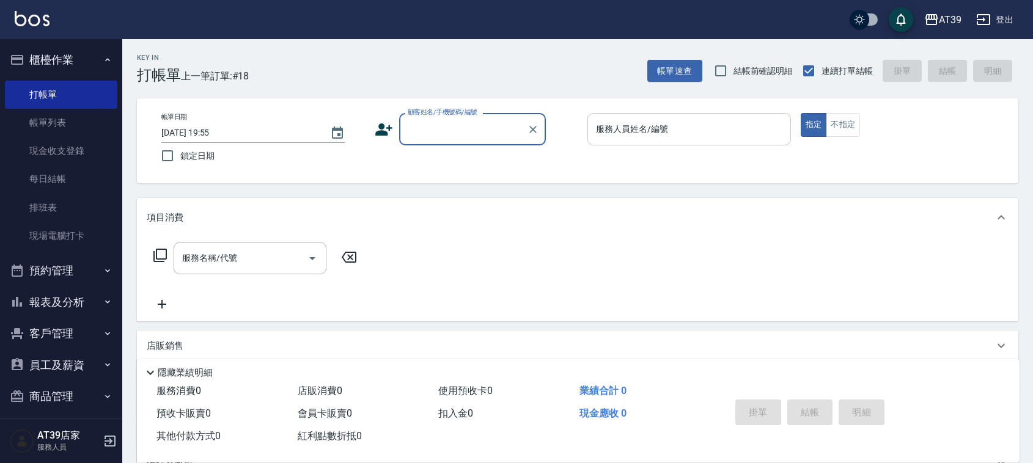
click at [701, 128] on input "服務人員姓名/編號" at bounding box center [689, 129] width 193 height 21
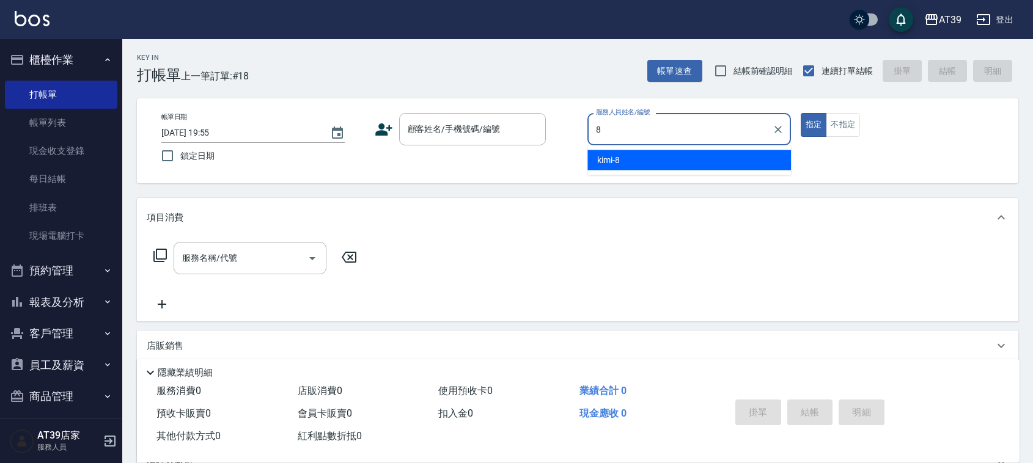
click at [686, 157] on div "kimi -8" at bounding box center [690, 160] width 204 height 20
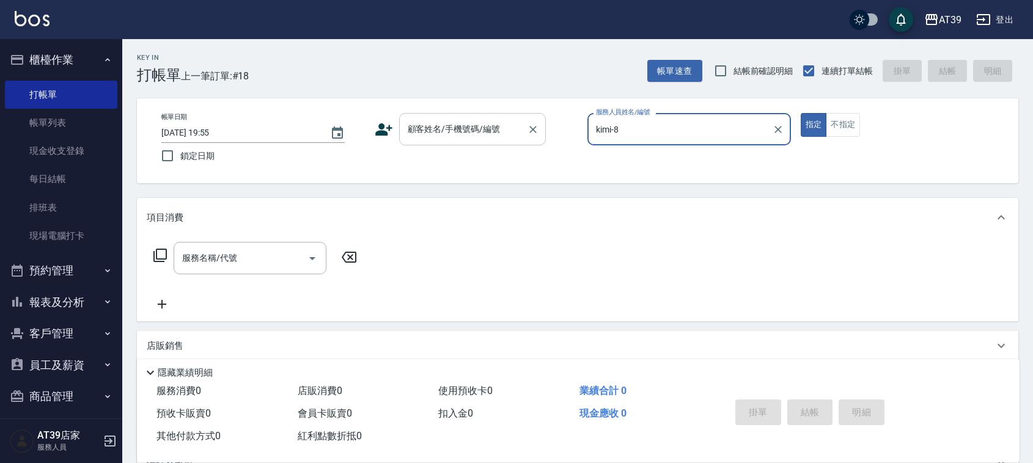
click at [525, 123] on div at bounding box center [533, 129] width 16 height 32
type input "kimi-8"
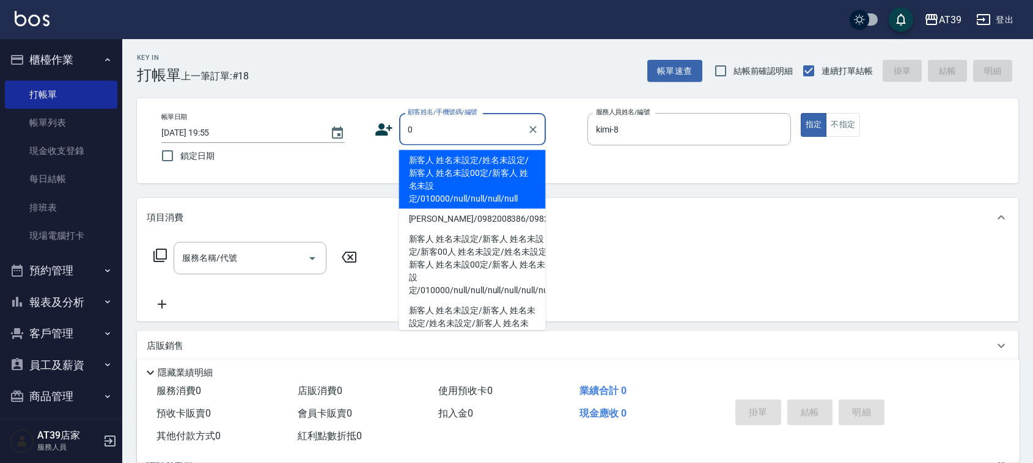
click at [481, 158] on li "新客人 姓名未設定/姓名未設定/新客人 姓名未設00定/新客人 姓名未設定/010000/null/null/null/null" at bounding box center [472, 179] width 147 height 59
type input "新客人 姓名未設定/姓名未設定/新客人 姓名未設00定/新客人 姓名未設定/010000/null/null/null/null"
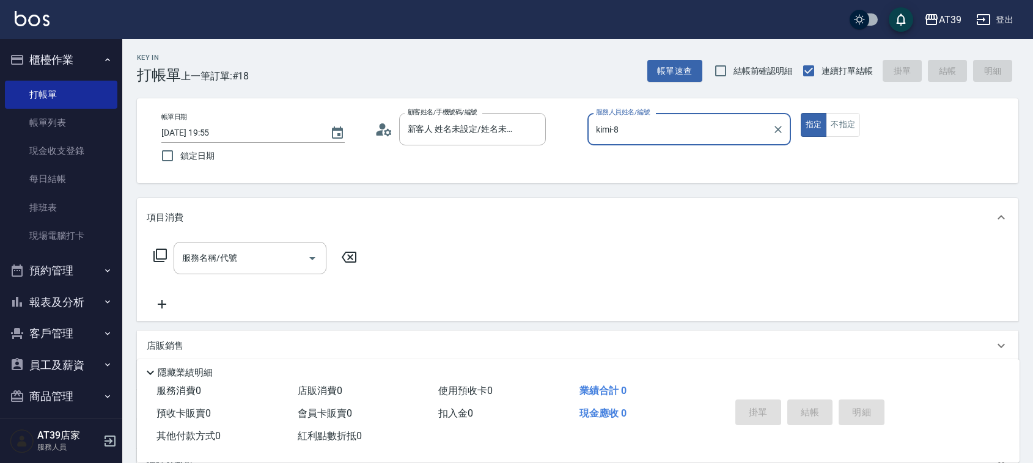
click at [159, 251] on icon at bounding box center [160, 255] width 15 height 15
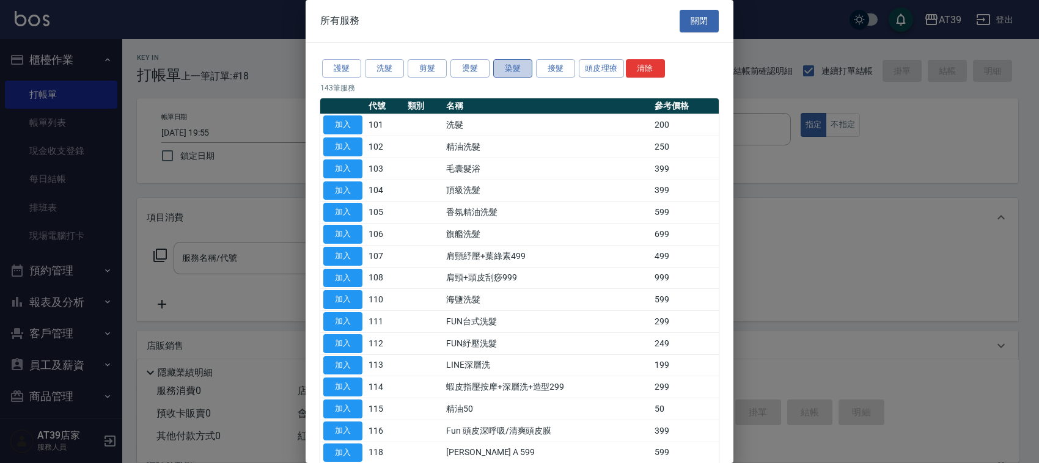
click at [523, 70] on button "染髮" at bounding box center [512, 68] width 39 height 19
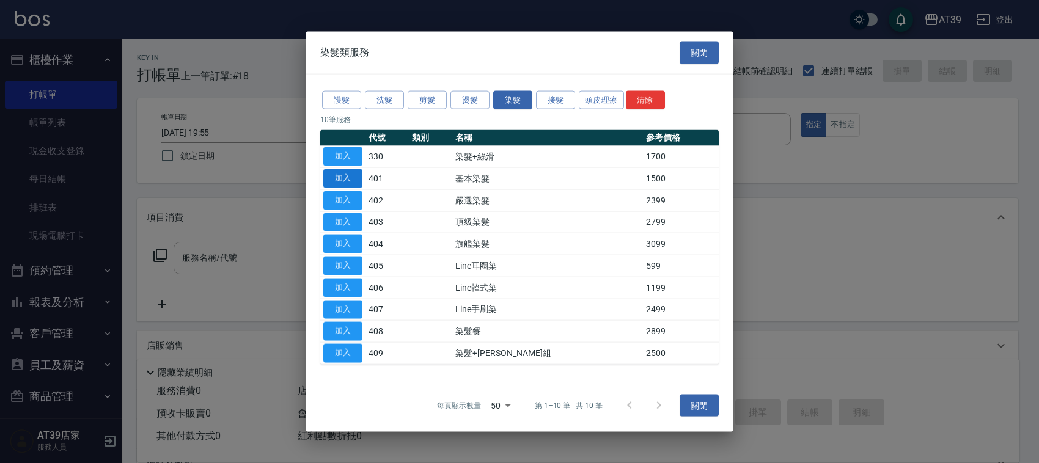
click at [341, 182] on button "加入" at bounding box center [342, 178] width 39 height 19
type input "基本染髮(401)"
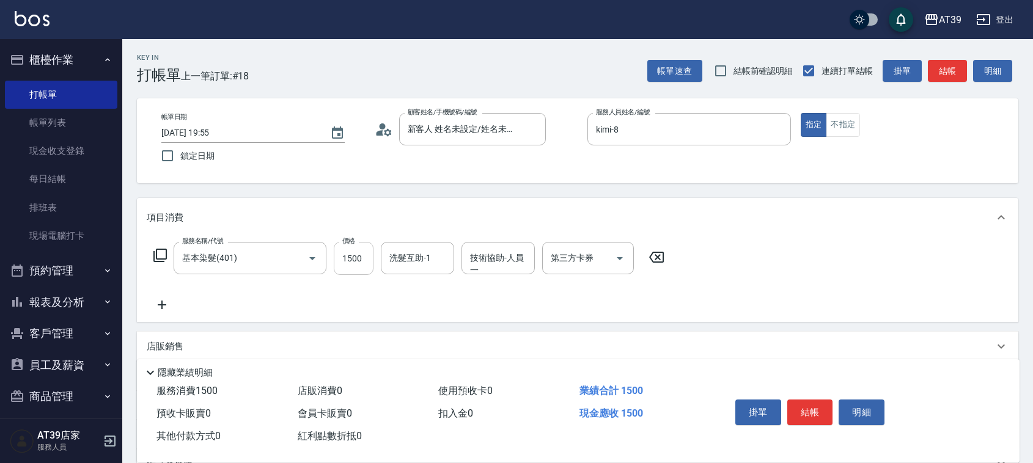
click at [352, 252] on input "1500" at bounding box center [354, 258] width 40 height 33
type input "2500"
click at [410, 252] on div "洗髮互助-1 洗髮互助-1" at bounding box center [417, 258] width 73 height 32
click at [408, 288] on span "饅頭 -87" at bounding box center [405, 289] width 29 height 13
type input "饅頭-87"
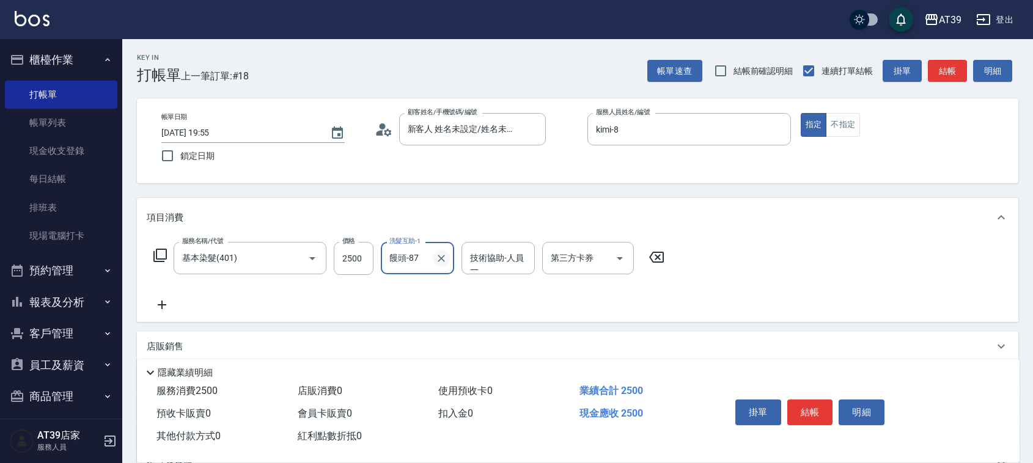
click at [445, 263] on icon "Clear" at bounding box center [441, 259] width 12 height 12
click at [960, 75] on button "結帳" at bounding box center [947, 71] width 39 height 23
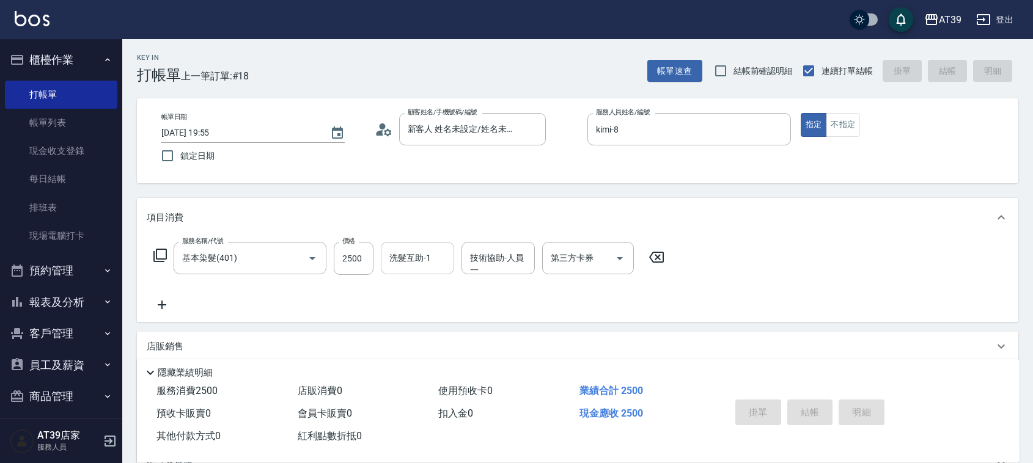
type input "2025/08/11 19:56"
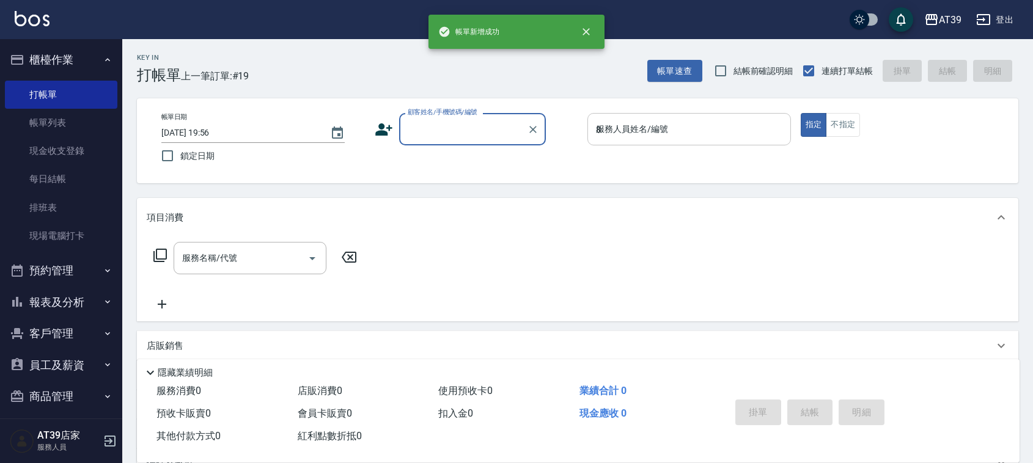
click at [729, 139] on input "8" at bounding box center [689, 129] width 193 height 21
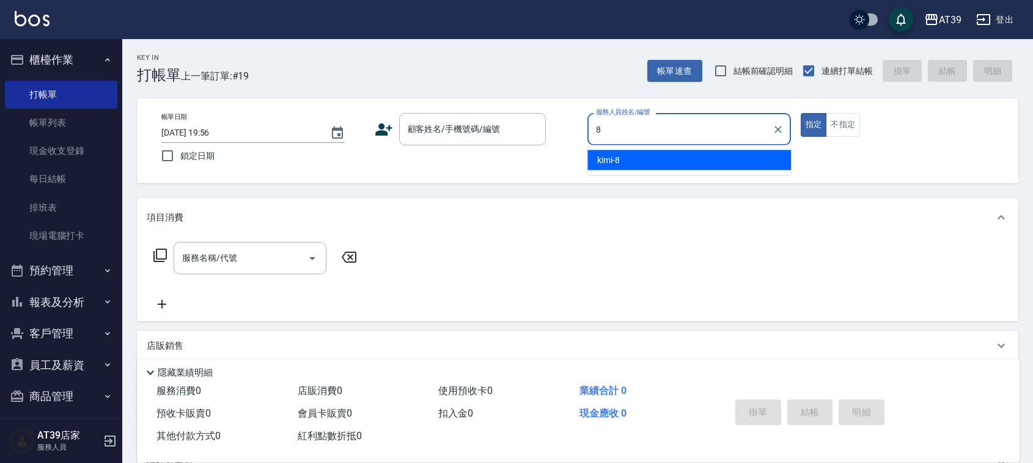
click at [723, 150] on div "kimi -8" at bounding box center [690, 160] width 204 height 20
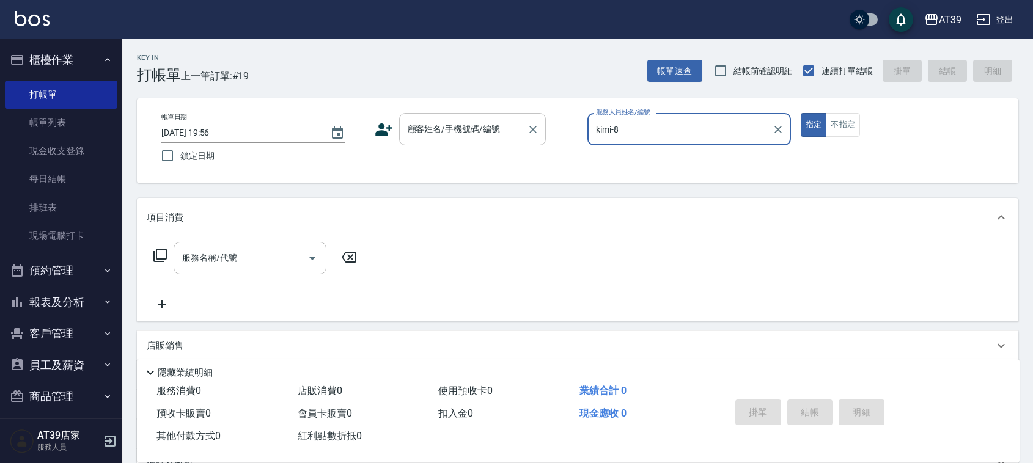
type input "kimi-8"
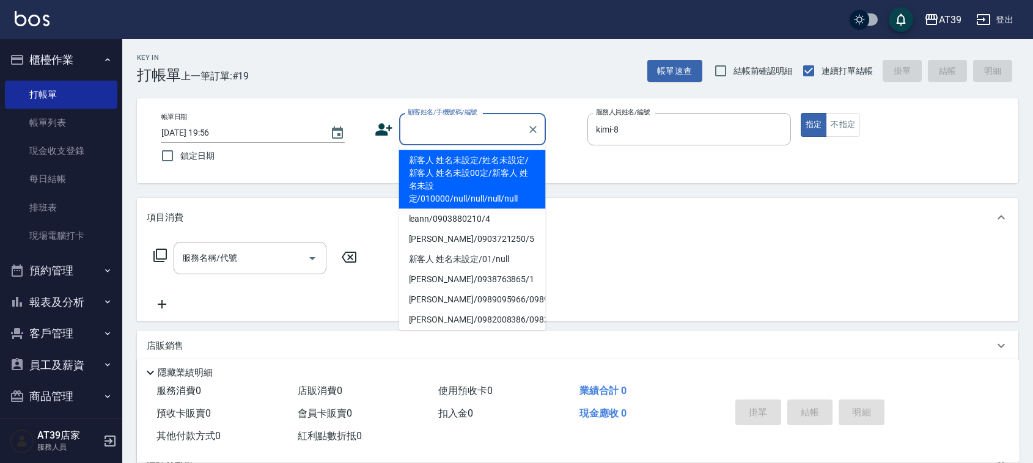
click at [501, 133] on input "顧客姓名/手機號碼/編號" at bounding box center [463, 129] width 117 height 21
click at [478, 165] on li "新客人 姓名未設定/姓名未設定/新客人 姓名未設00定/新客人 姓名未設定/010000/null/null/null/null" at bounding box center [472, 179] width 147 height 59
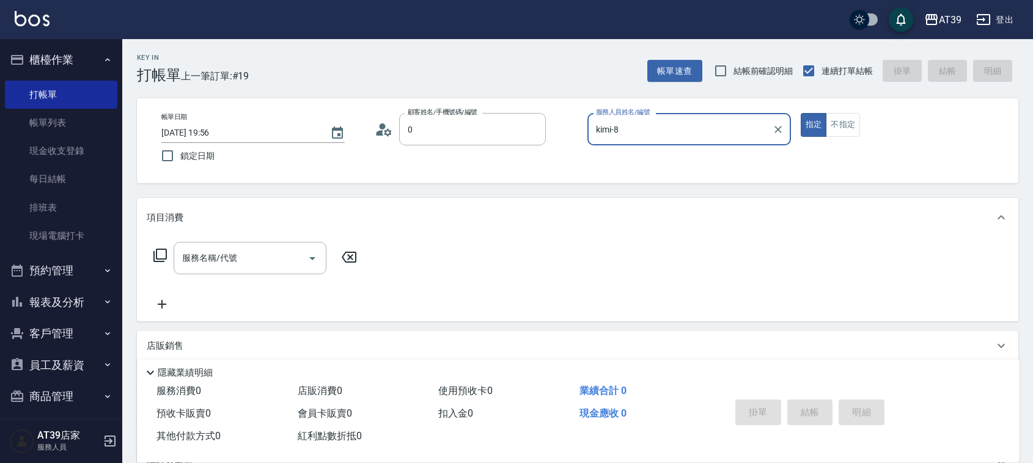
type input "新客人 姓名未設定/姓名未設定/新客人 姓名未設00定/新客人 姓名未設定/010000/null/null/null/null"
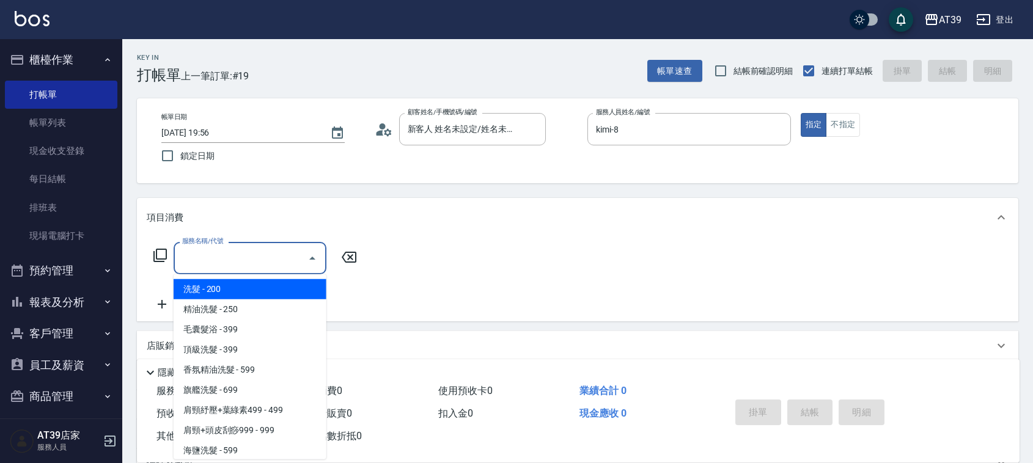
click at [246, 257] on input "服務名稱/代號" at bounding box center [241, 258] width 124 height 21
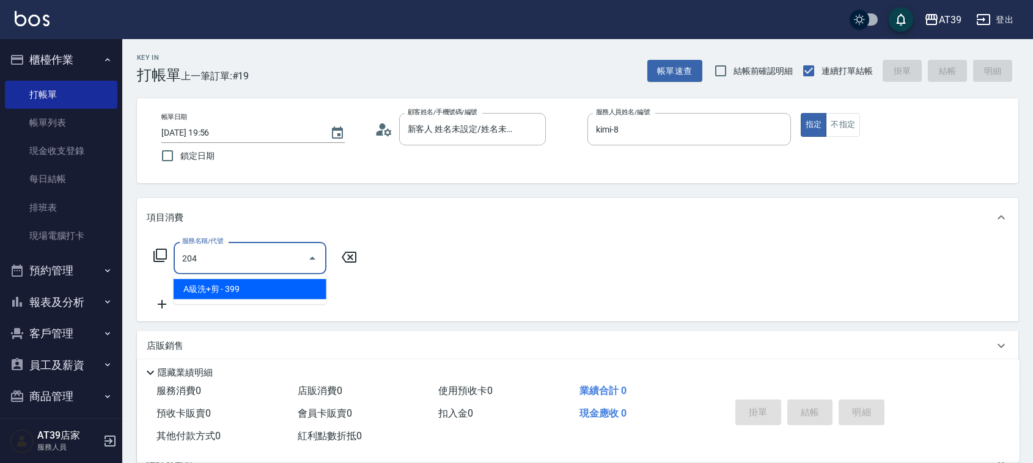
click at [251, 292] on span "A級洗+剪 - 399" at bounding box center [250, 289] width 153 height 20
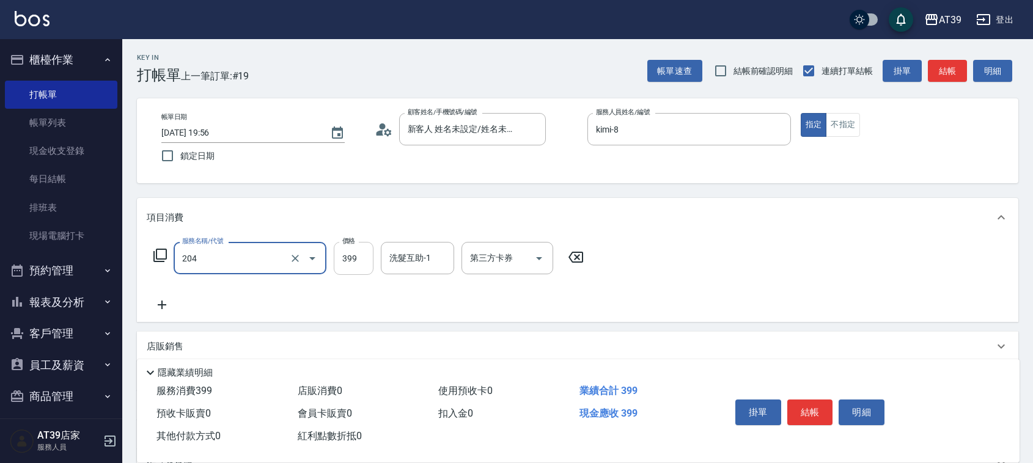
type input "A級洗+剪(204)"
click at [355, 257] on input "399" at bounding box center [354, 258] width 40 height 33
type input "500"
click at [408, 262] on input "洗髮互助-1" at bounding box center [417, 258] width 62 height 21
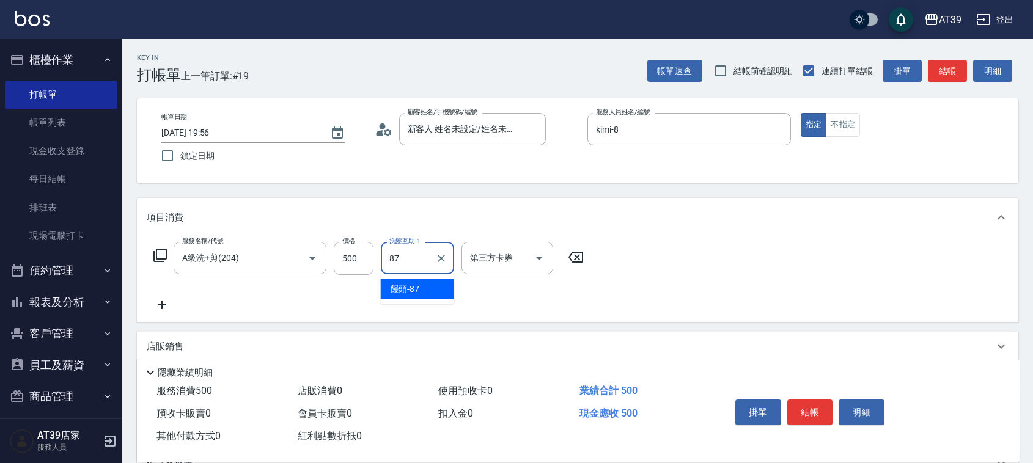
click at [411, 289] on span "饅頭 -87" at bounding box center [405, 289] width 29 height 13
type input "饅頭-87"
click at [964, 77] on button "結帳" at bounding box center [947, 71] width 39 height 23
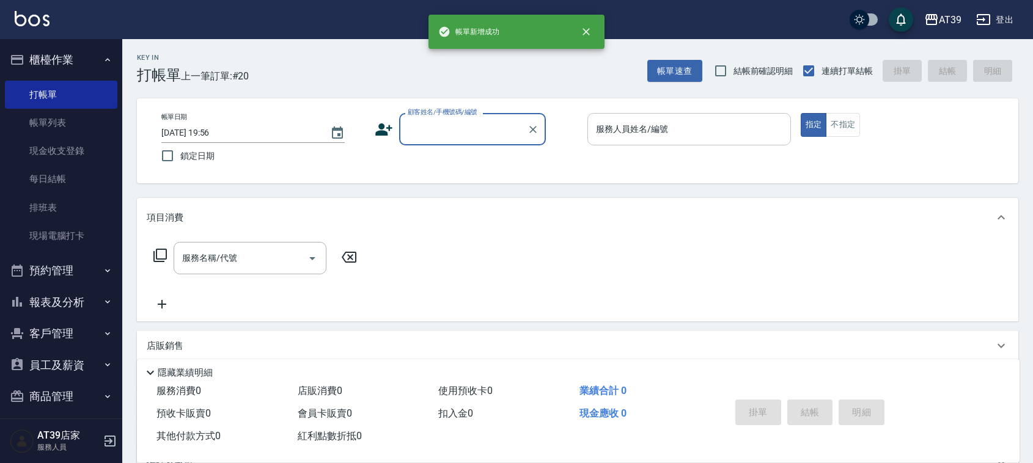
click at [714, 127] on input "服務人員姓名/編號" at bounding box center [689, 129] width 193 height 21
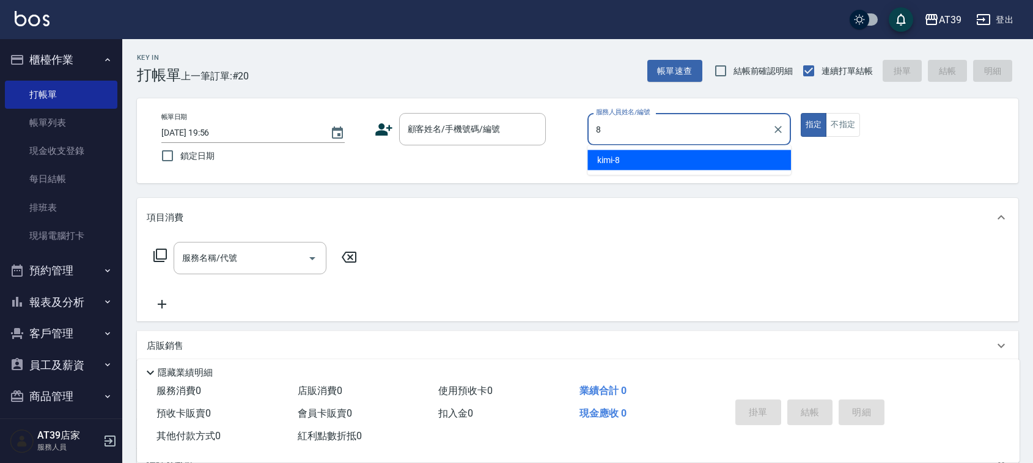
click at [702, 163] on div "kimi -8" at bounding box center [690, 160] width 204 height 20
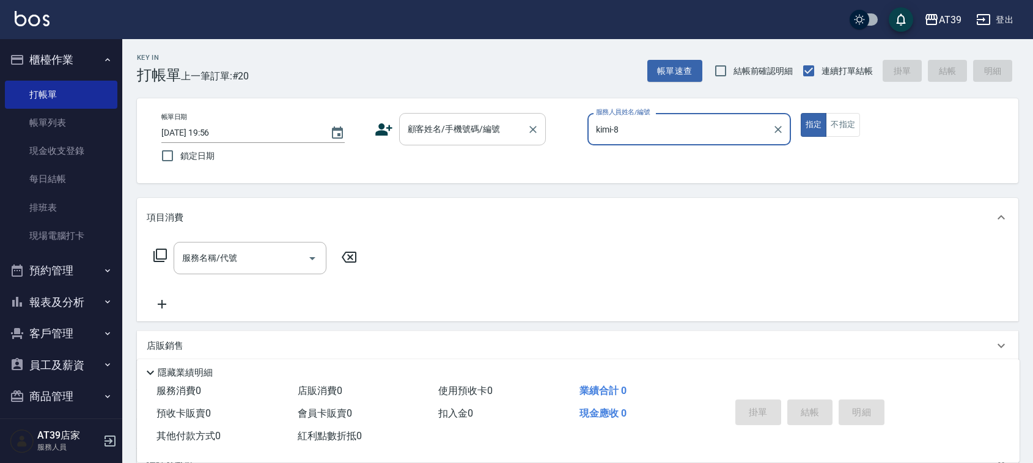
click at [500, 141] on div "顧客姓名/手機號碼/編號" at bounding box center [472, 129] width 147 height 32
type input "kimi-8"
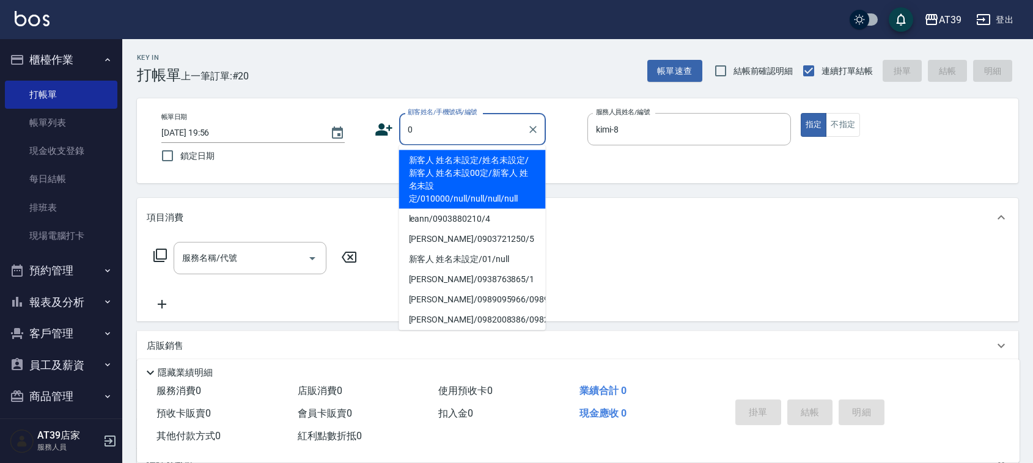
click at [477, 157] on li "新客人 姓名未設定/姓名未設定/新客人 姓名未設00定/新客人 姓名未設定/010000/null/null/null/null" at bounding box center [472, 179] width 147 height 59
type input "新客人 姓名未設定/姓名未設定/新客人 姓名未設00定/新客人 姓名未設定/010000/null/null/null/null"
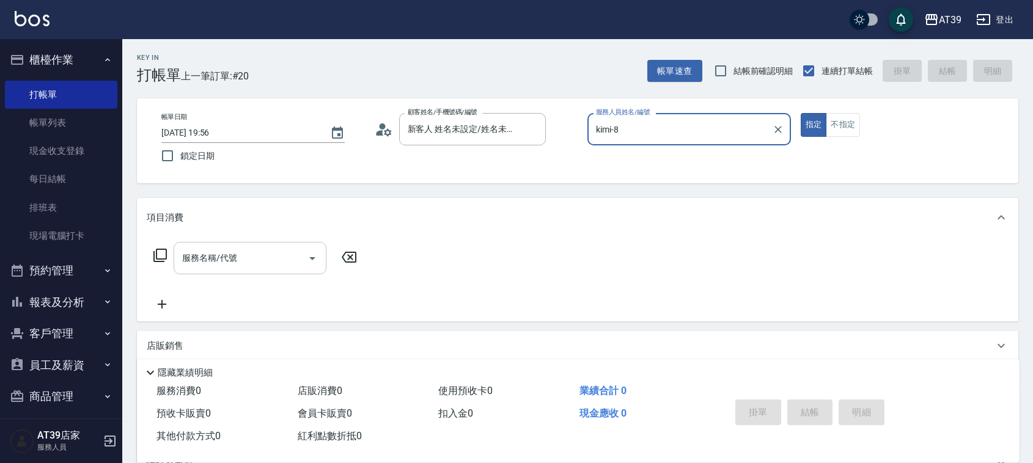
click at [248, 253] on input "服務名稱/代號" at bounding box center [241, 258] width 124 height 21
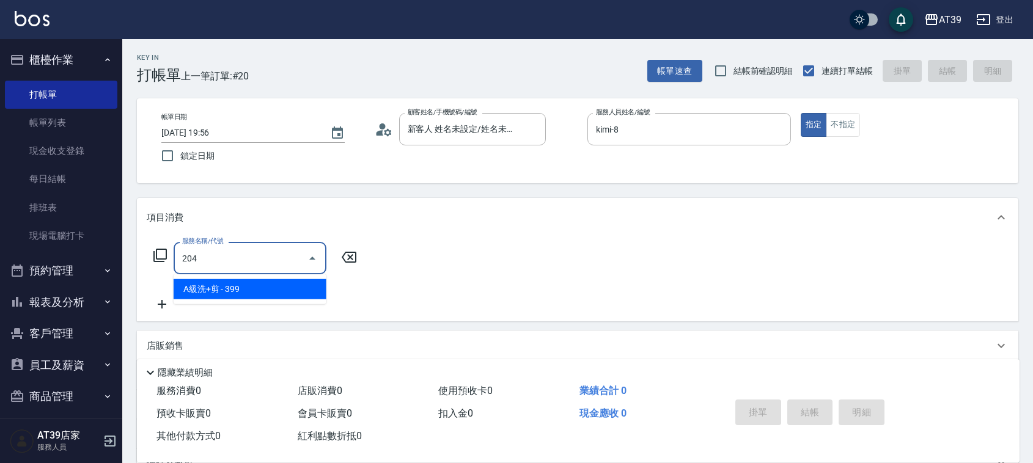
type input "204"
click at [285, 393] on div "服務消費 0" at bounding box center [222, 391] width 141 height 23
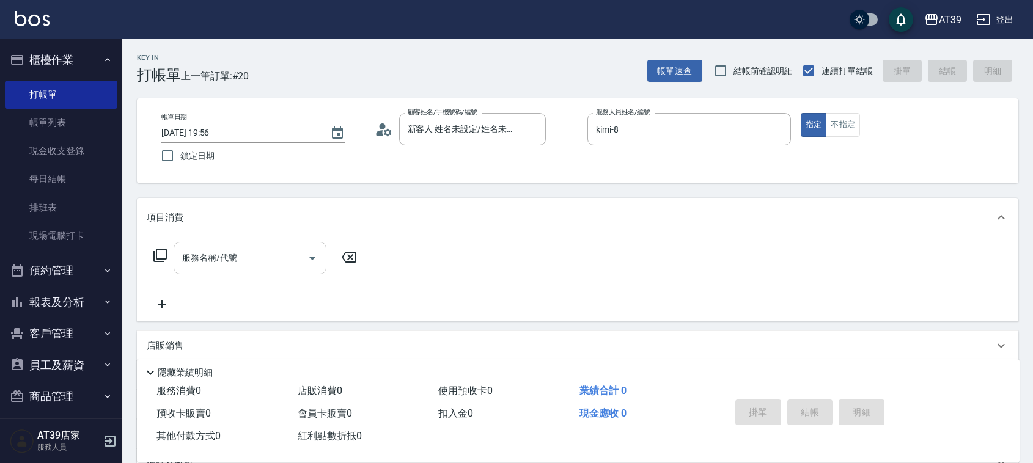
click at [216, 248] on div "服務名稱/代號 服務名稱/代號" at bounding box center [250, 258] width 153 height 32
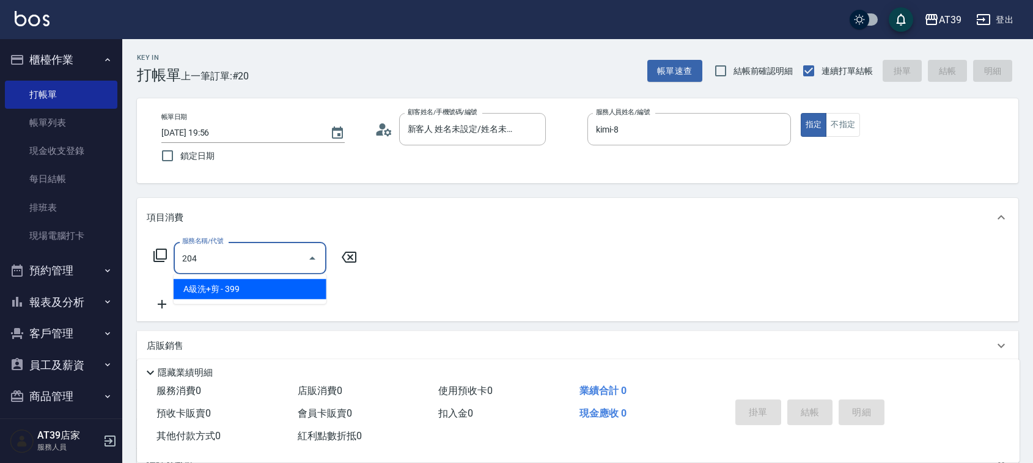
click at [233, 287] on span "A級洗+剪 - 399" at bounding box center [250, 289] width 153 height 20
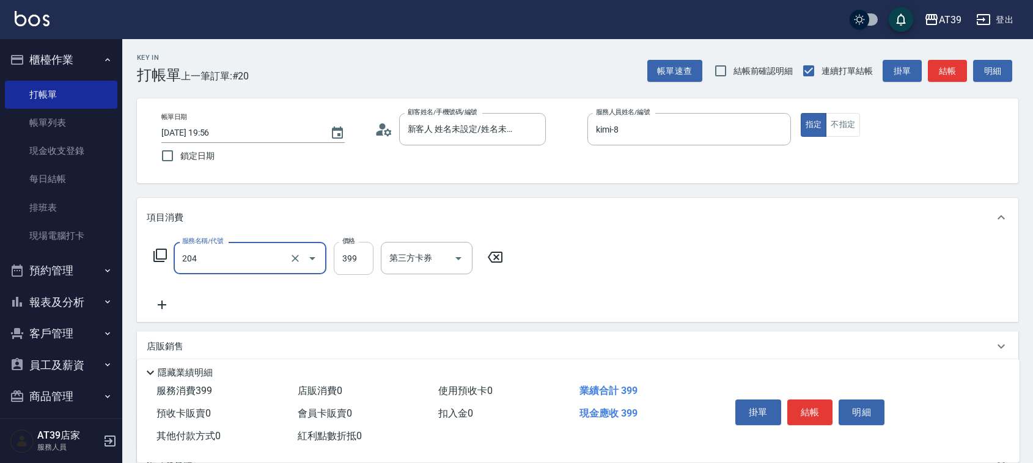
type input "A級洗+剪(204)"
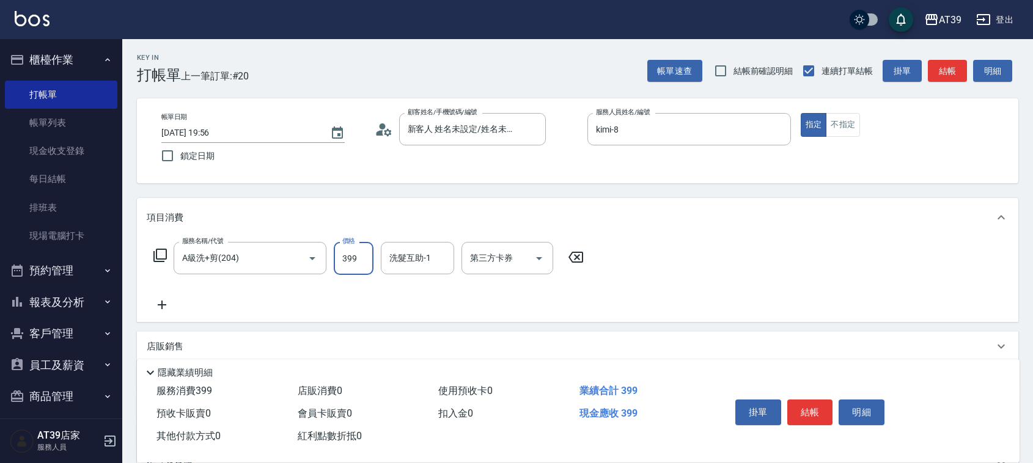
click at [352, 265] on input "399" at bounding box center [354, 258] width 40 height 33
type input "400"
click at [426, 251] on div "洗髮互助-1 洗髮互助-1" at bounding box center [417, 258] width 73 height 32
click at [408, 276] on ul "饅頭 -87" at bounding box center [417, 290] width 73 height 30
click at [429, 280] on div "饅頭 -87" at bounding box center [417, 289] width 73 height 20
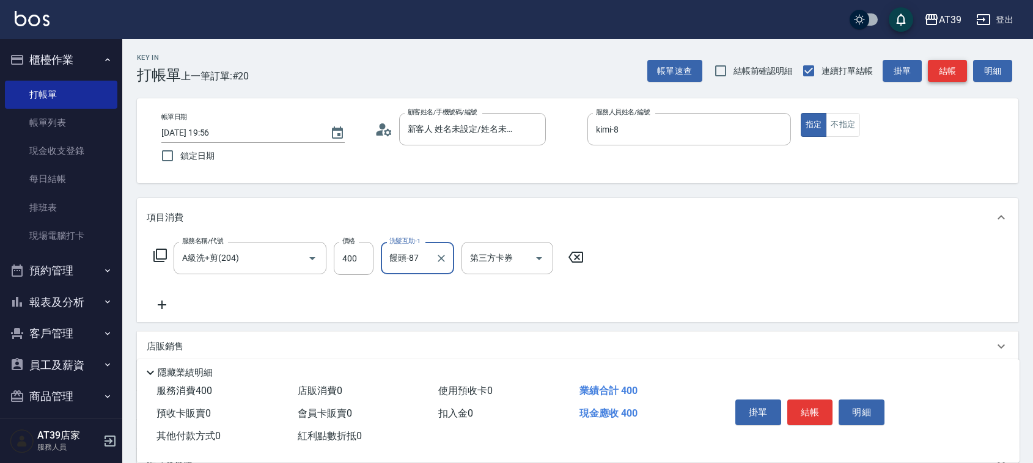
type input "饅頭-87"
click at [943, 75] on button "結帳" at bounding box center [947, 71] width 39 height 23
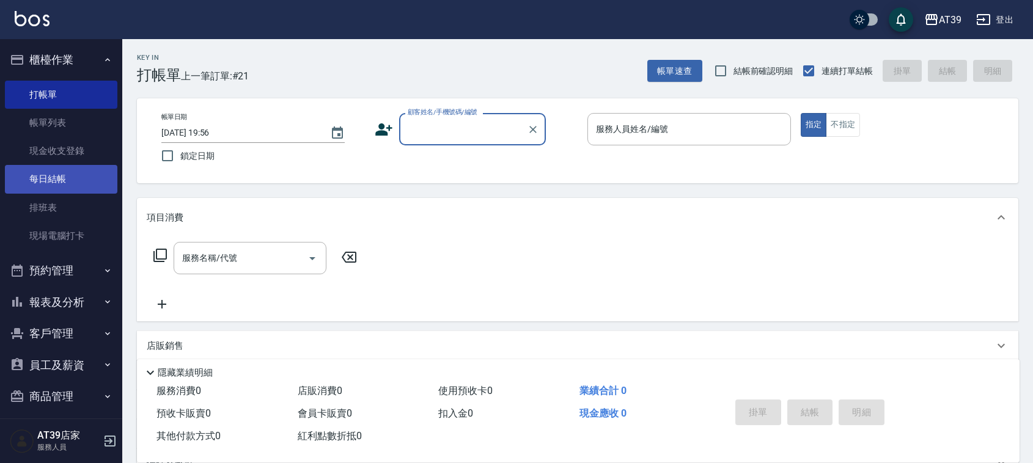
click at [52, 183] on link "每日結帳" at bounding box center [61, 179] width 113 height 28
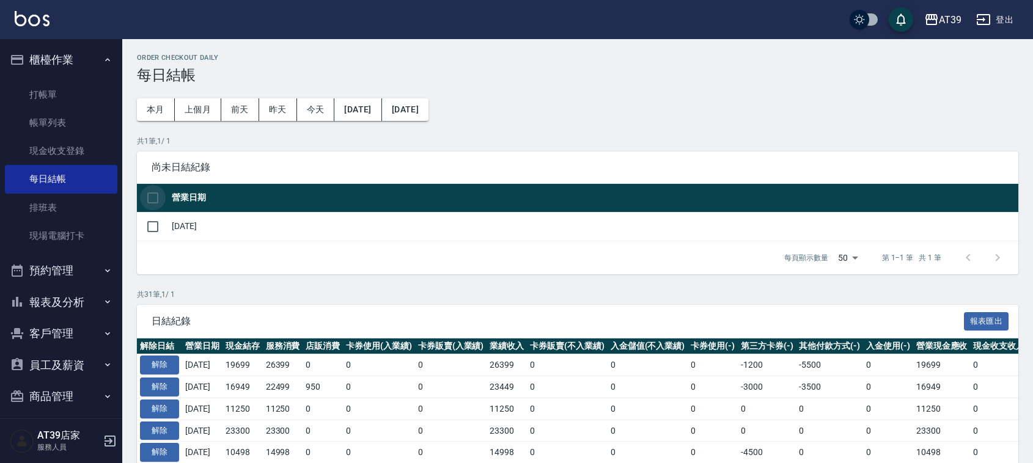
click at [150, 196] on input "checkbox" at bounding box center [153, 198] width 26 height 26
checkbox input "true"
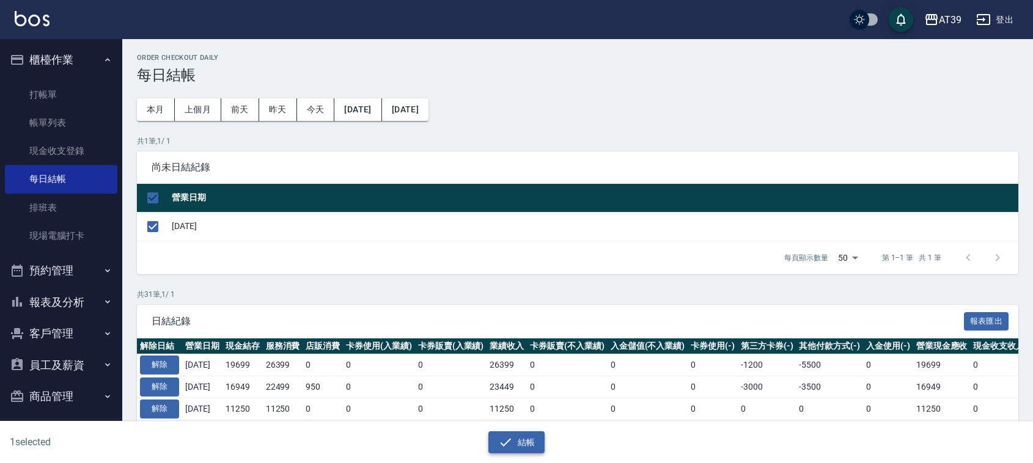
click at [498, 446] on icon "button" at bounding box center [505, 442] width 15 height 15
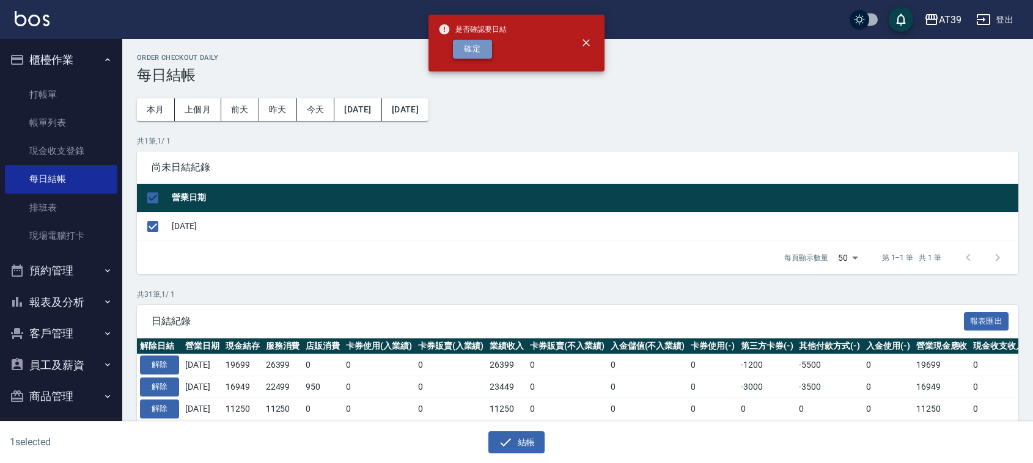
click at [474, 50] on button "確定" at bounding box center [472, 49] width 39 height 19
checkbox input "false"
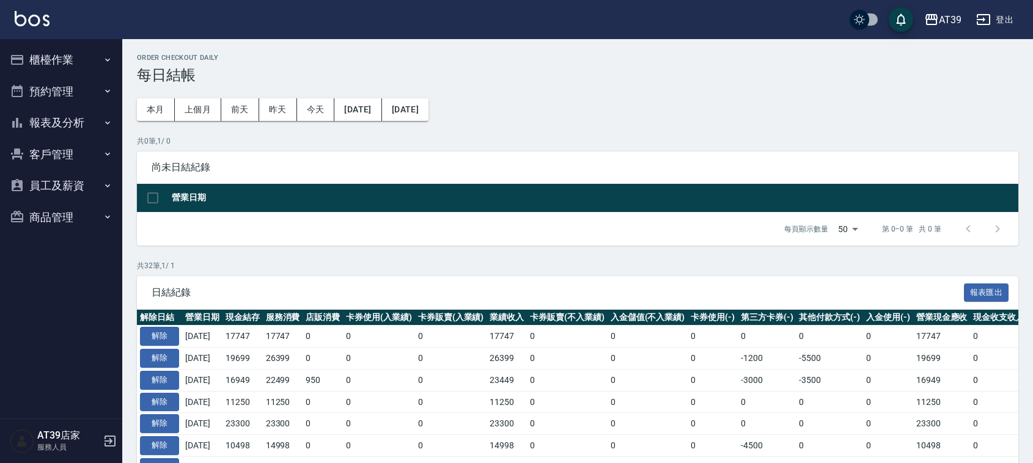
click at [78, 124] on button "報表及分析" at bounding box center [61, 123] width 113 height 32
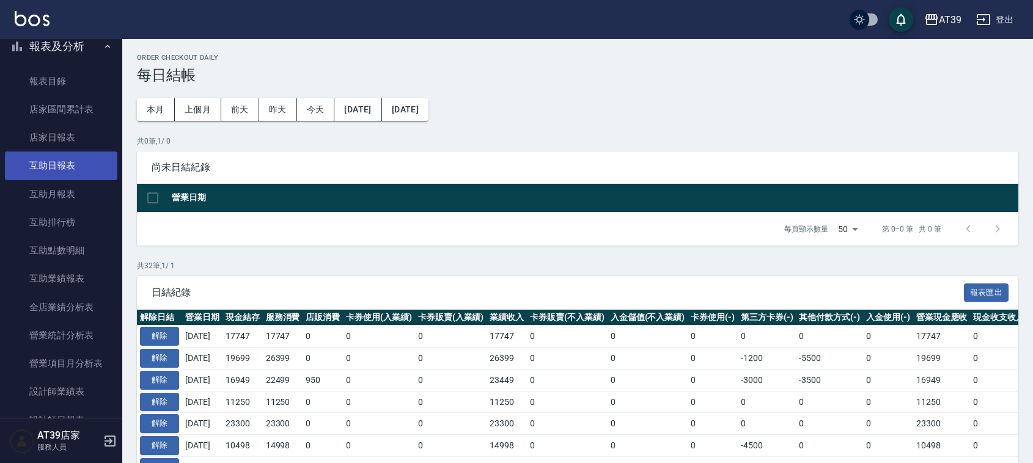
scroll to position [153, 0]
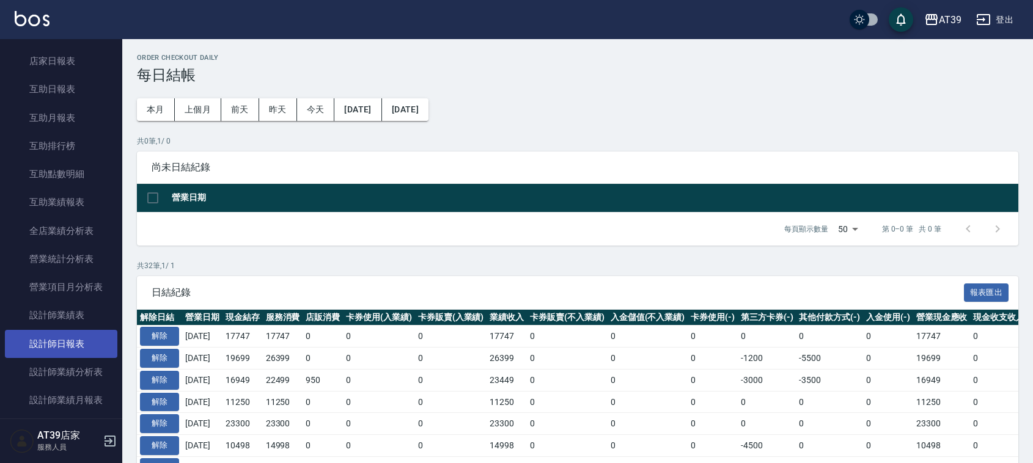
click at [63, 340] on link "設計師日報表" at bounding box center [61, 344] width 113 height 28
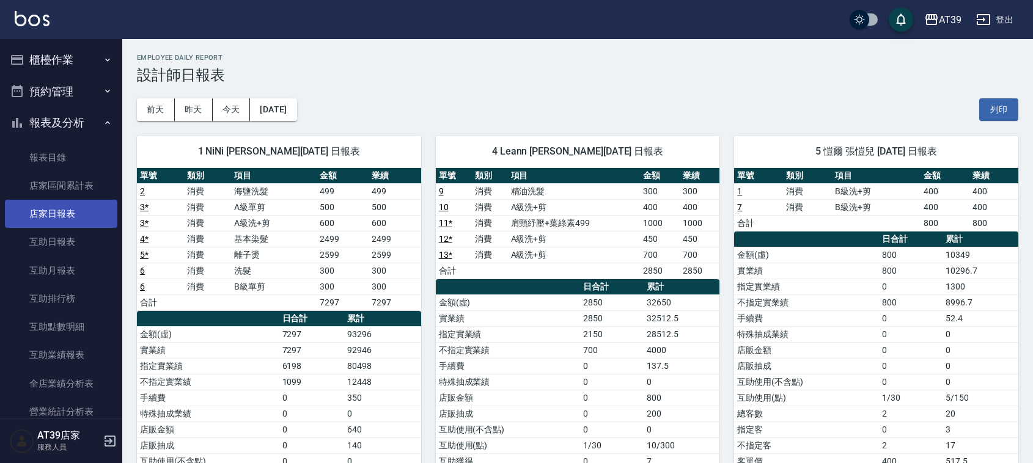
click at [53, 213] on link "店家日報表" at bounding box center [61, 214] width 113 height 28
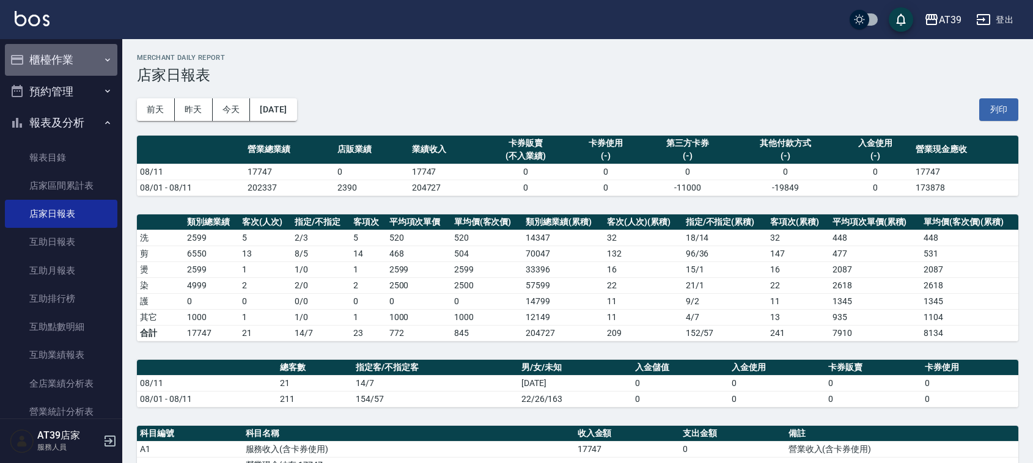
click at [68, 67] on button "櫃檯作業" at bounding box center [61, 60] width 113 height 32
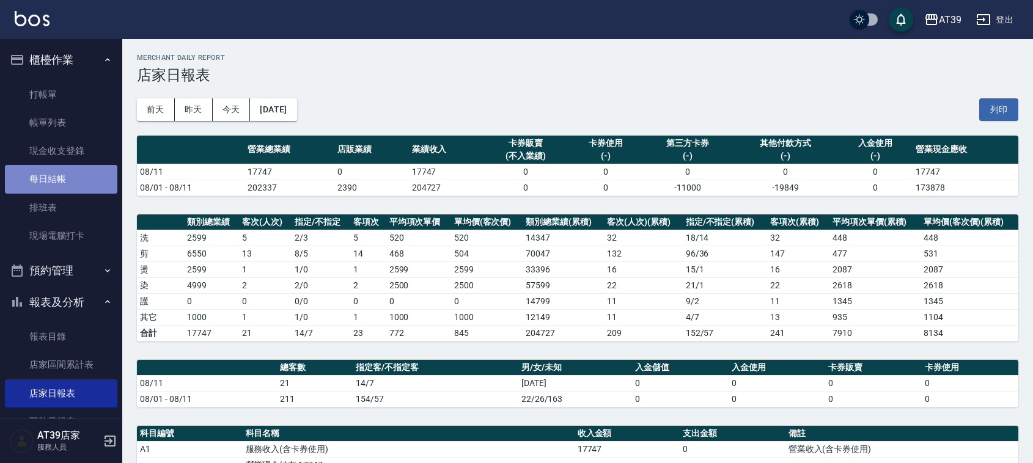
click at [72, 184] on link "每日結帳" at bounding box center [61, 179] width 113 height 28
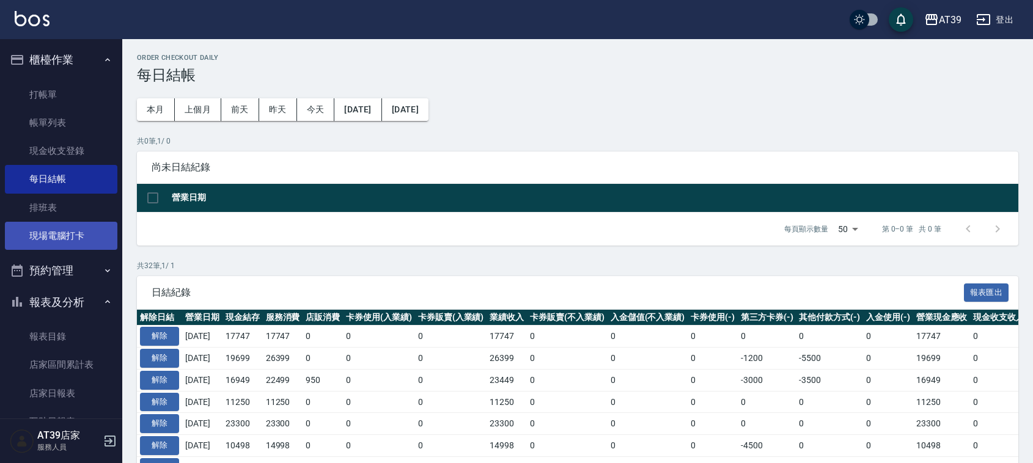
click at [48, 239] on link "現場電腦打卡" at bounding box center [61, 236] width 113 height 28
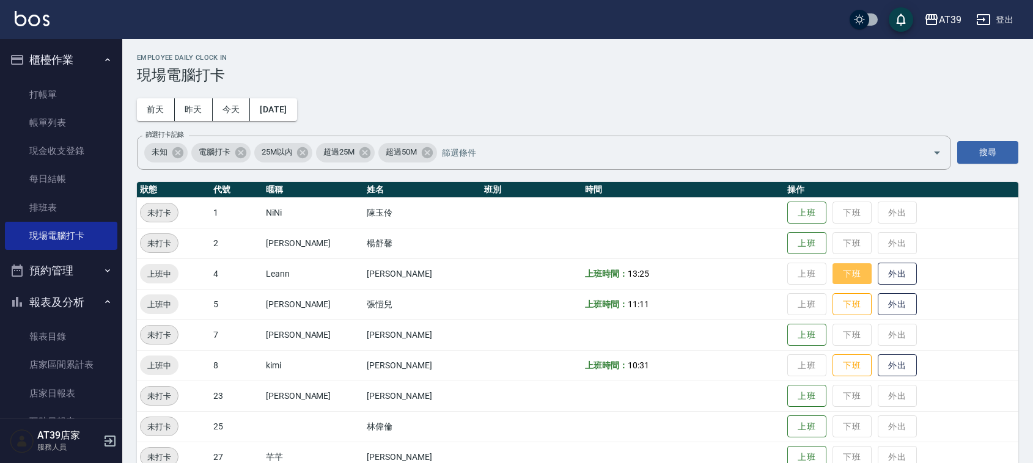
click at [844, 279] on button "下班" at bounding box center [852, 274] width 39 height 21
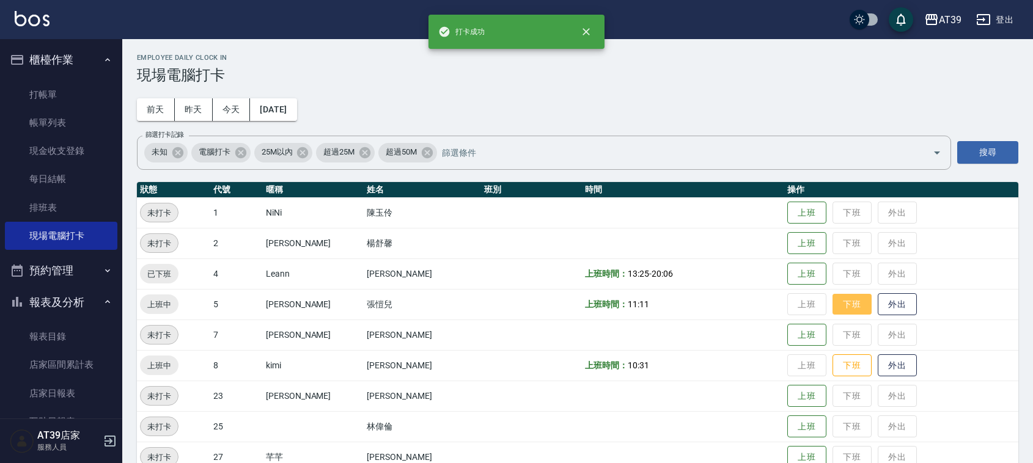
click at [854, 304] on button "下班" at bounding box center [852, 304] width 39 height 21
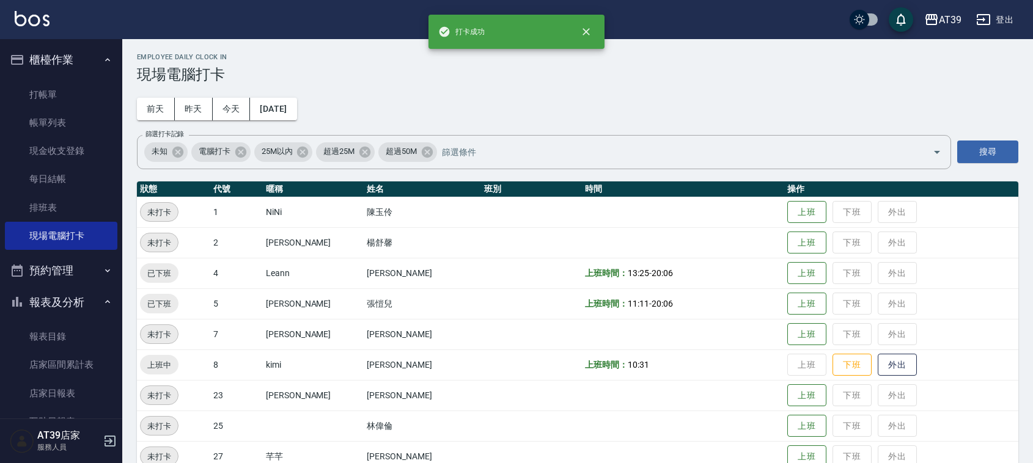
scroll to position [76, 0]
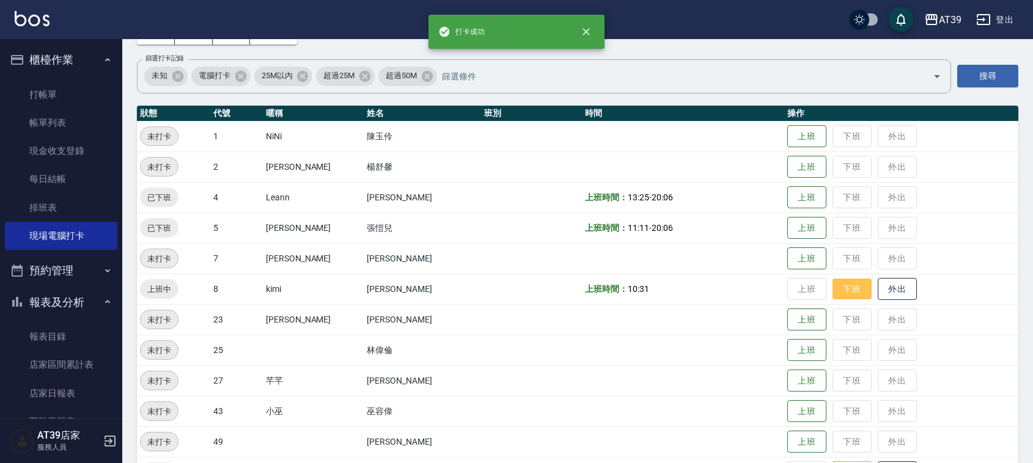
click at [841, 287] on button "下班" at bounding box center [852, 289] width 39 height 21
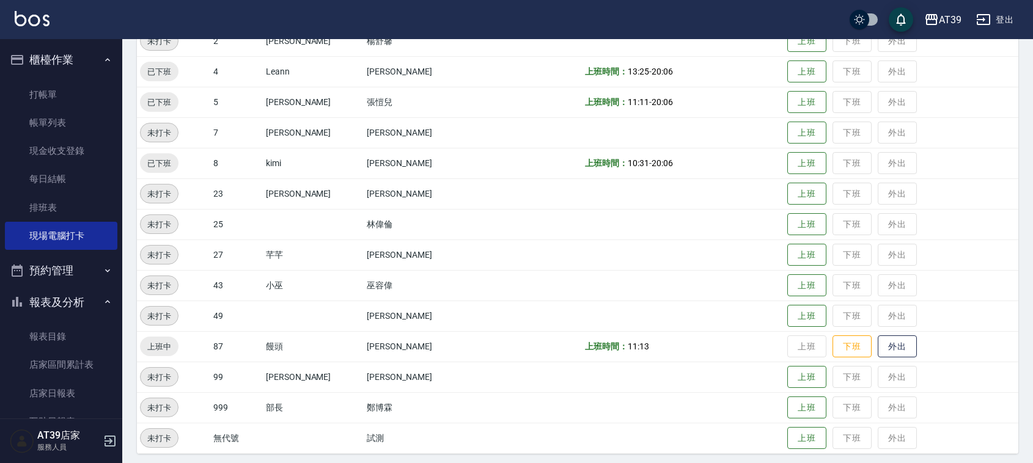
scroll to position [207, 0]
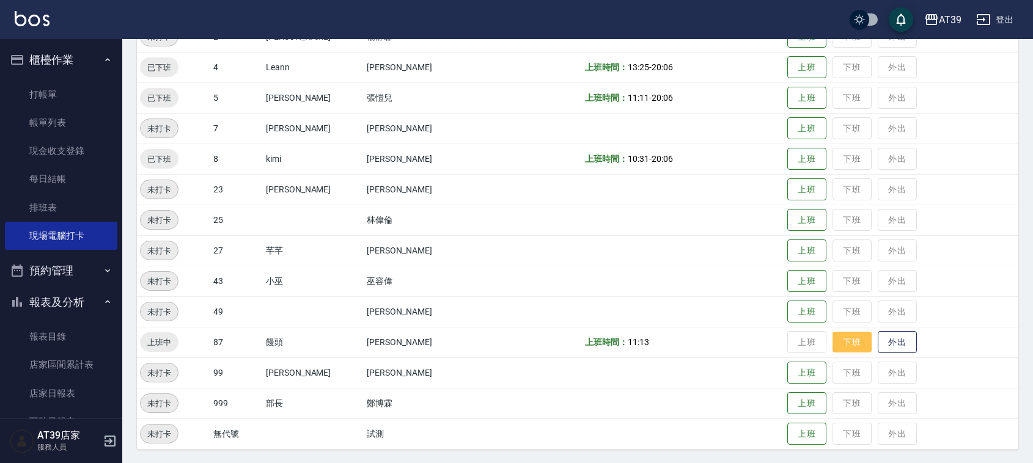
click at [841, 341] on button "下班" at bounding box center [852, 342] width 39 height 21
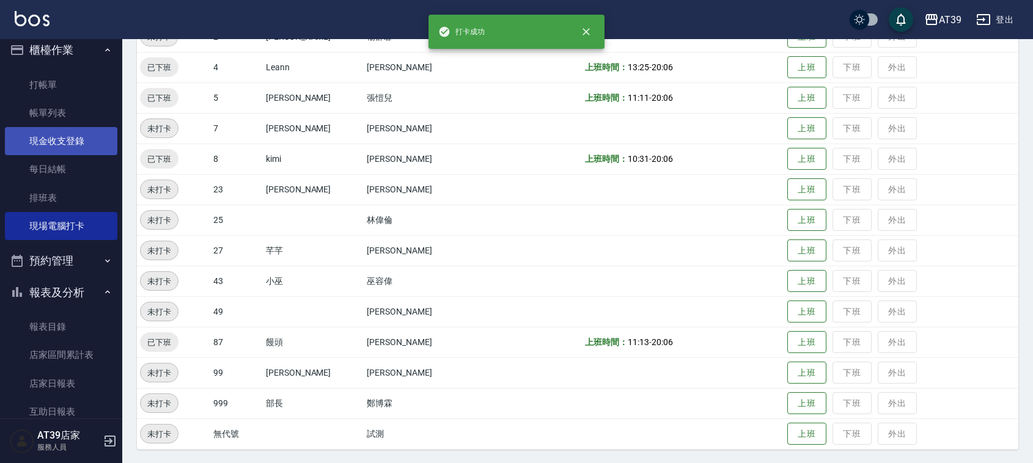
scroll to position [0, 0]
